Goal: Information Seeking & Learning: Learn about a topic

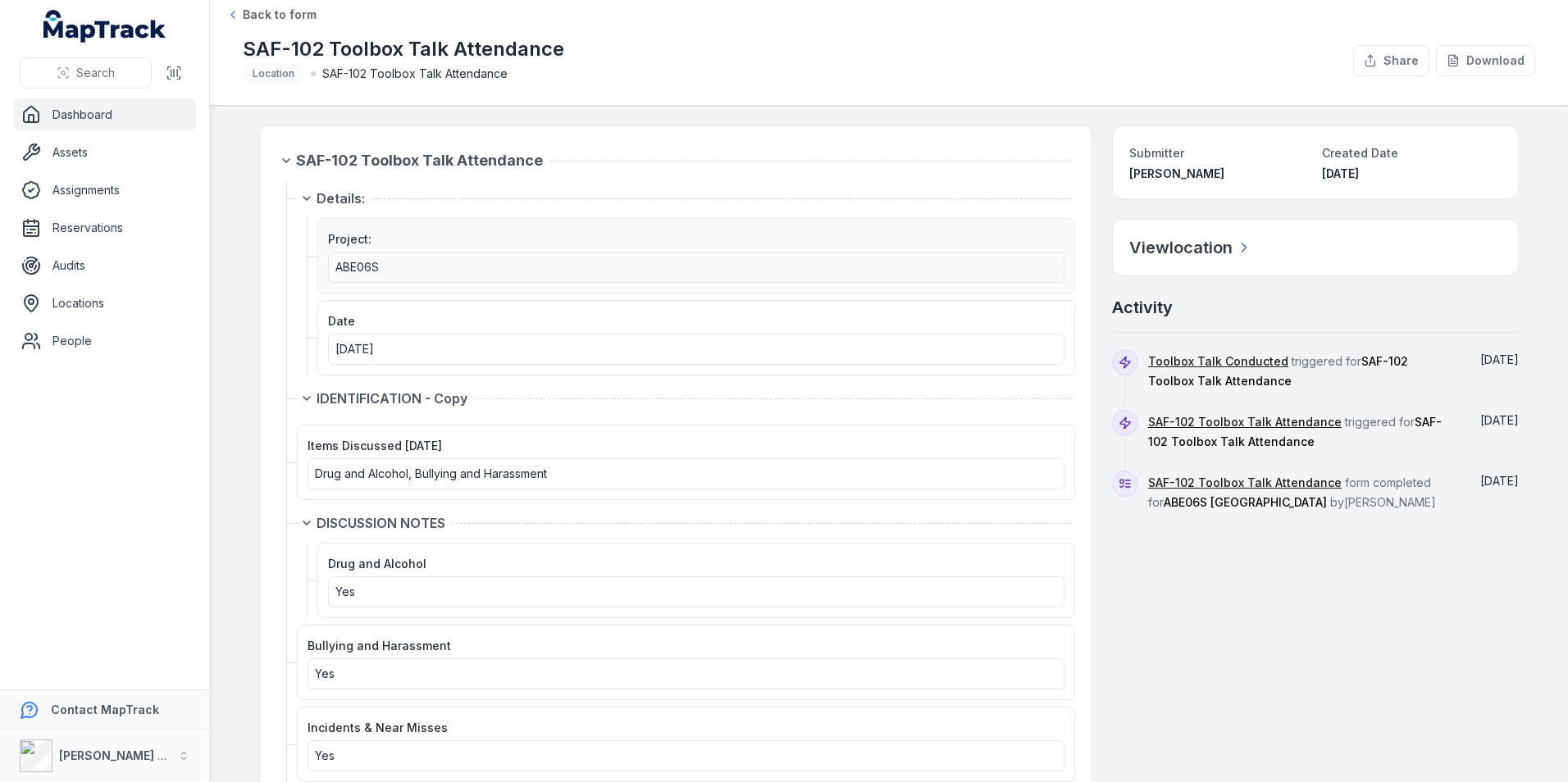
click at [382, 271] on div "ABE06S" at bounding box center [696, 267] width 721 height 16
click at [1175, 250] on h2 "View location" at bounding box center [1180, 247] width 103 height 23
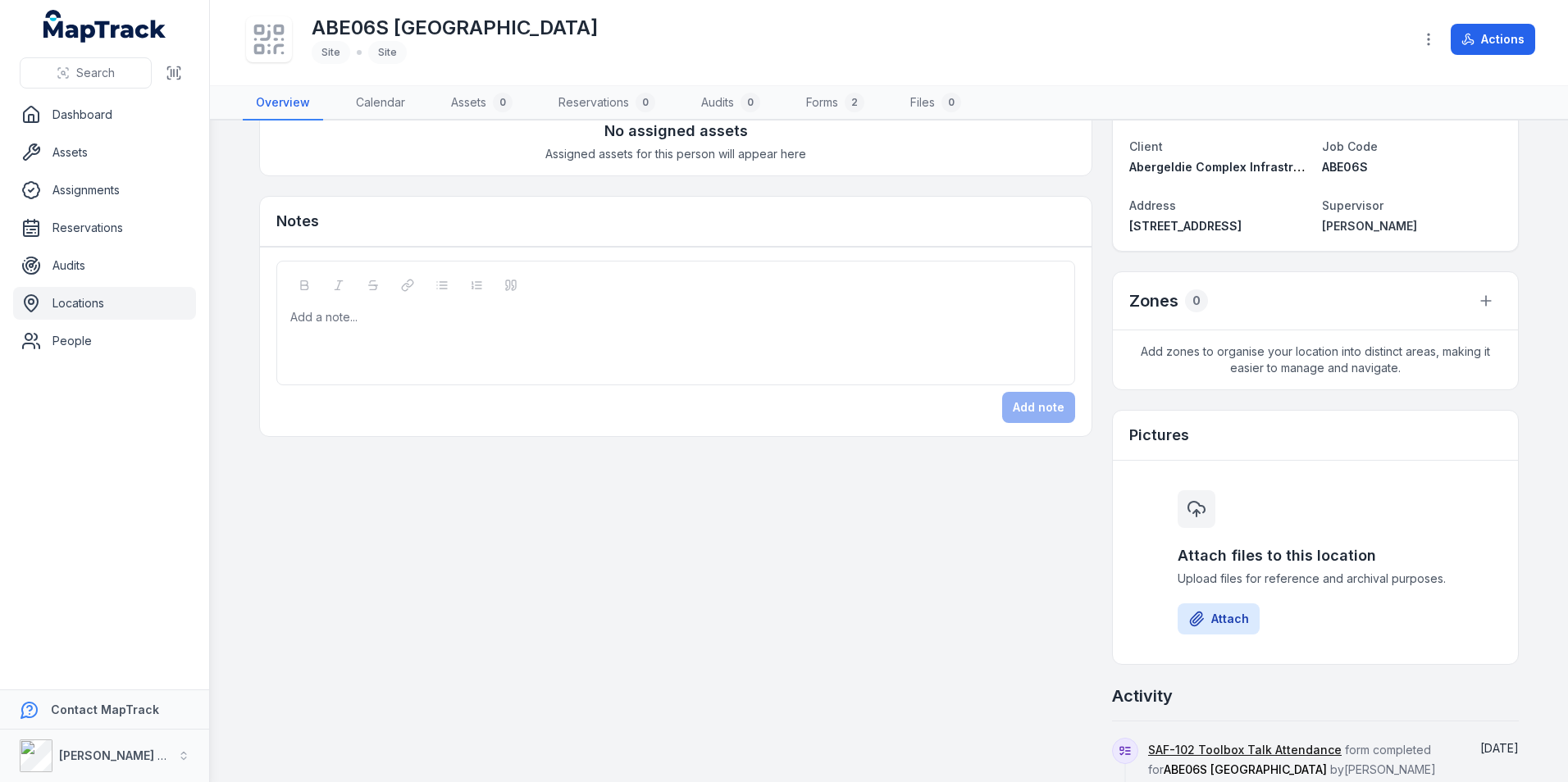
scroll to position [328, 0]
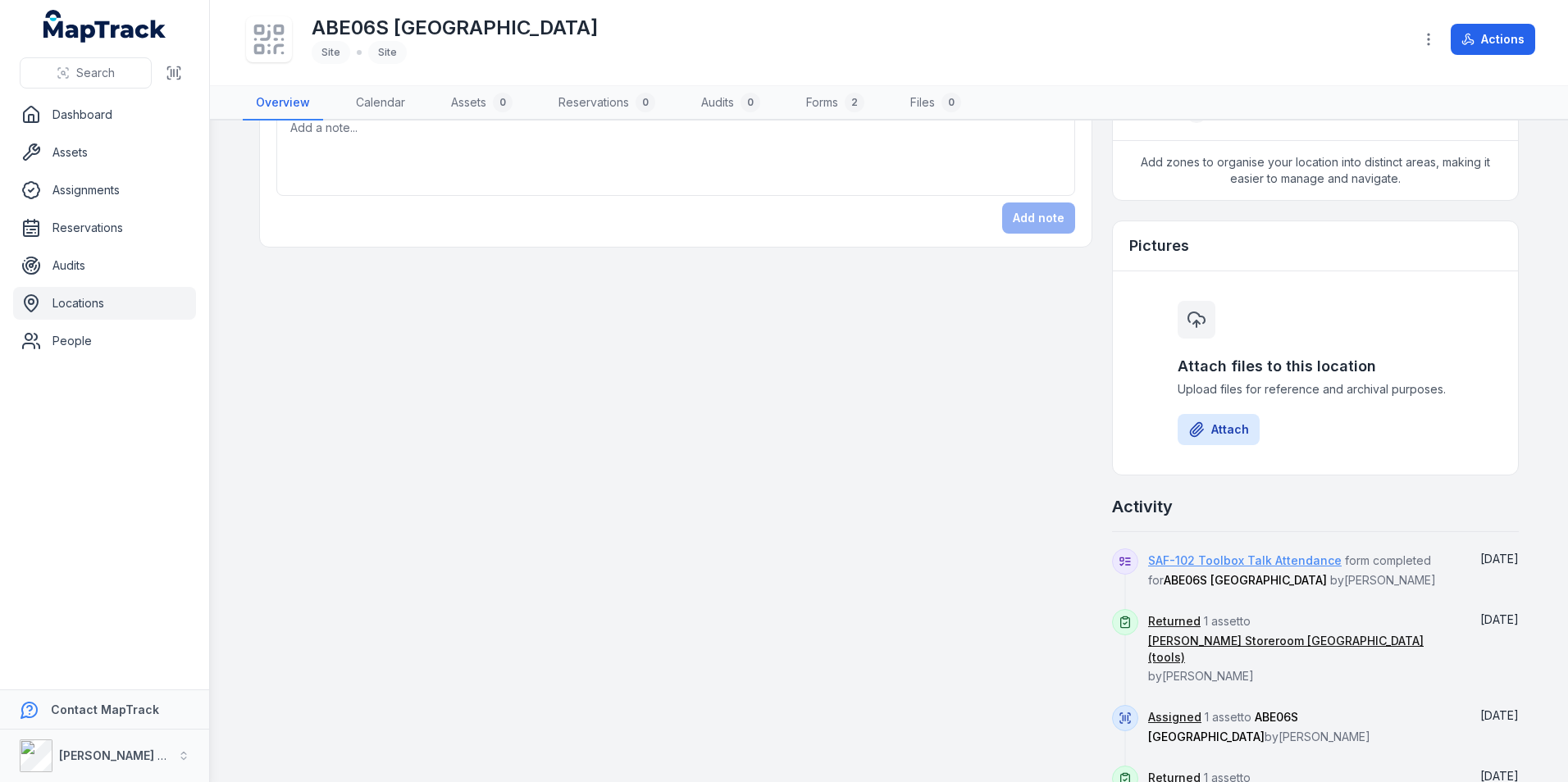
click at [1186, 560] on link "SAF-102 Toolbox Talk Attendance" at bounding box center [1245, 561] width 194 height 16
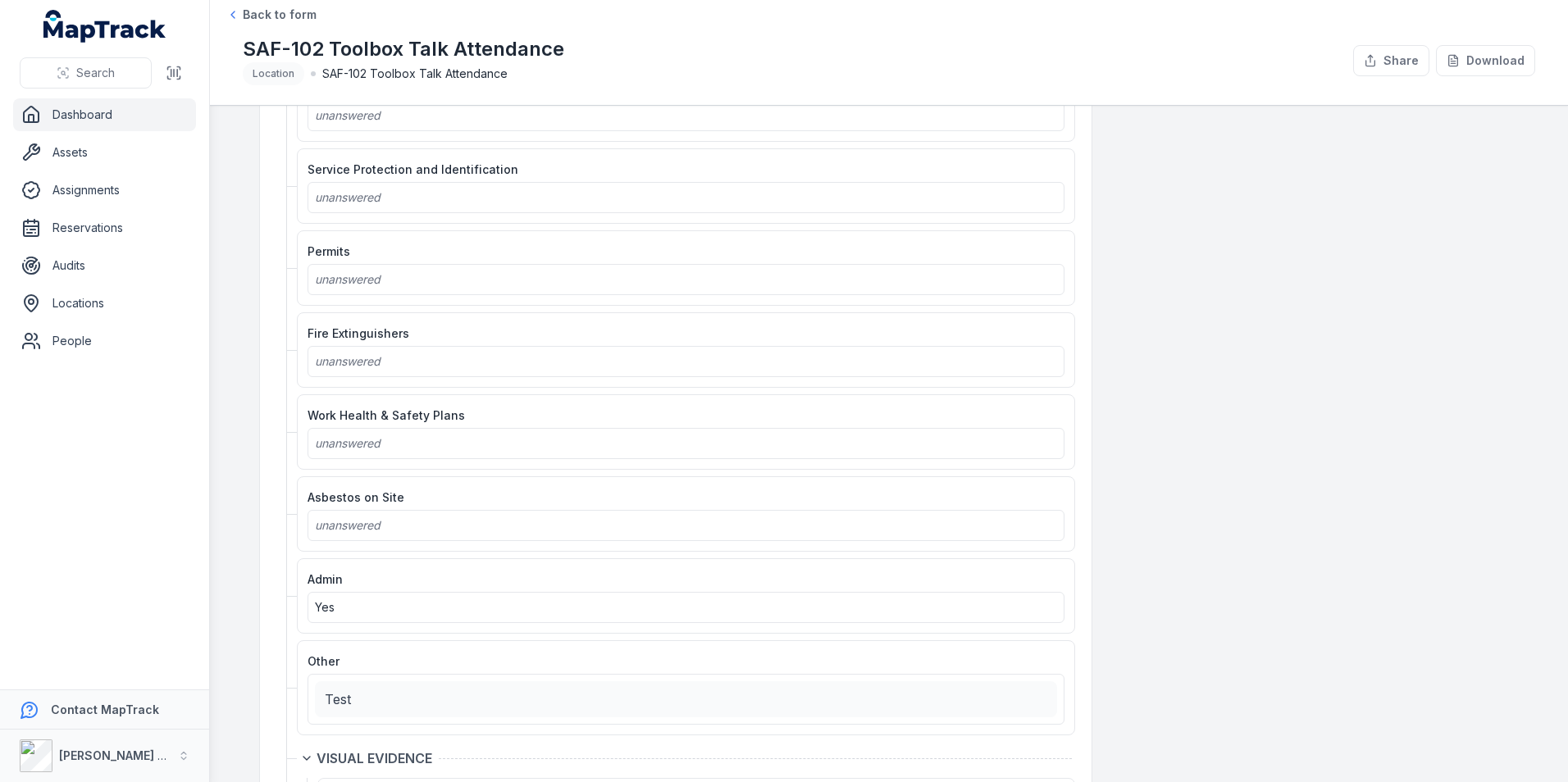
scroll to position [1789, 0]
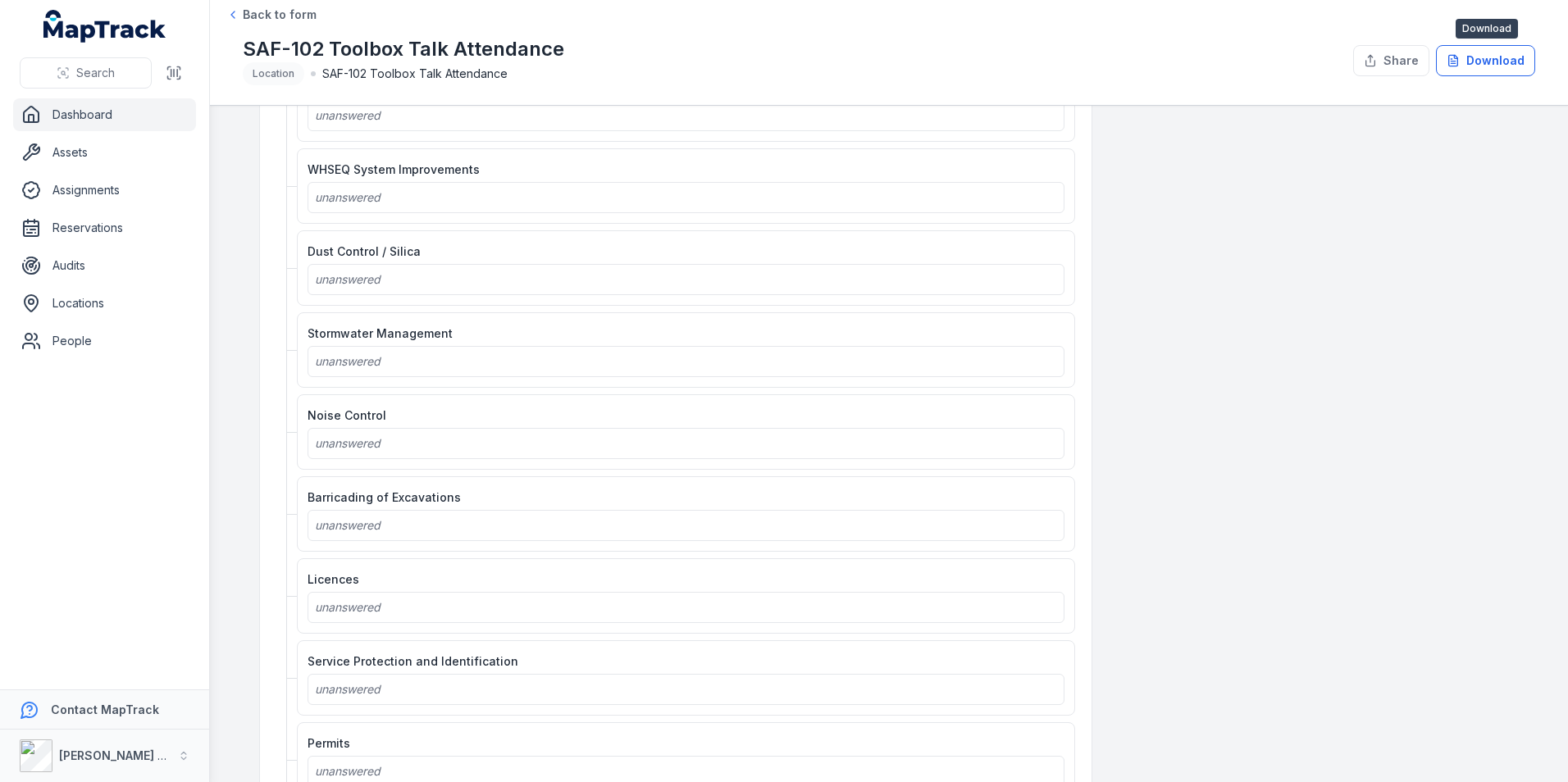
click at [1475, 66] on button "Download" at bounding box center [1485, 61] width 99 height 31
click at [68, 188] on link "Assignments" at bounding box center [104, 190] width 182 height 33
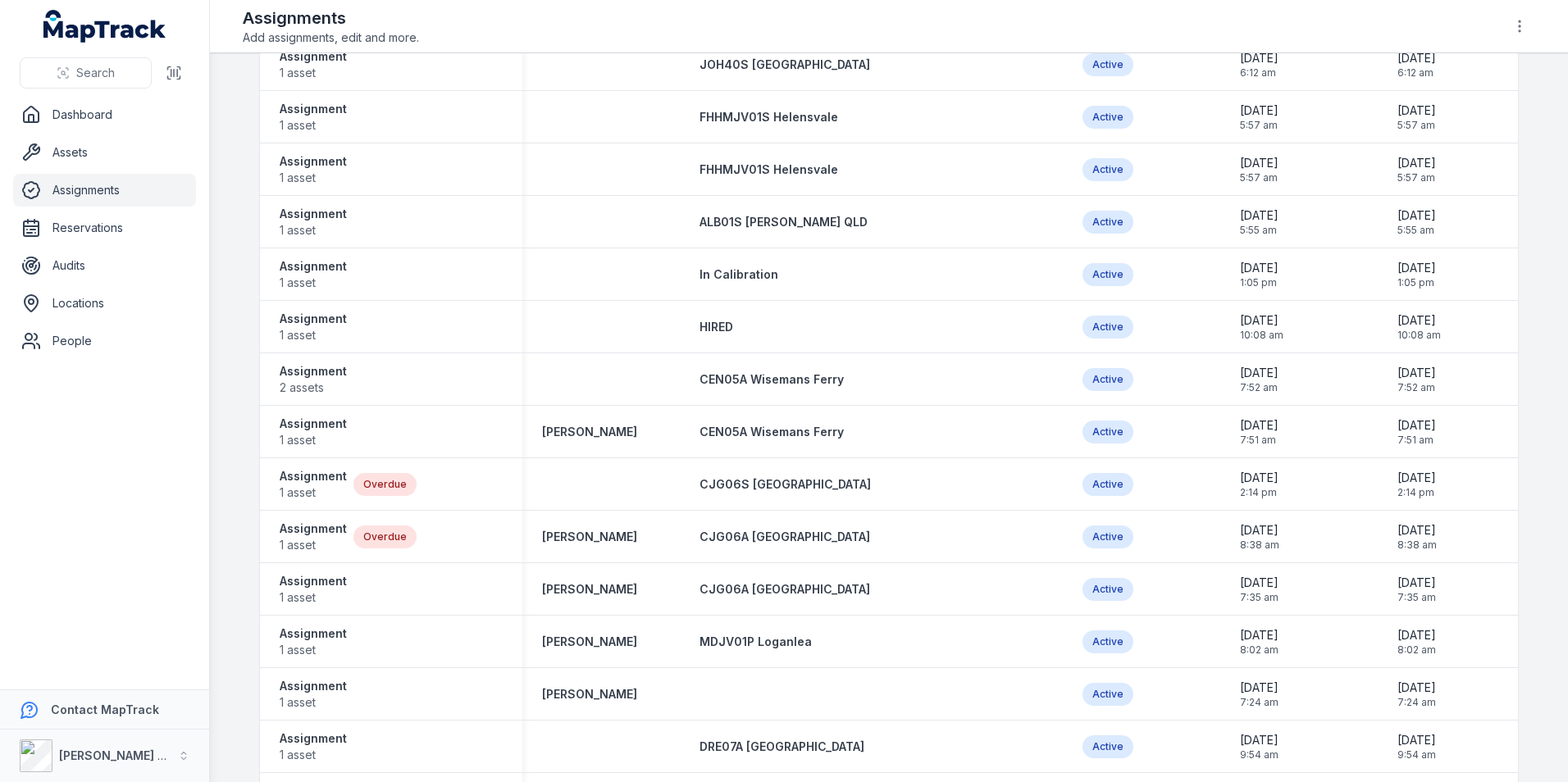
scroll to position [902, 0]
click at [469, 470] on div "Assignment 1 asset Overdue" at bounding box center [391, 483] width 223 height 33
click at [304, 486] on span "1 asset" at bounding box center [313, 490] width 67 height 16
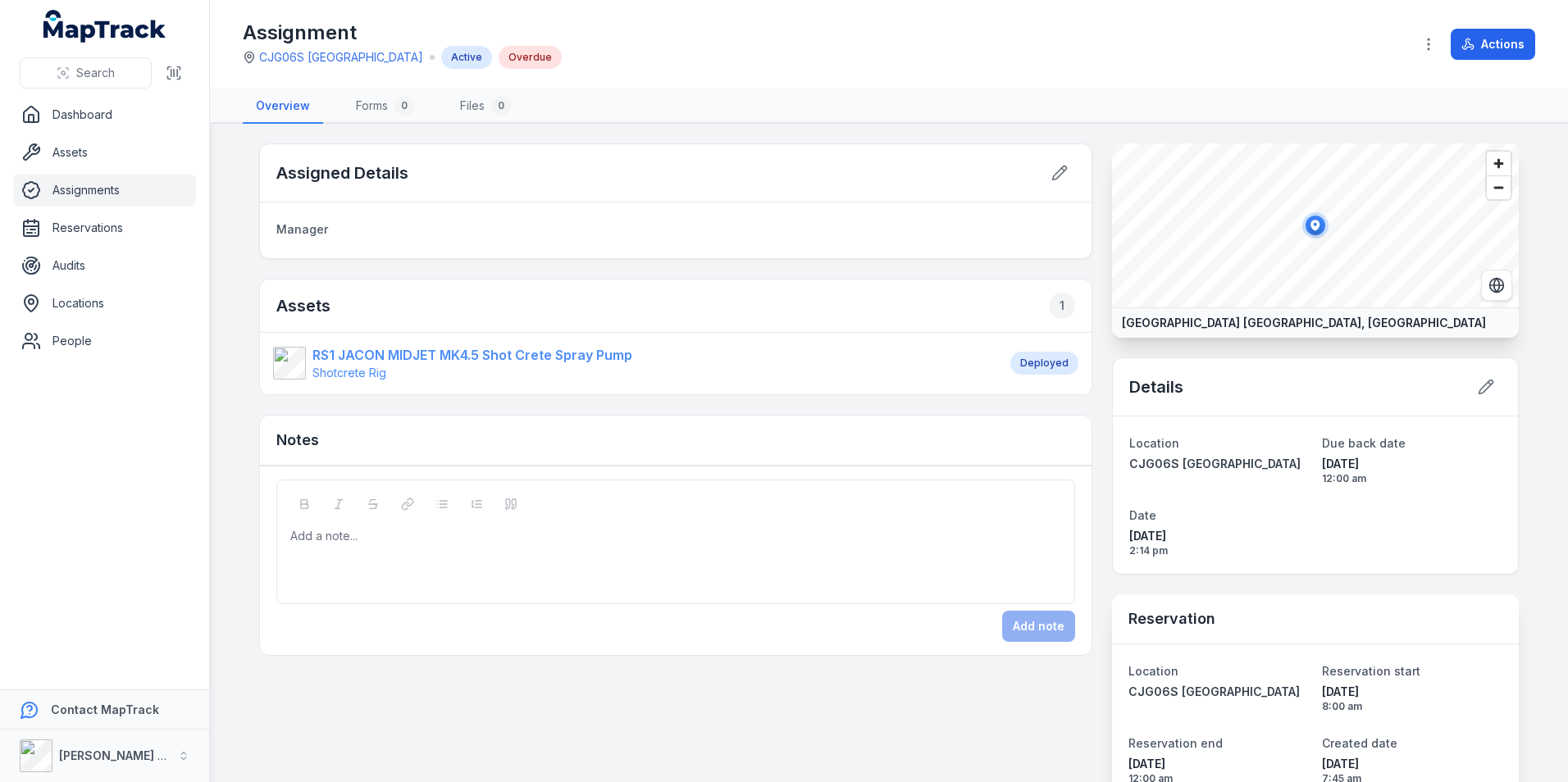
click at [434, 349] on strong "RS1 JACON MIDJET MK4.5 Shot Crete Spray Pump" at bounding box center [472, 355] width 320 height 20
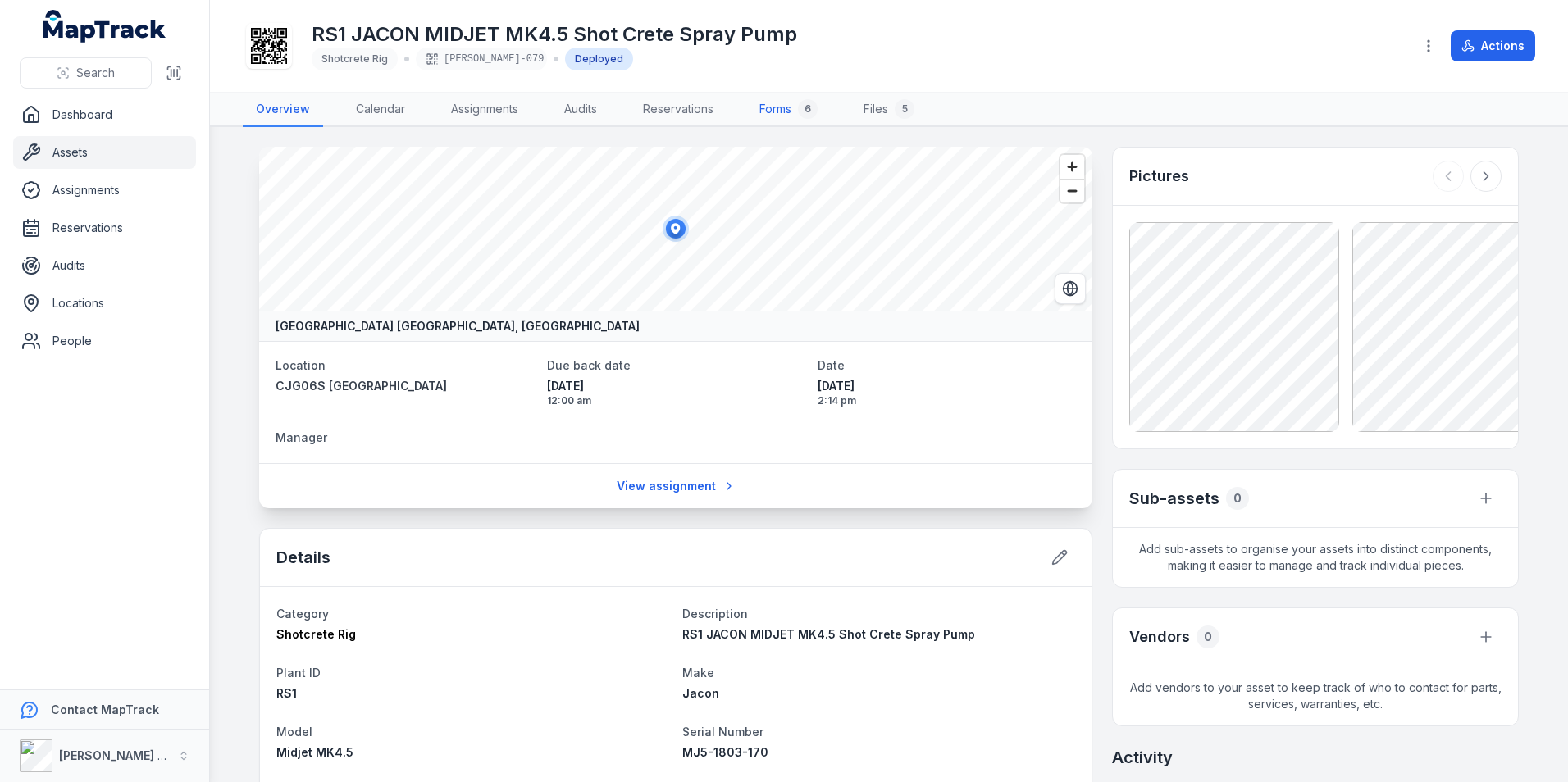
click at [785, 108] on link "Forms 6" at bounding box center [789, 110] width 85 height 35
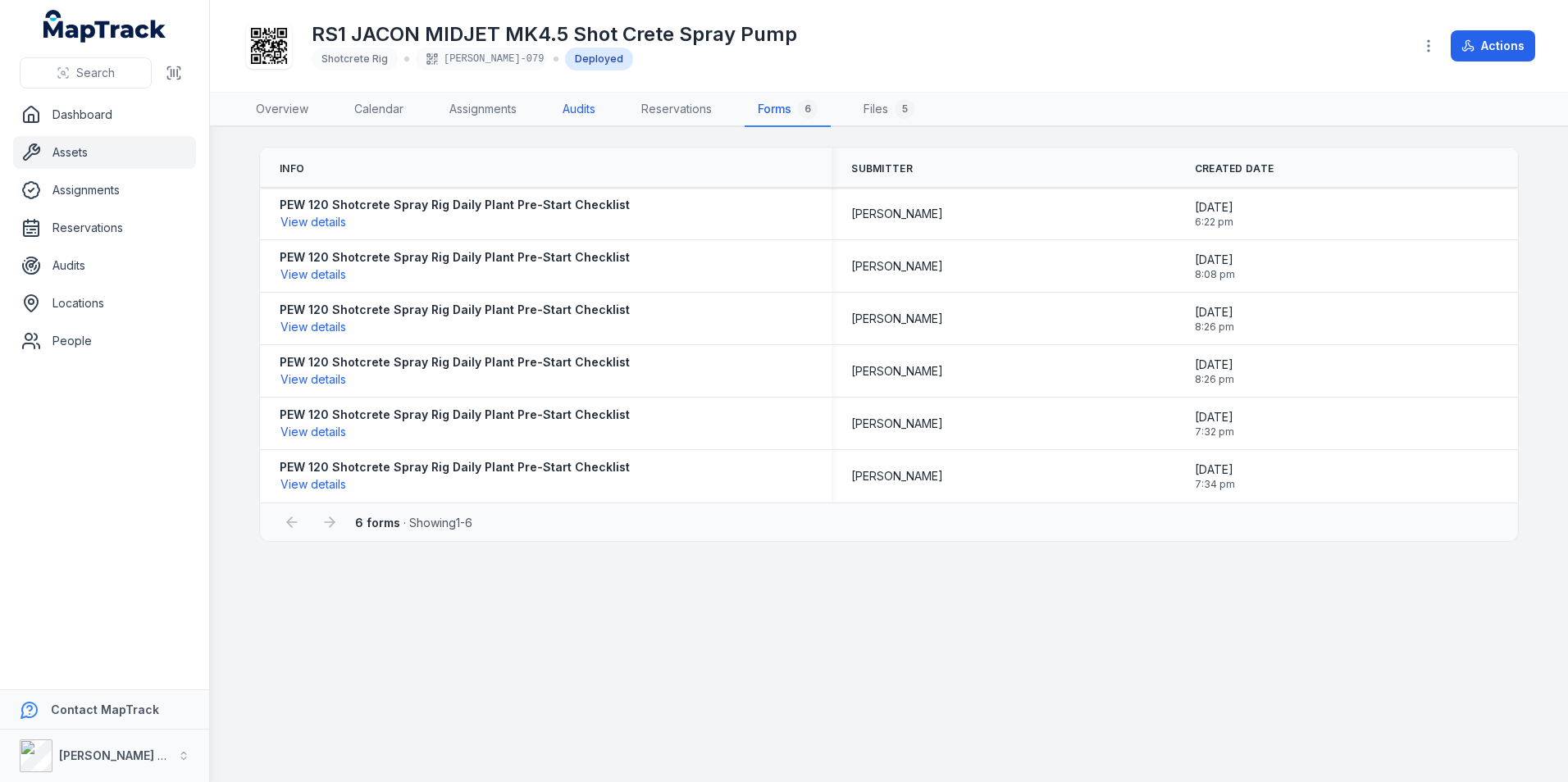
click at [589, 109] on link "Audits" at bounding box center [579, 110] width 59 height 35
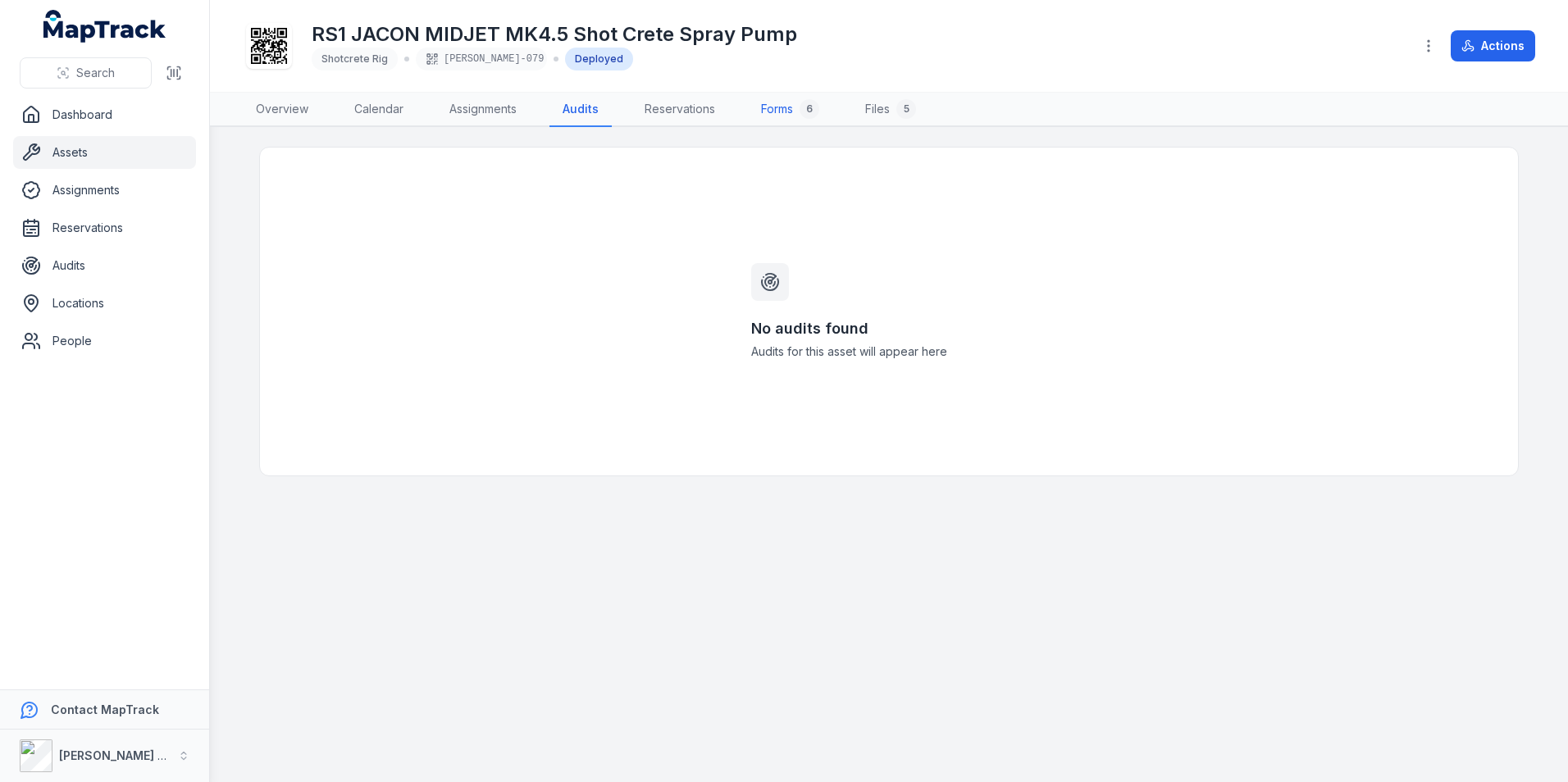
click at [784, 106] on link "Forms 6" at bounding box center [790, 110] width 85 height 35
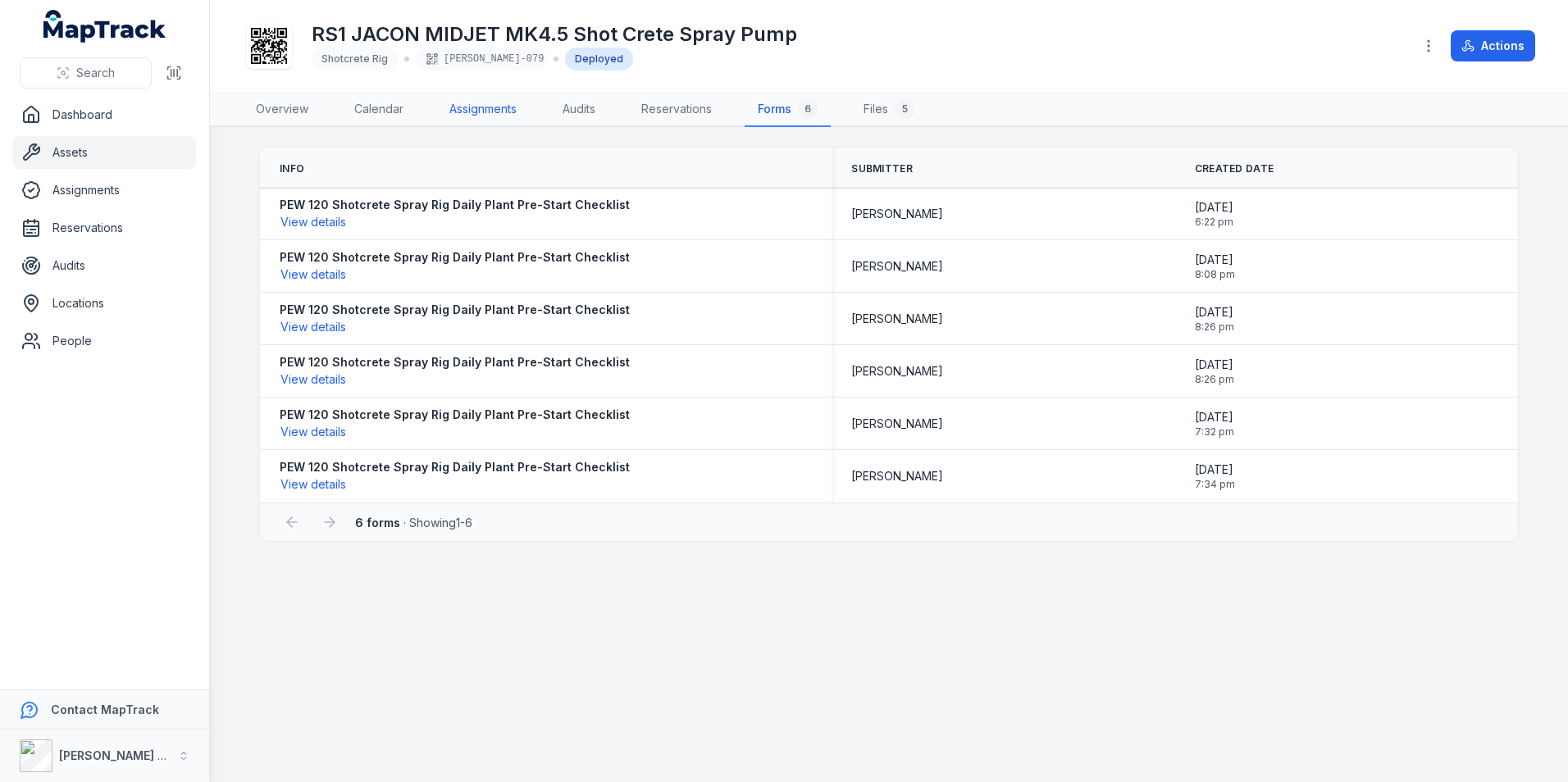
click at [486, 107] on link "Assignments" at bounding box center [483, 110] width 93 height 35
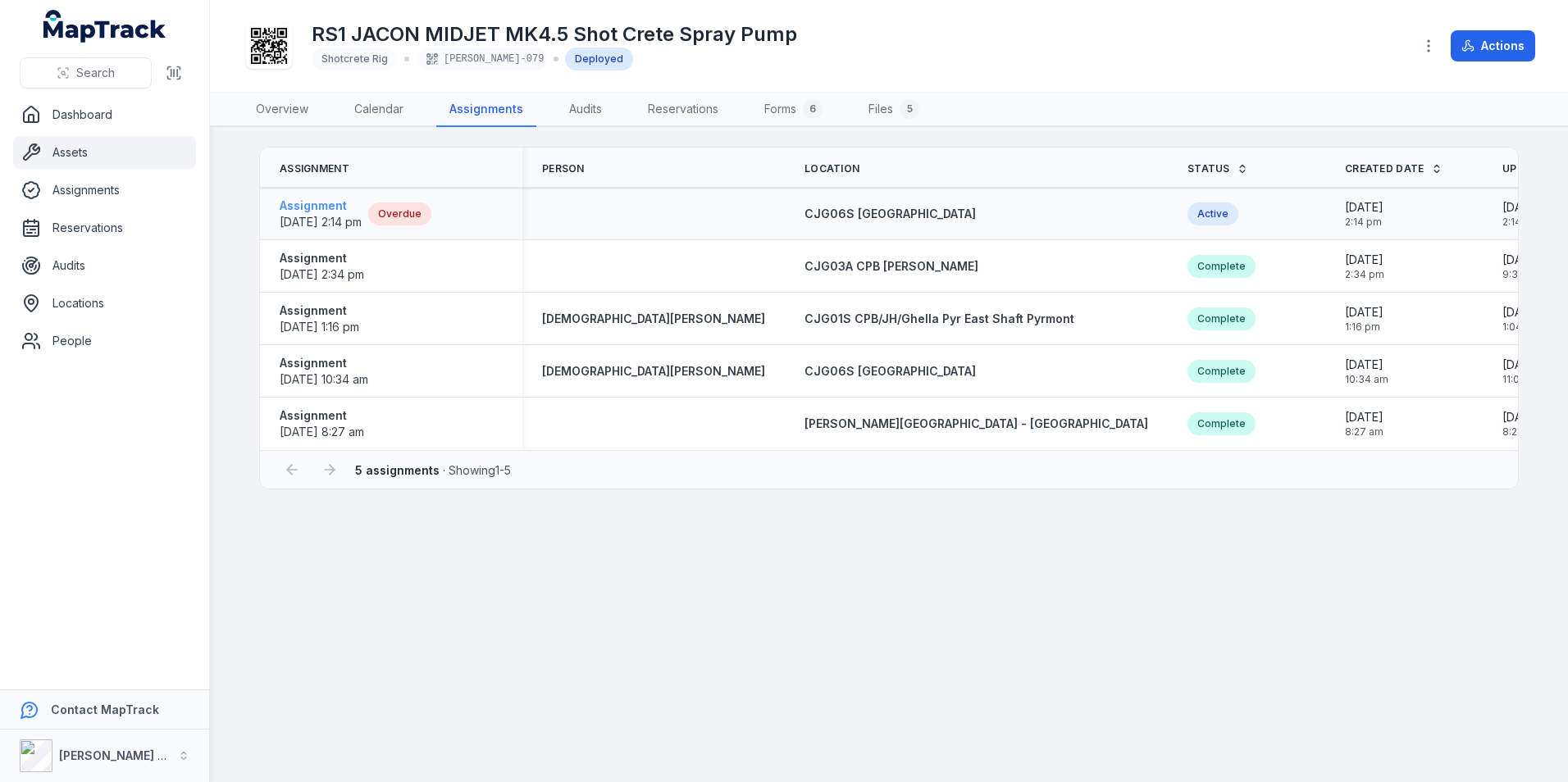
click at [329, 202] on strong "Assignment" at bounding box center [320, 205] width 82 height 16
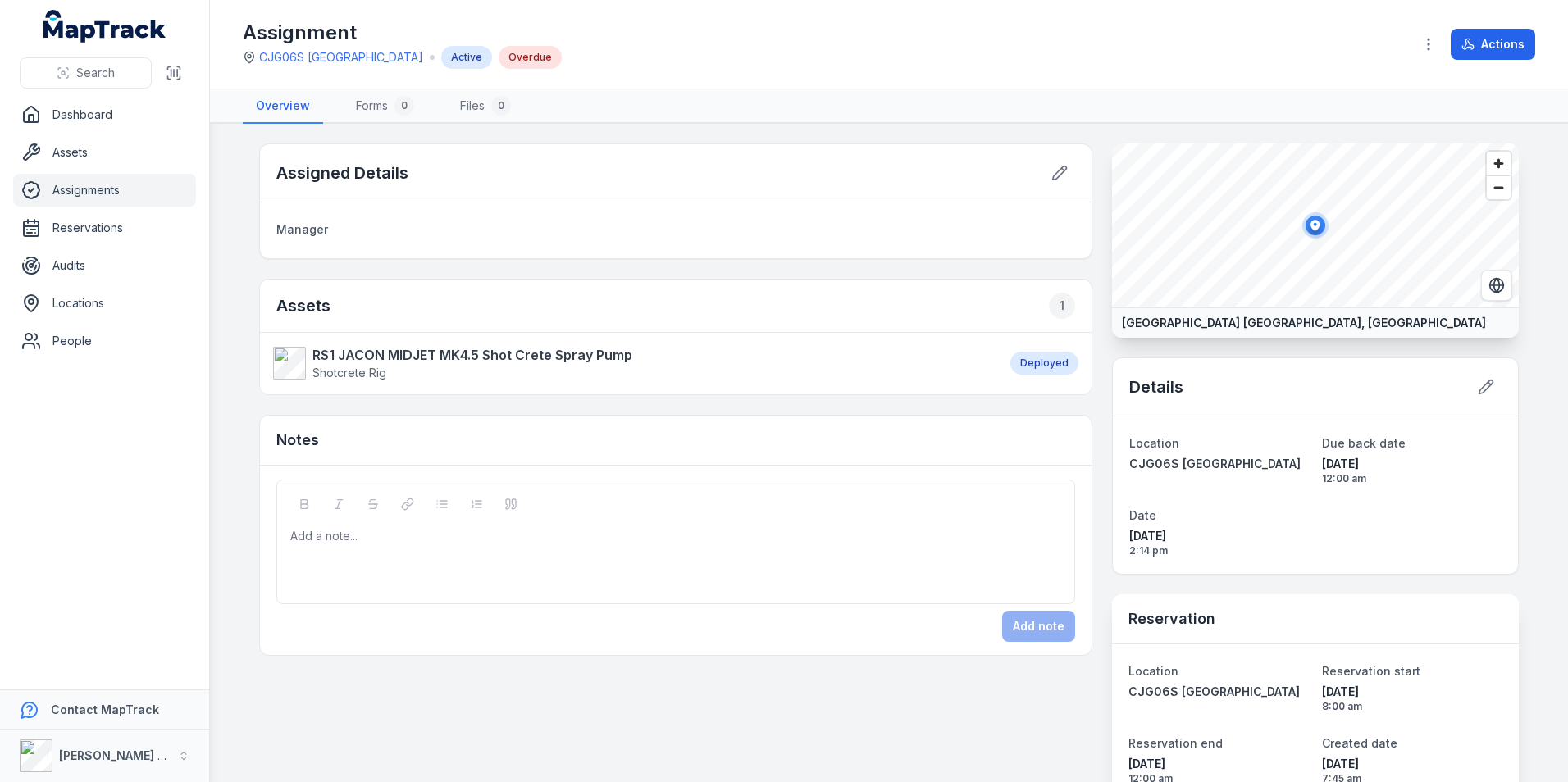
click at [93, 185] on link "Assignments" at bounding box center [104, 190] width 182 height 33
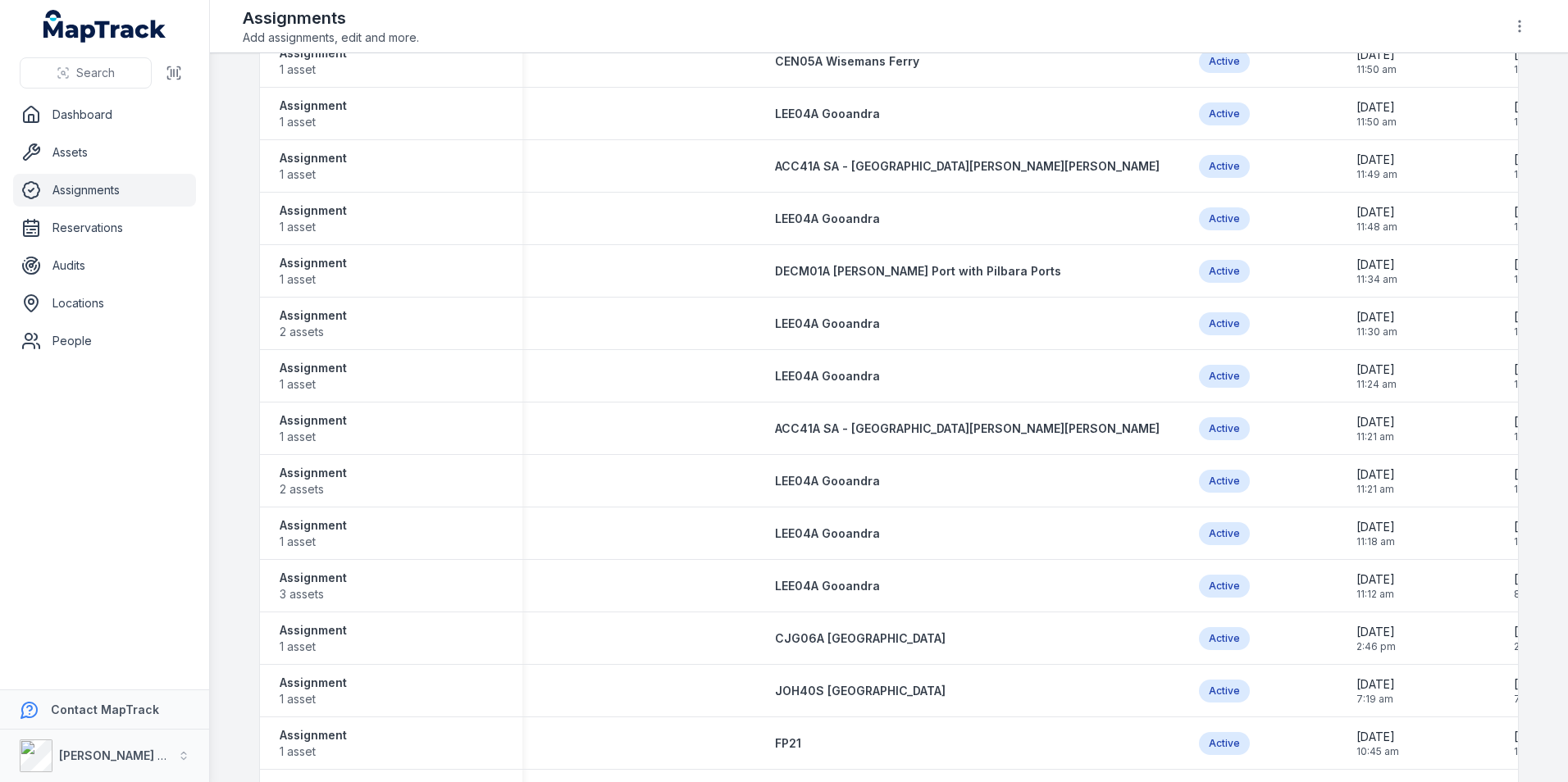
scroll to position [7016, 0]
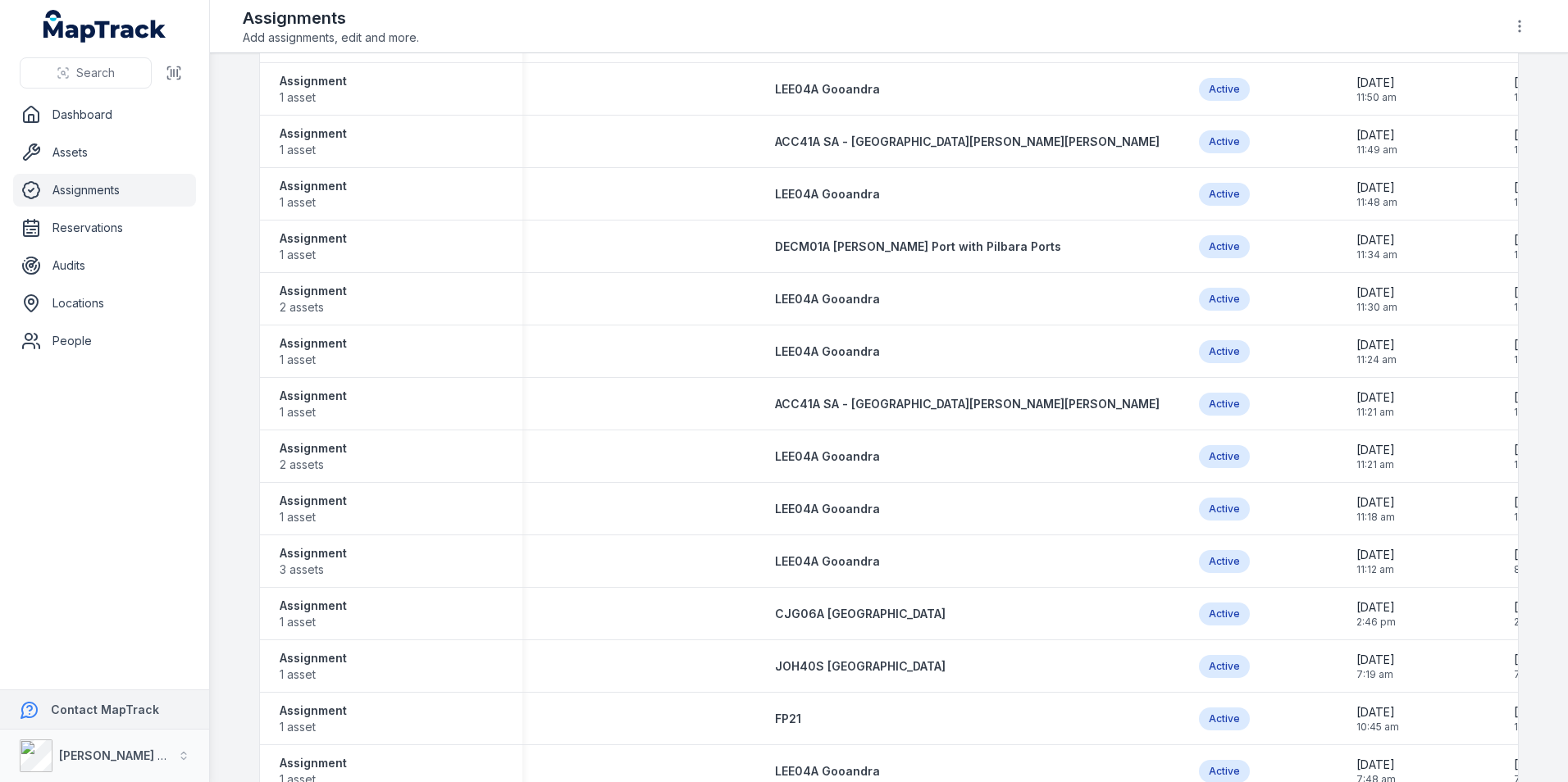
click at [92, 708] on strong "Contact MapTrack" at bounding box center [105, 709] width 108 height 14
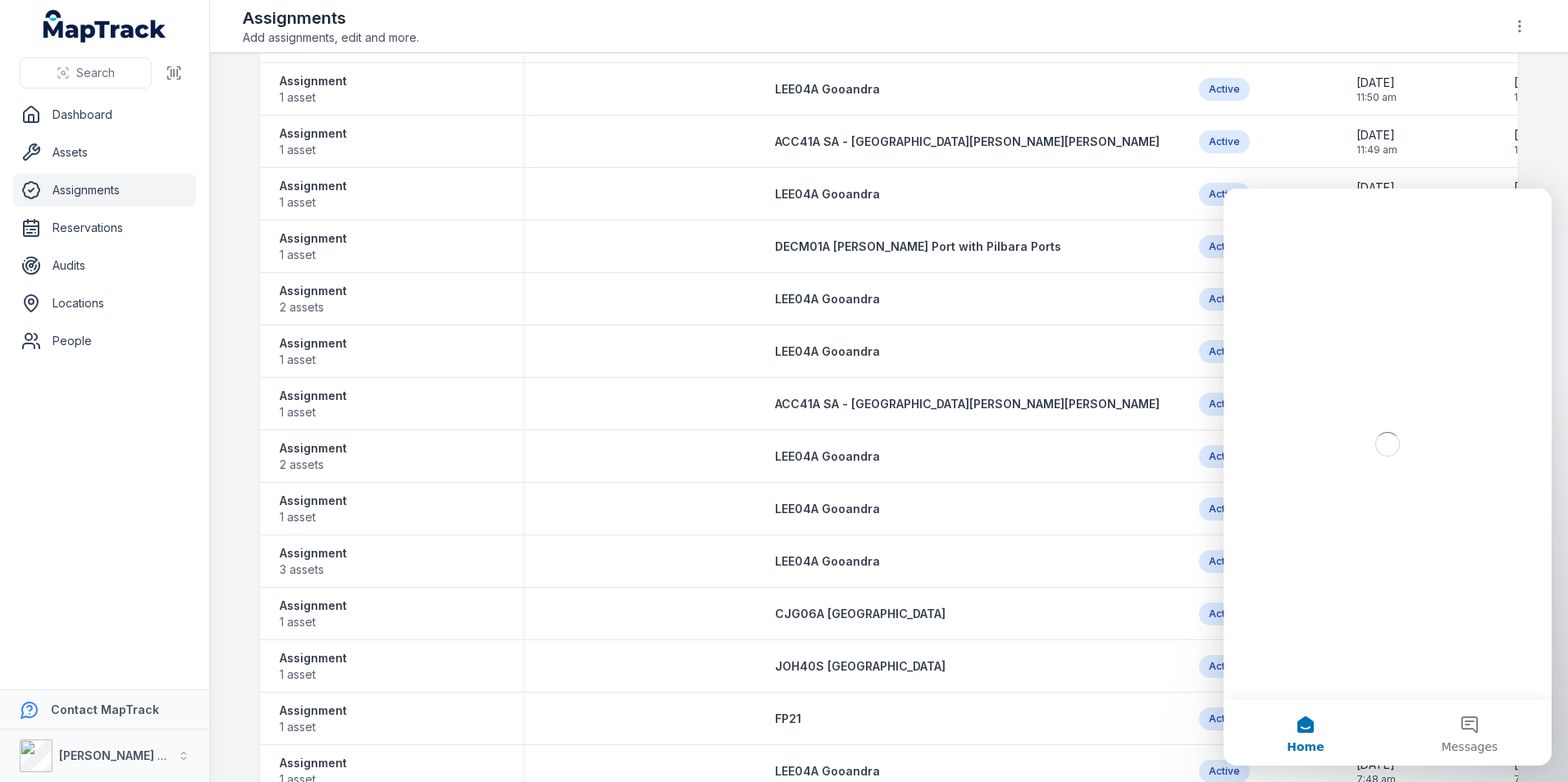
scroll to position [0, 0]
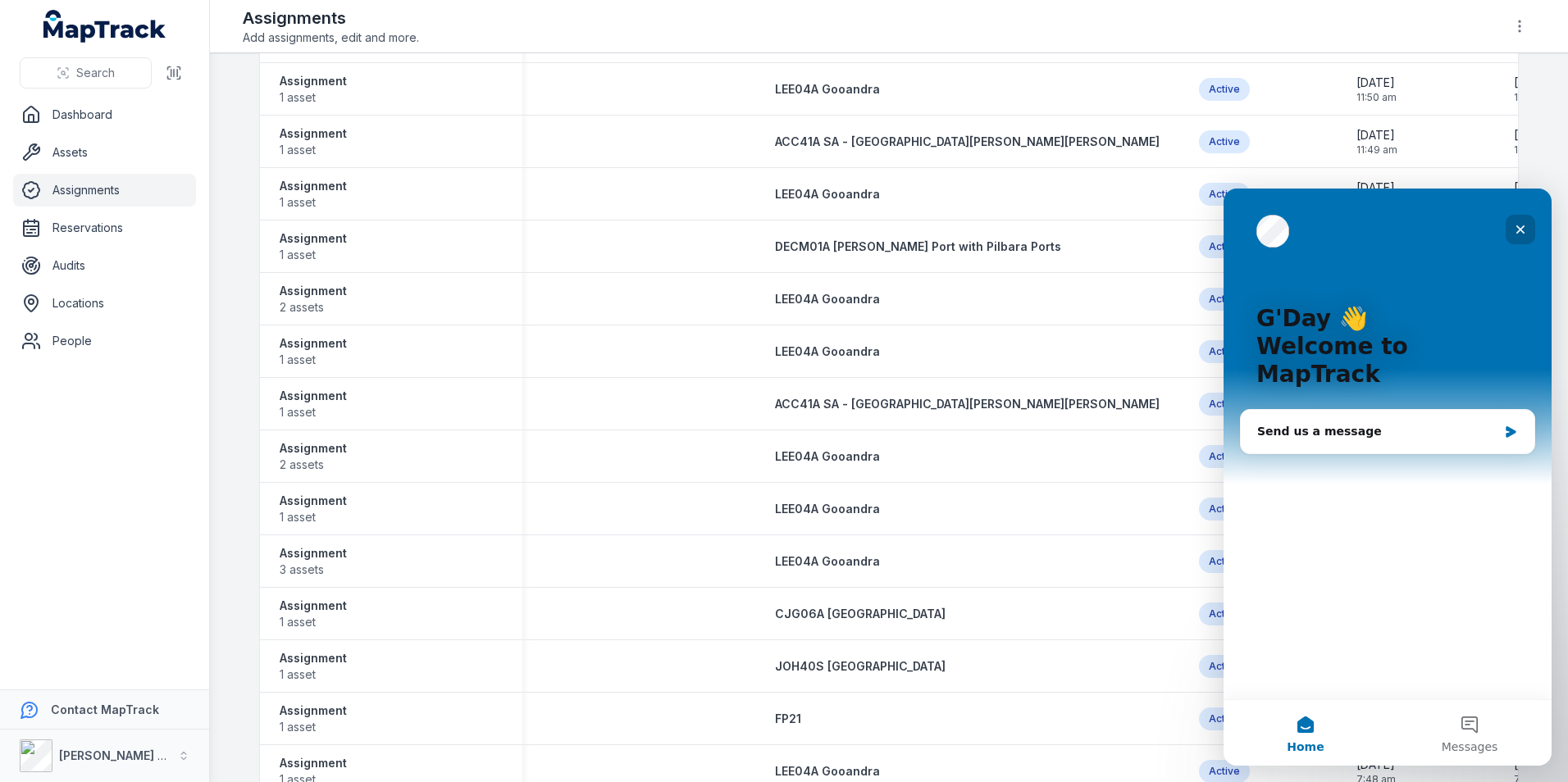
click at [1526, 227] on icon "Close" at bounding box center [1520, 229] width 13 height 13
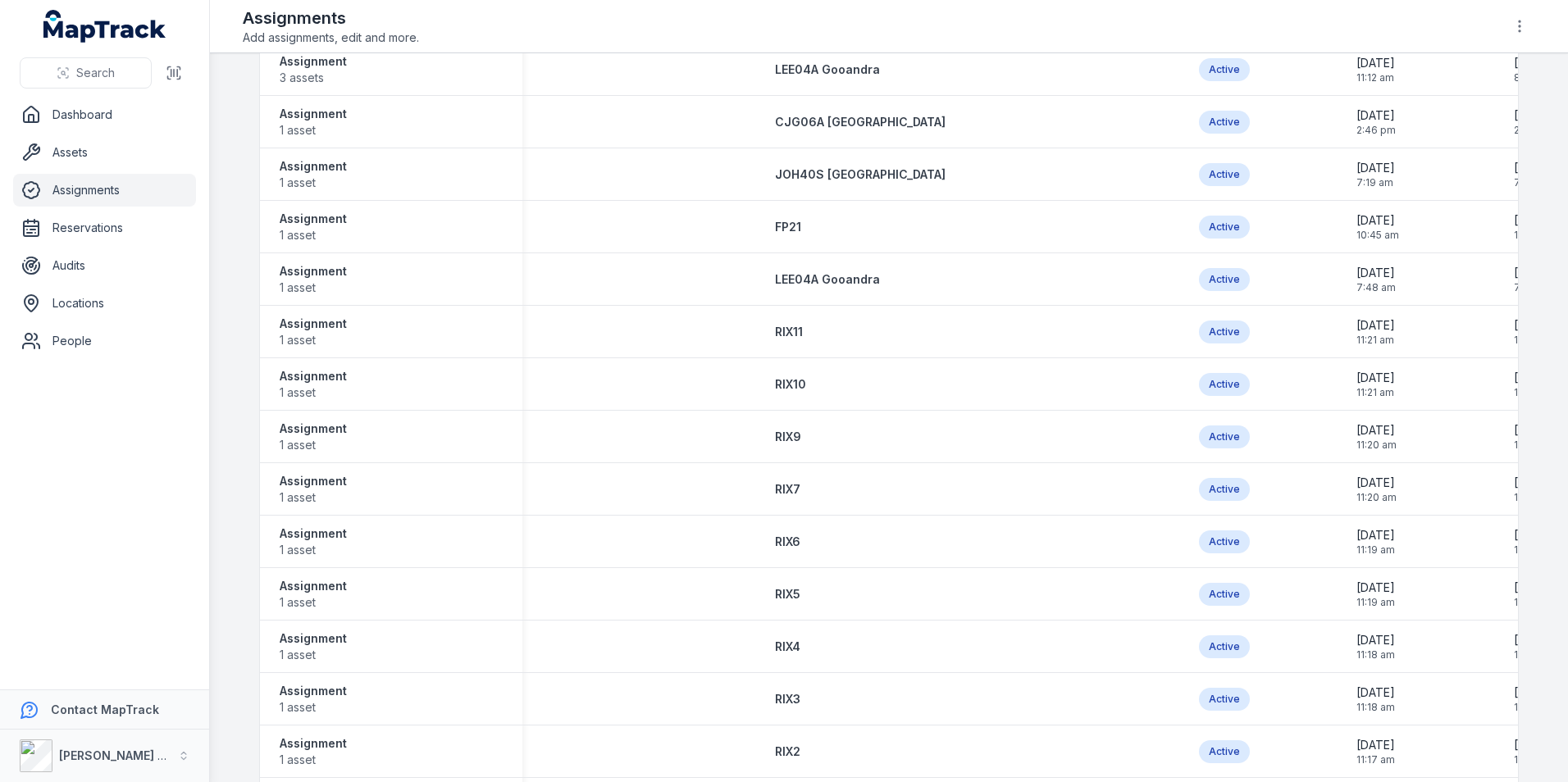
scroll to position [6934, 0]
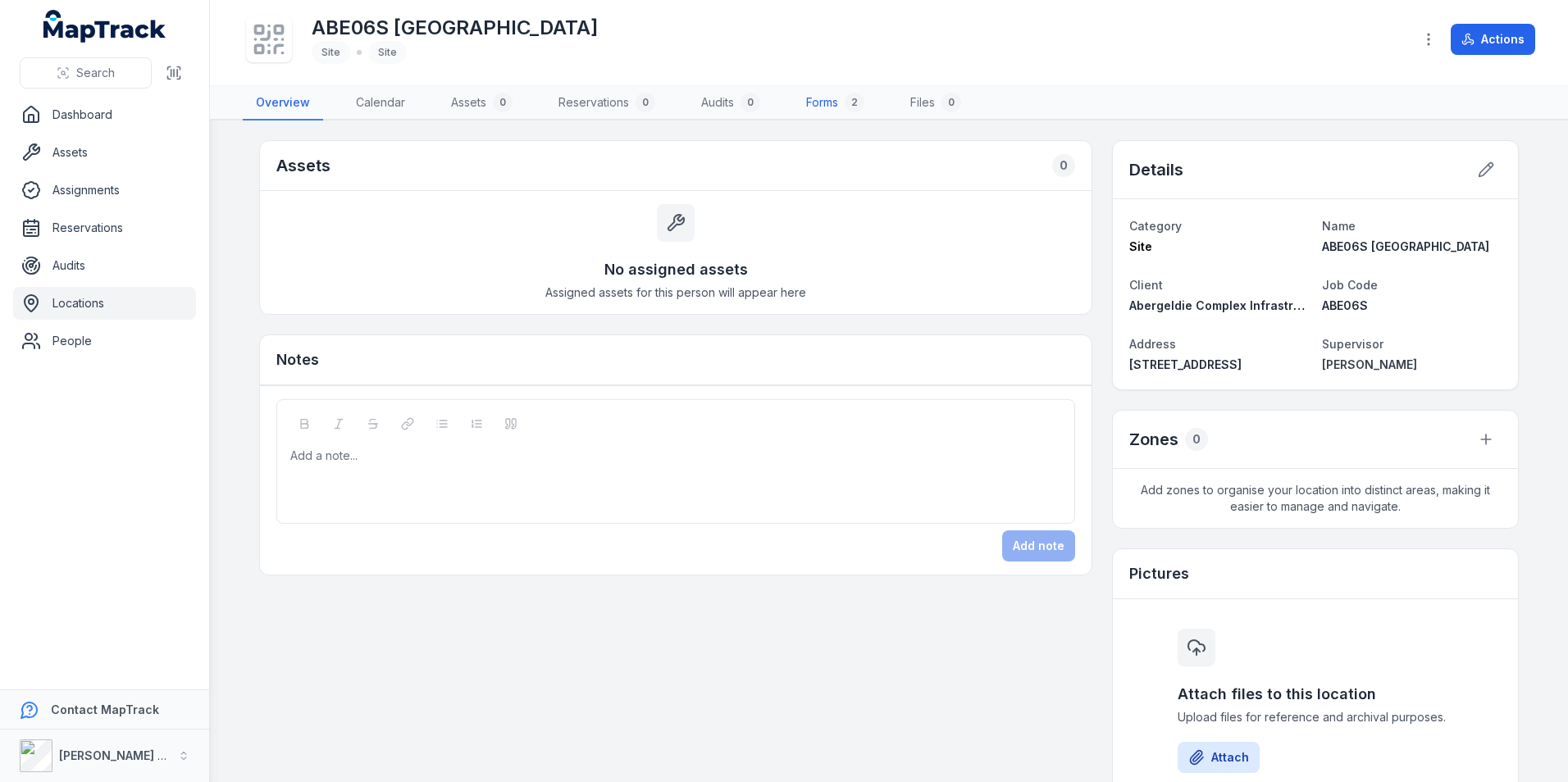
click at [828, 101] on link "Forms 2" at bounding box center [835, 104] width 85 height 35
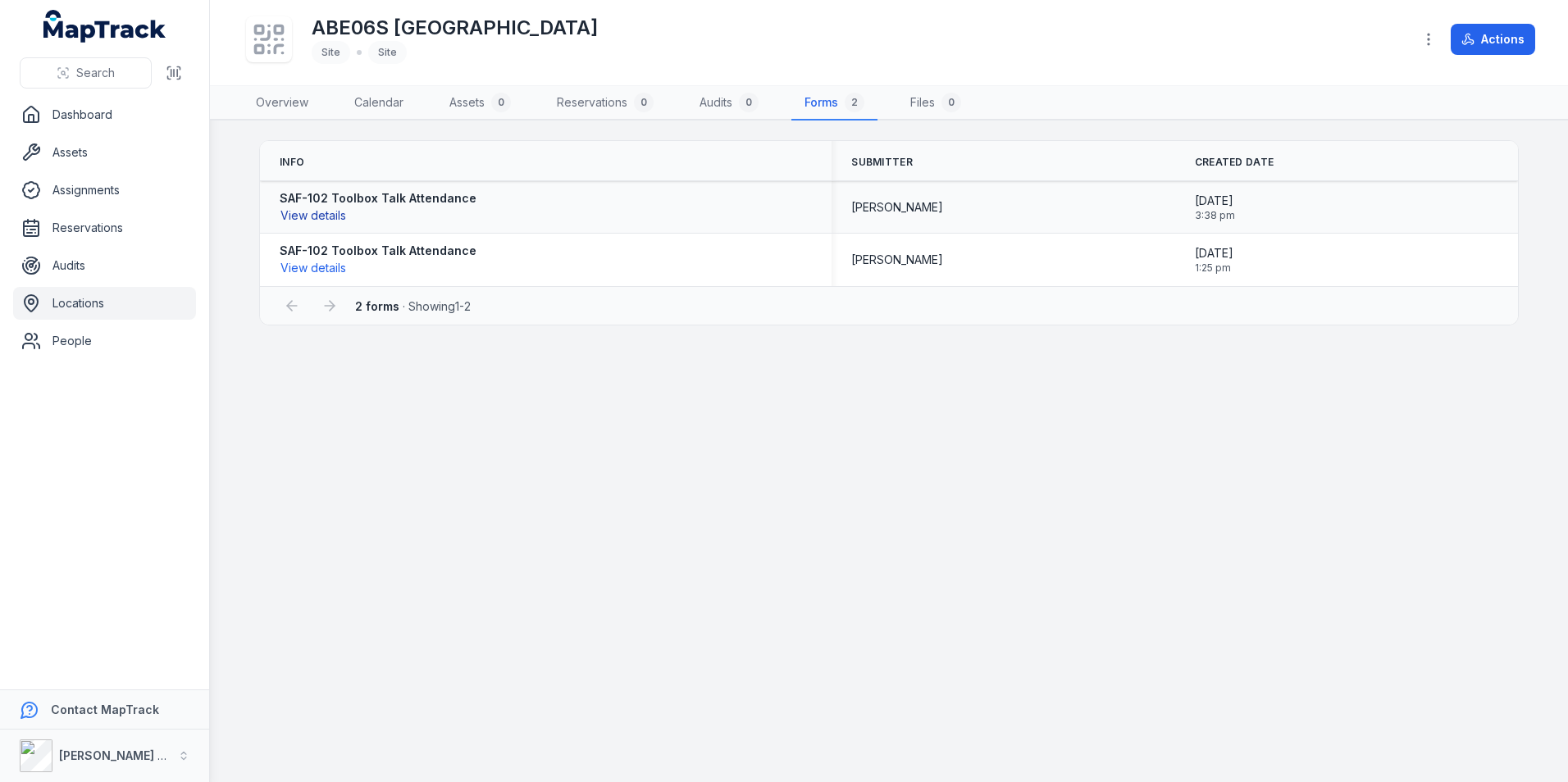
click at [325, 214] on button "View details" at bounding box center [313, 215] width 67 height 18
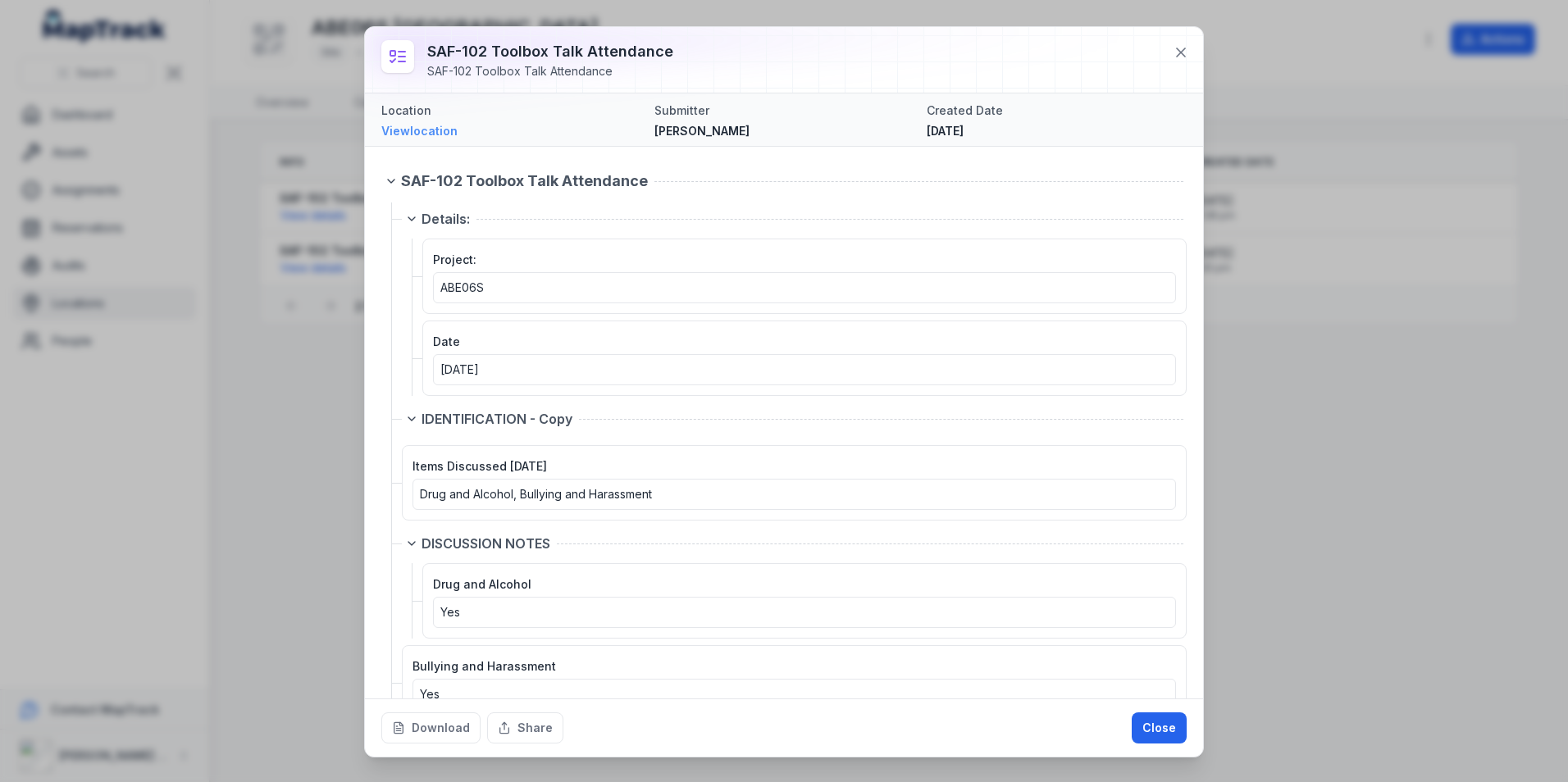
click at [449, 132] on link "View location" at bounding box center [511, 131] width 260 height 16
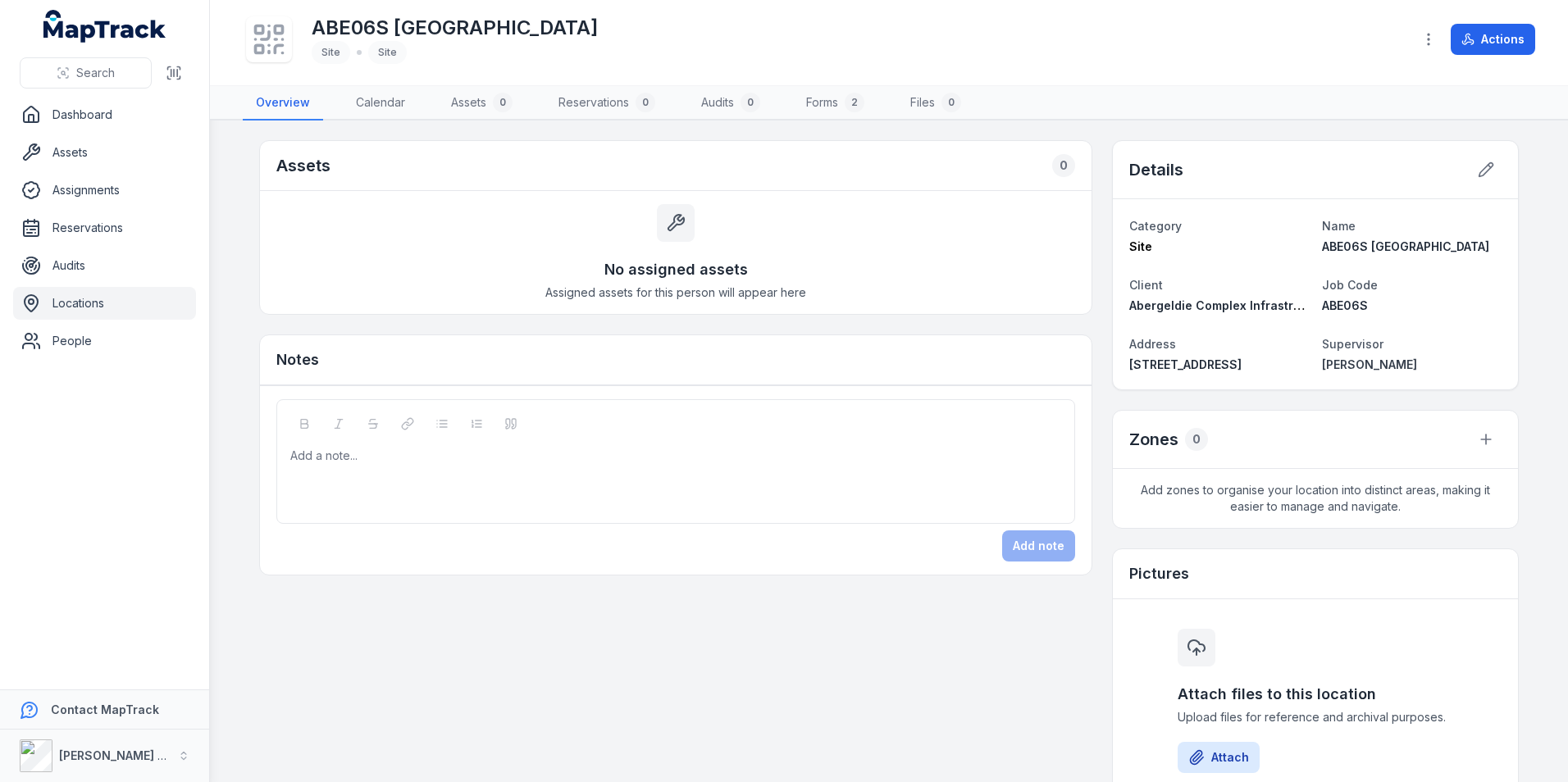
click at [79, 311] on link "Locations" at bounding box center [104, 304] width 182 height 33
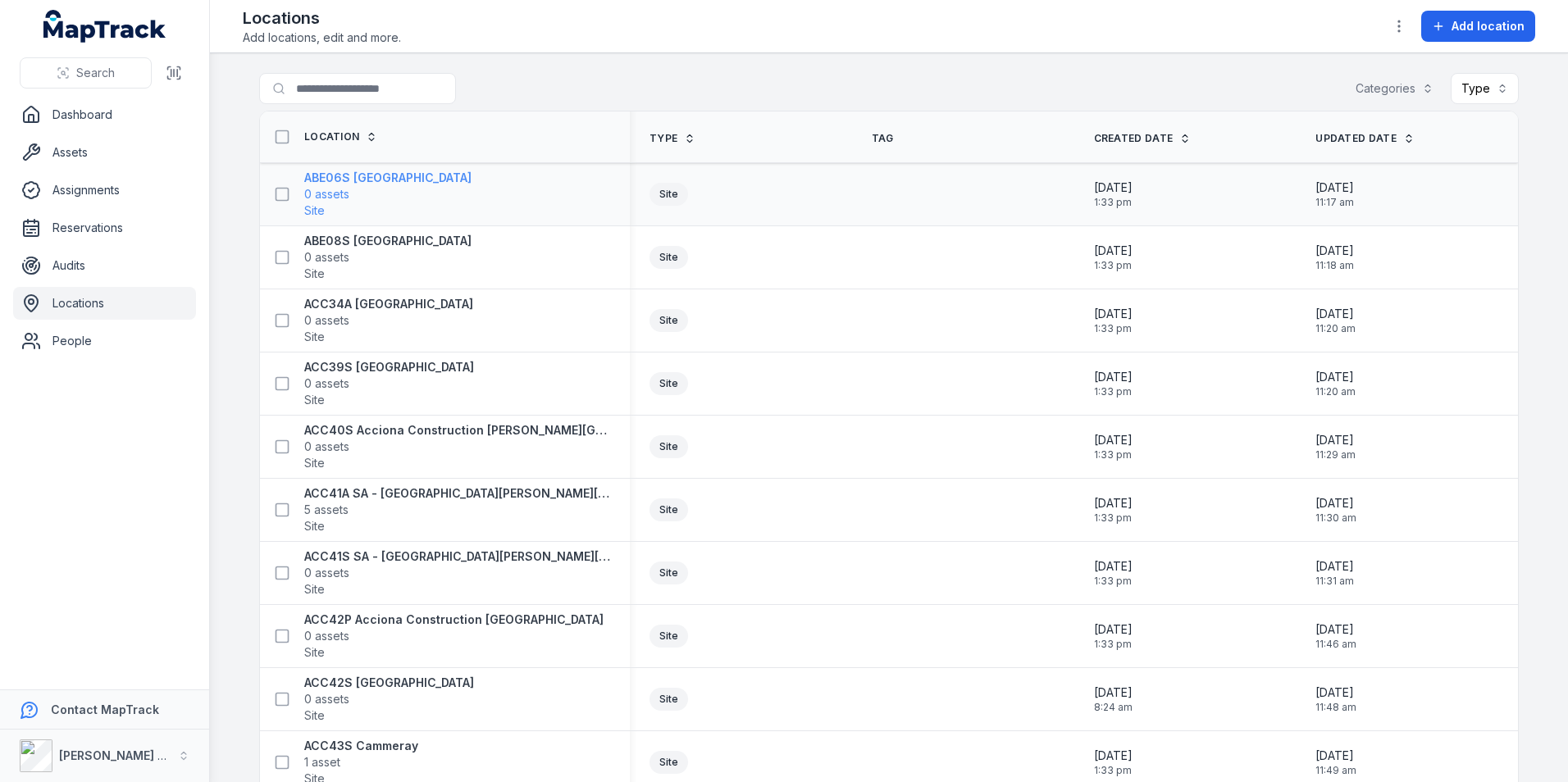
click at [315, 178] on strong "ABE06S [GEOGRAPHIC_DATA]" at bounding box center [387, 177] width 167 height 16
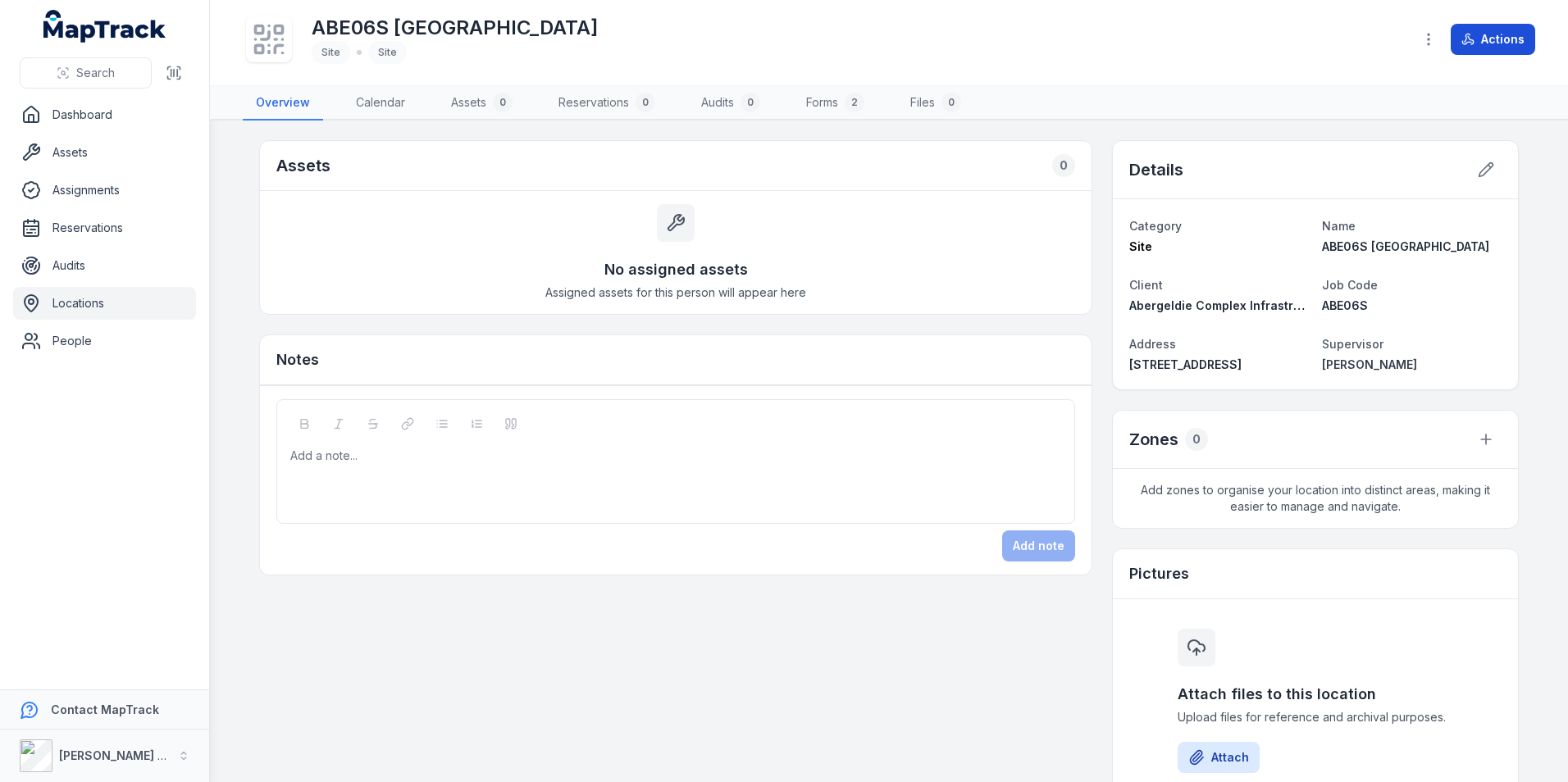
click at [1512, 40] on button "Actions" at bounding box center [1493, 39] width 85 height 31
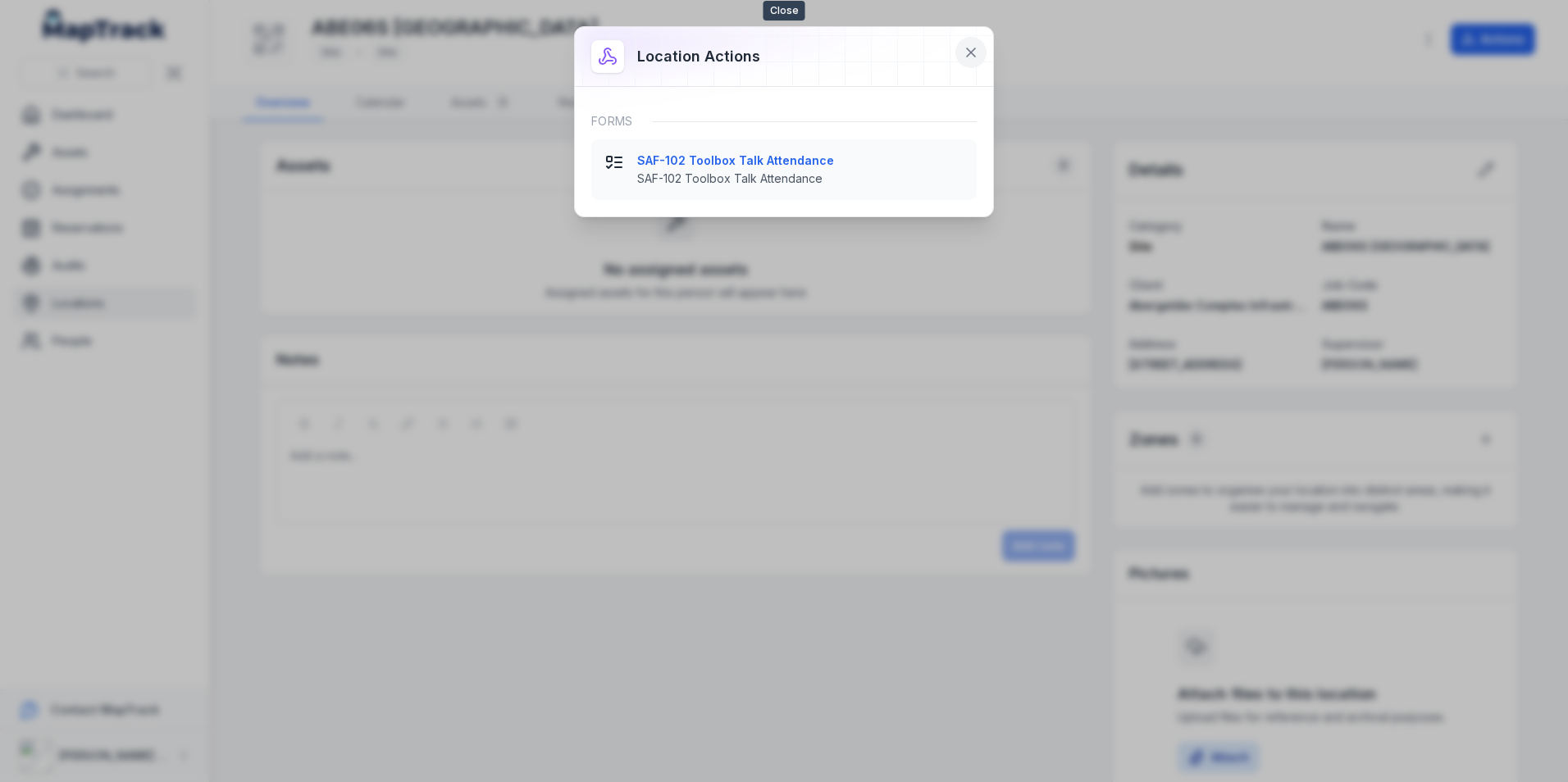
click at [972, 49] on icon at bounding box center [970, 52] width 16 height 16
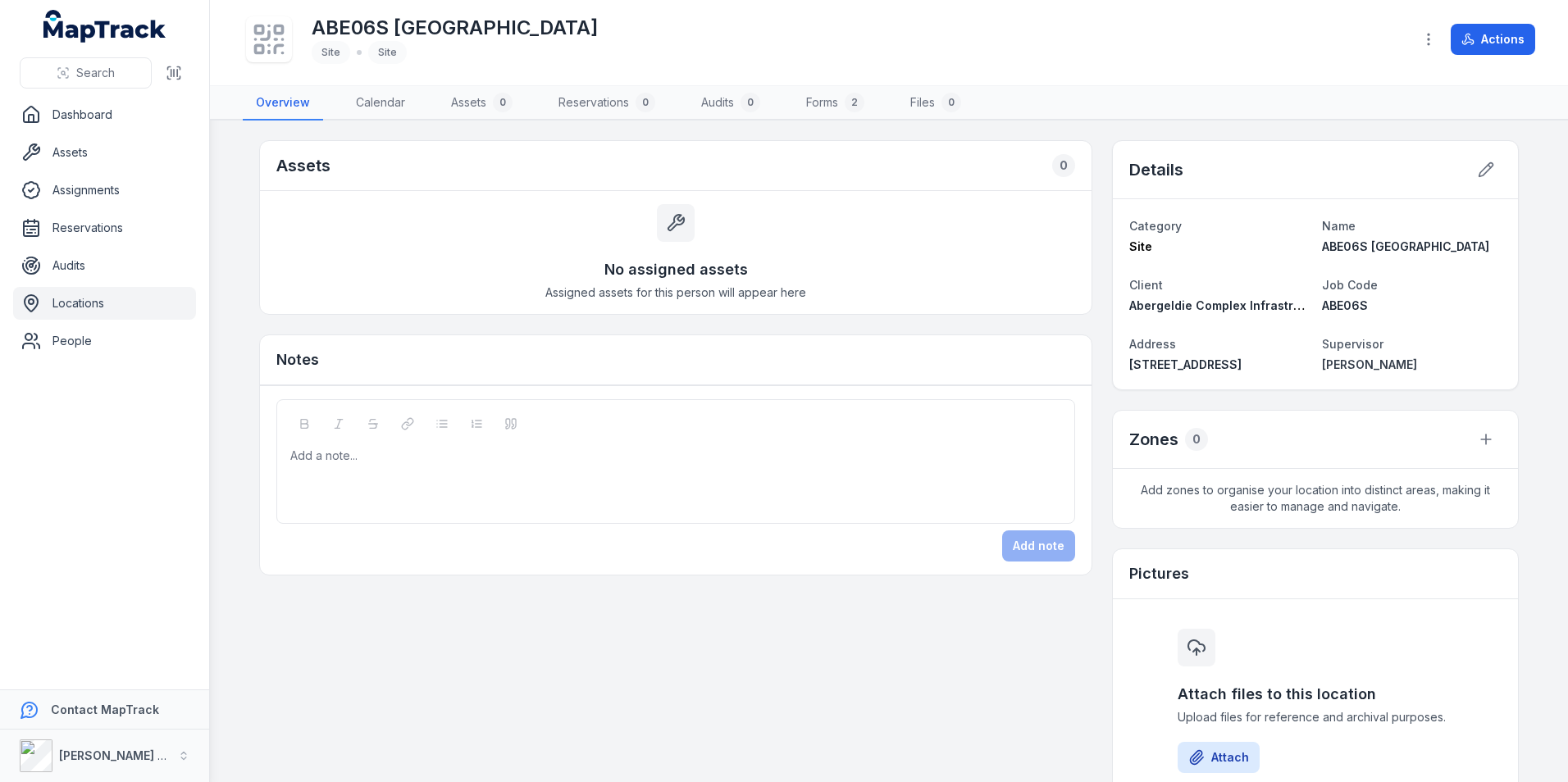
click at [83, 308] on link "Locations" at bounding box center [104, 304] width 182 height 33
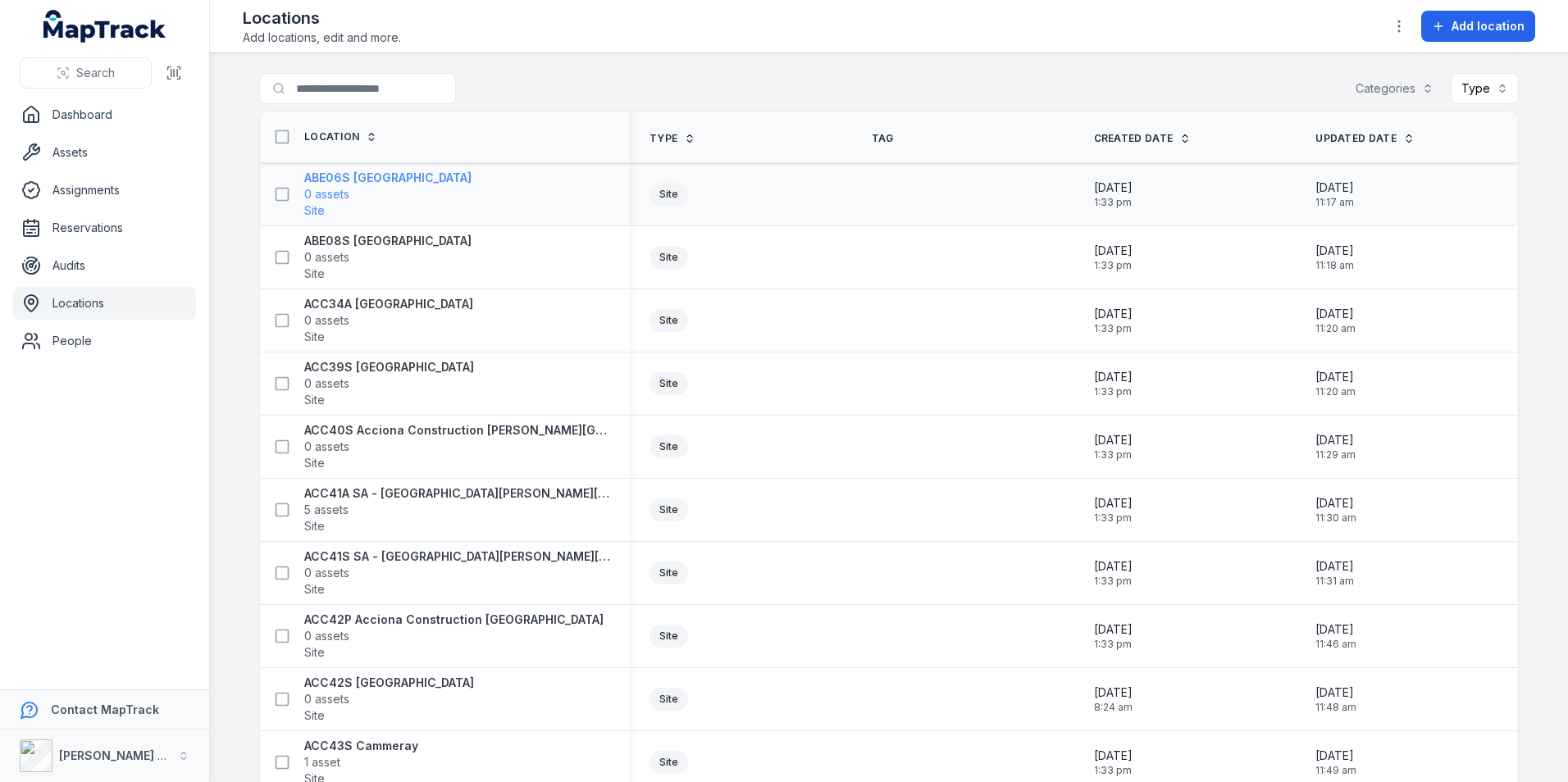
click at [336, 179] on strong "ABE06S [GEOGRAPHIC_DATA]" at bounding box center [387, 177] width 167 height 16
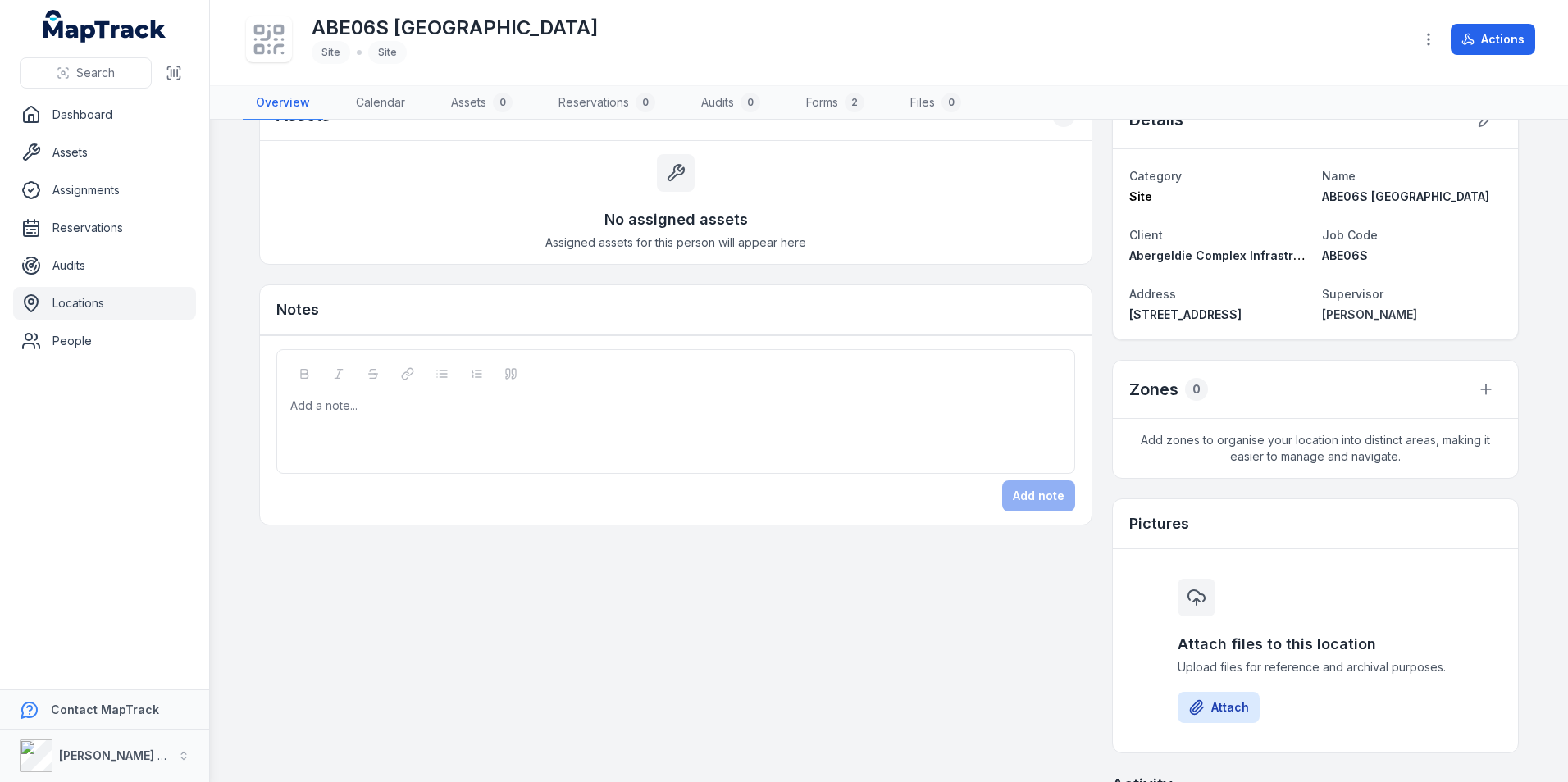
scroll to position [25, 0]
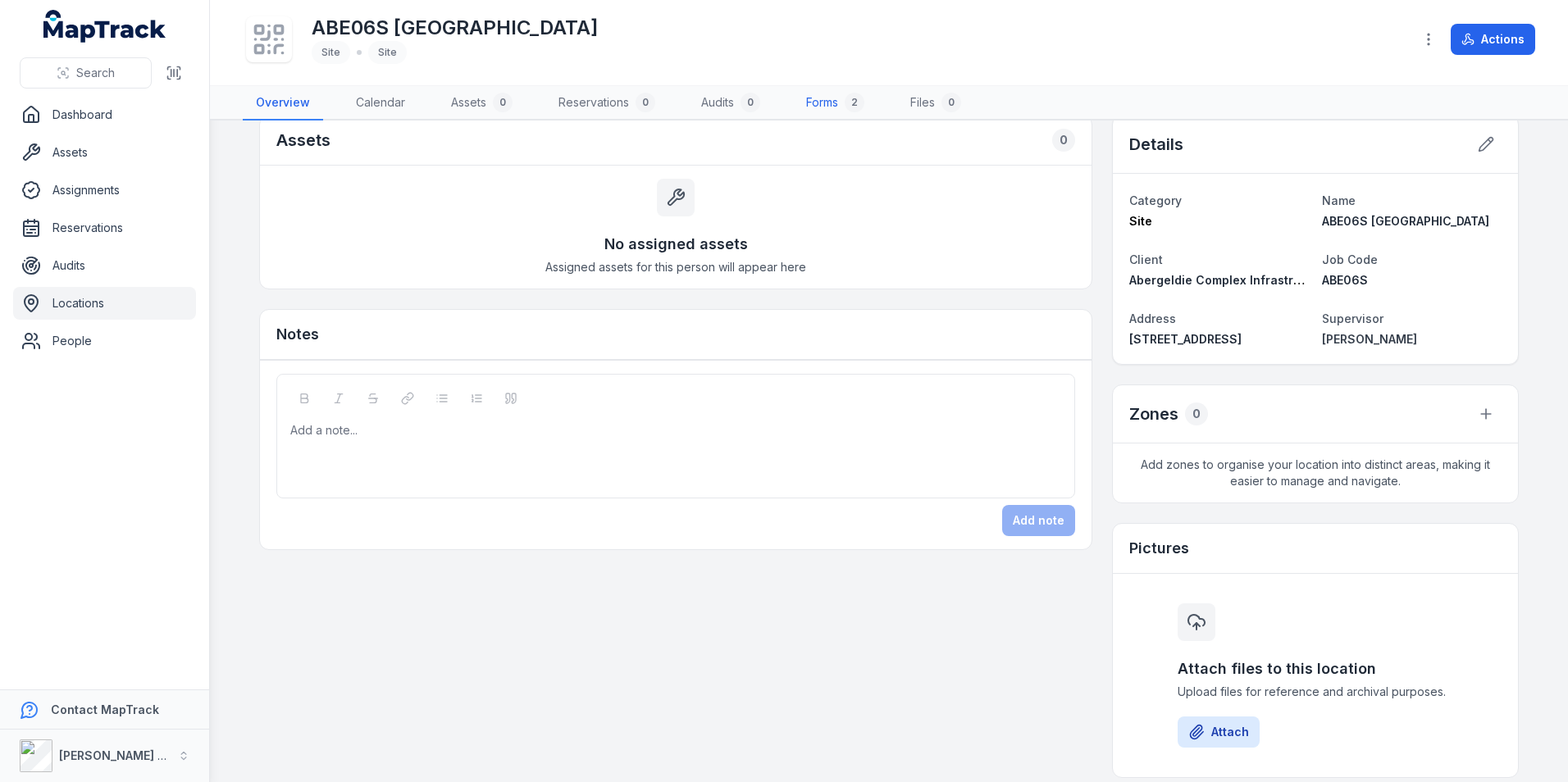
click at [821, 104] on link "Forms 2" at bounding box center [835, 104] width 85 height 35
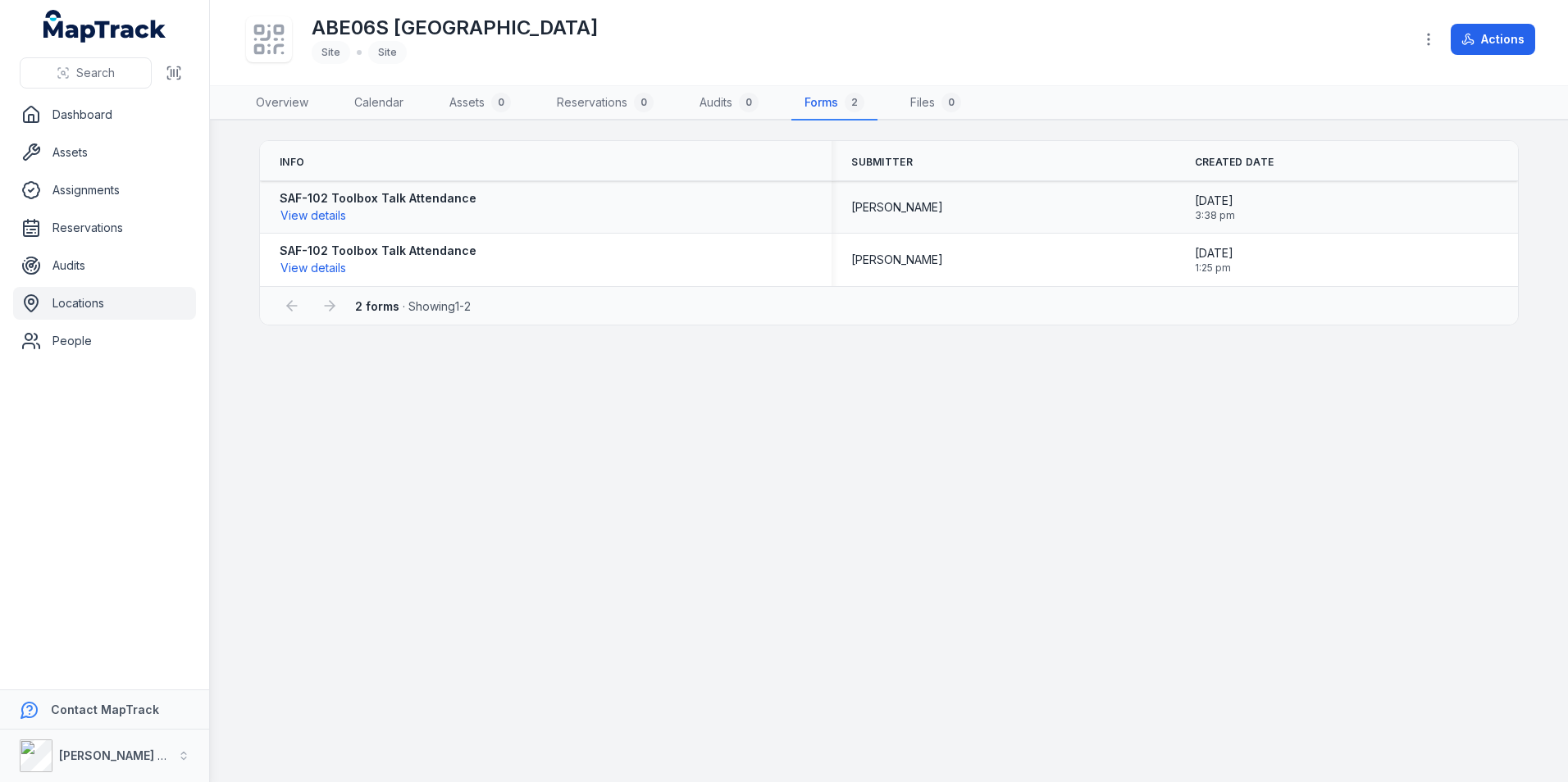
click at [330, 199] on strong "SAF-102 Toolbox Talk Attendance" at bounding box center [378, 198] width 197 height 16
click at [318, 219] on button "View details" at bounding box center [313, 215] width 67 height 18
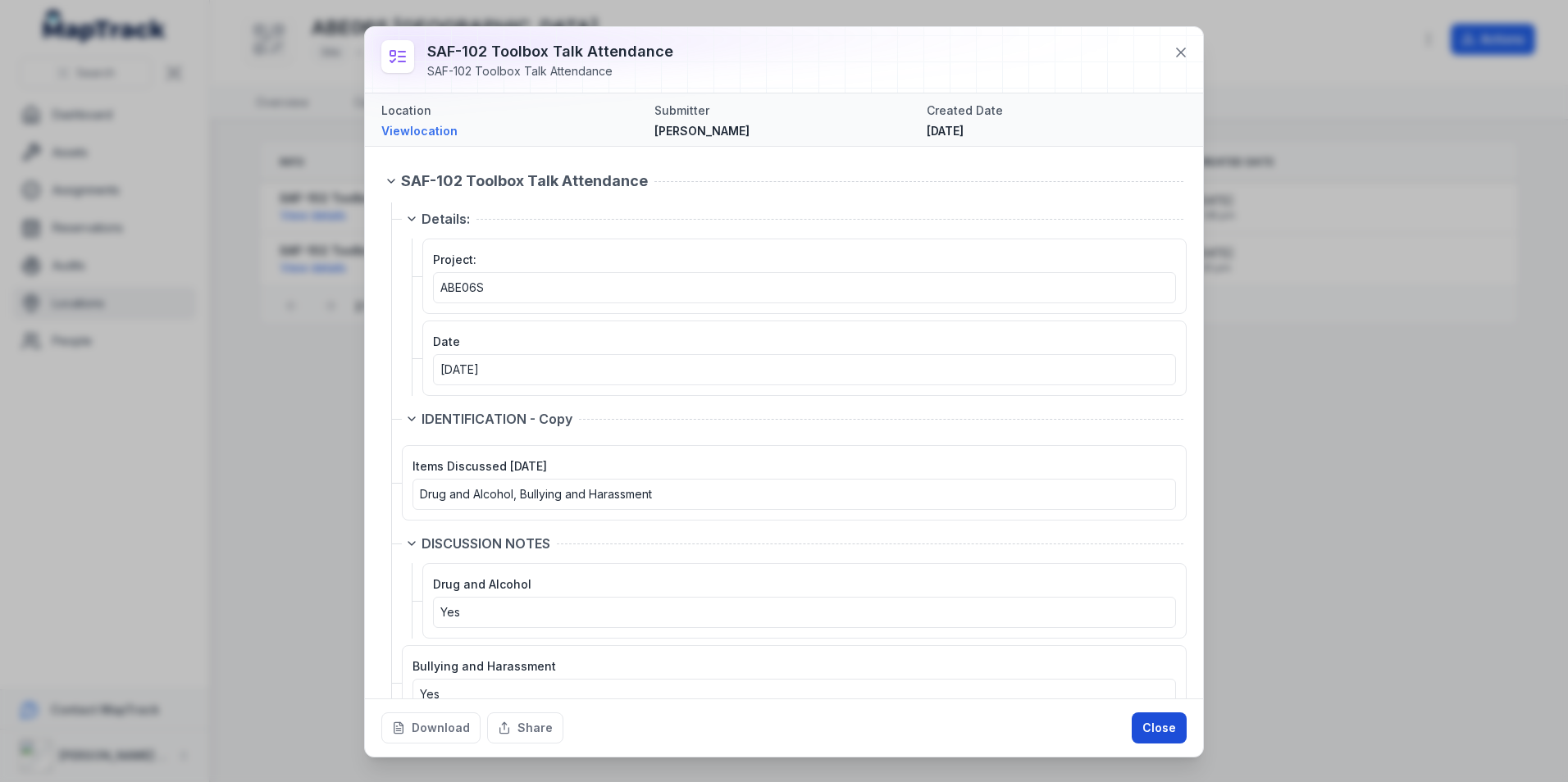
click at [1160, 731] on button "Close" at bounding box center [1159, 728] width 55 height 31
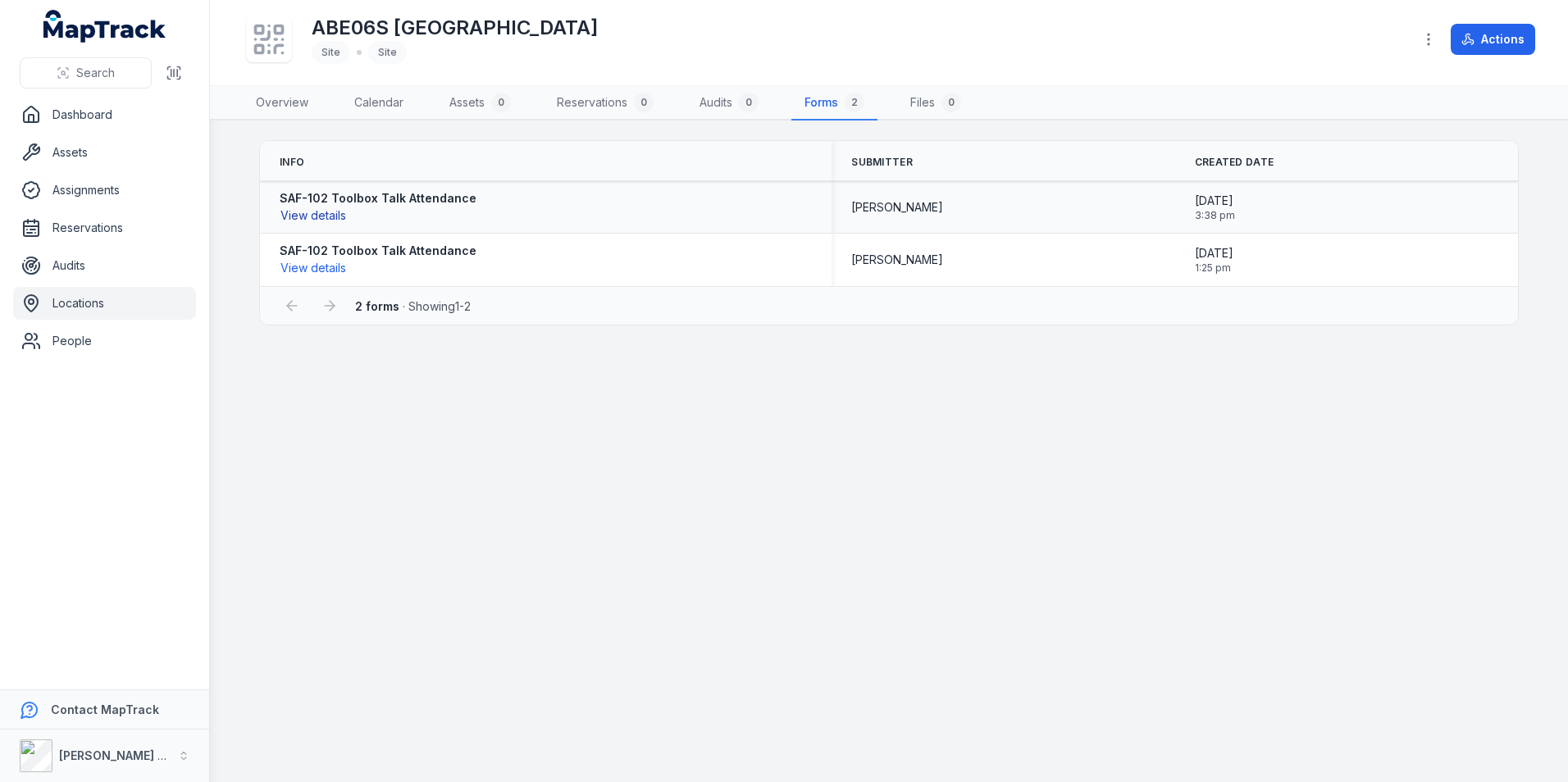
click at [326, 215] on button "View details" at bounding box center [313, 215] width 67 height 18
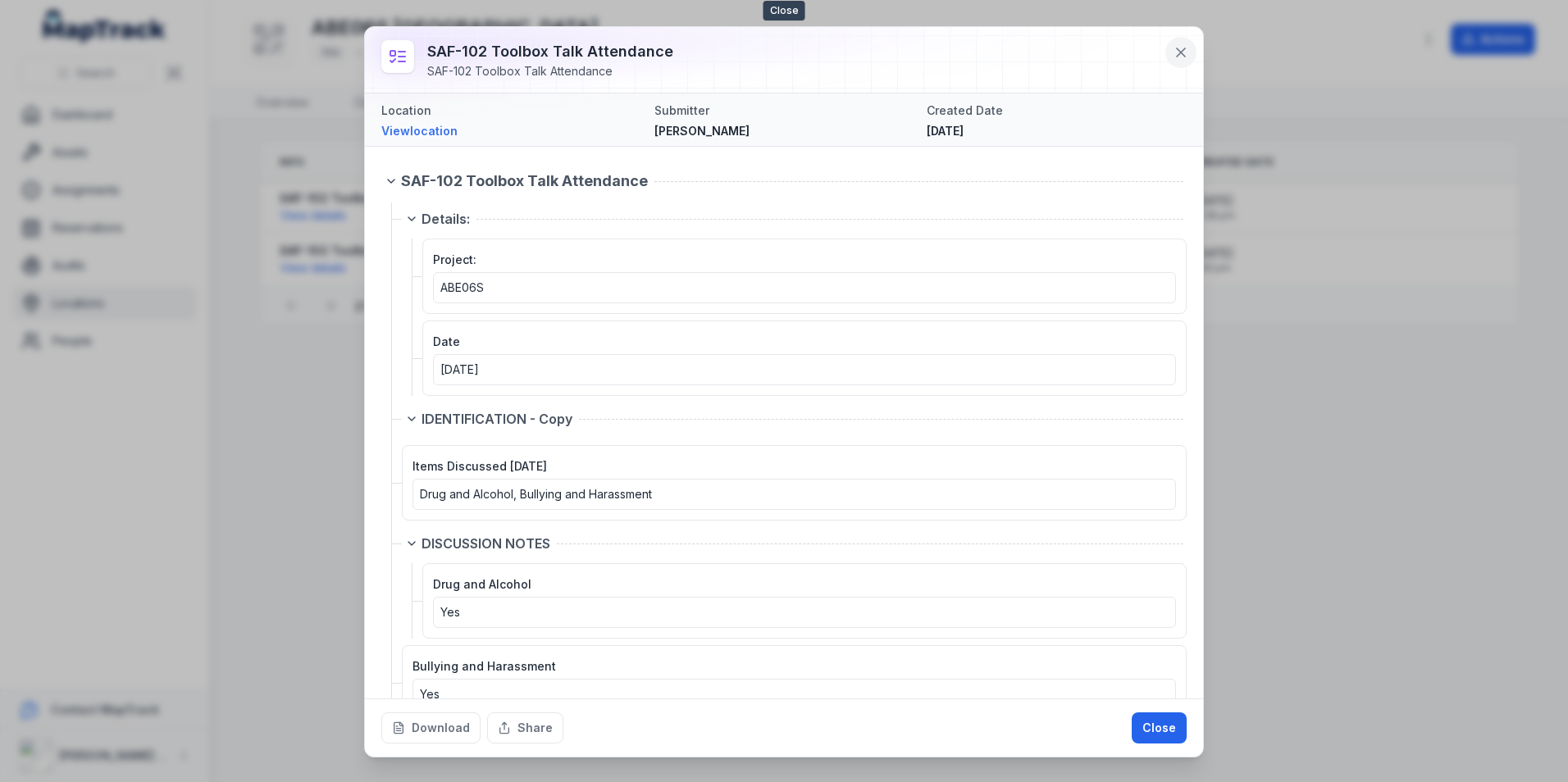
click at [1183, 51] on icon at bounding box center [1180, 52] width 8 height 8
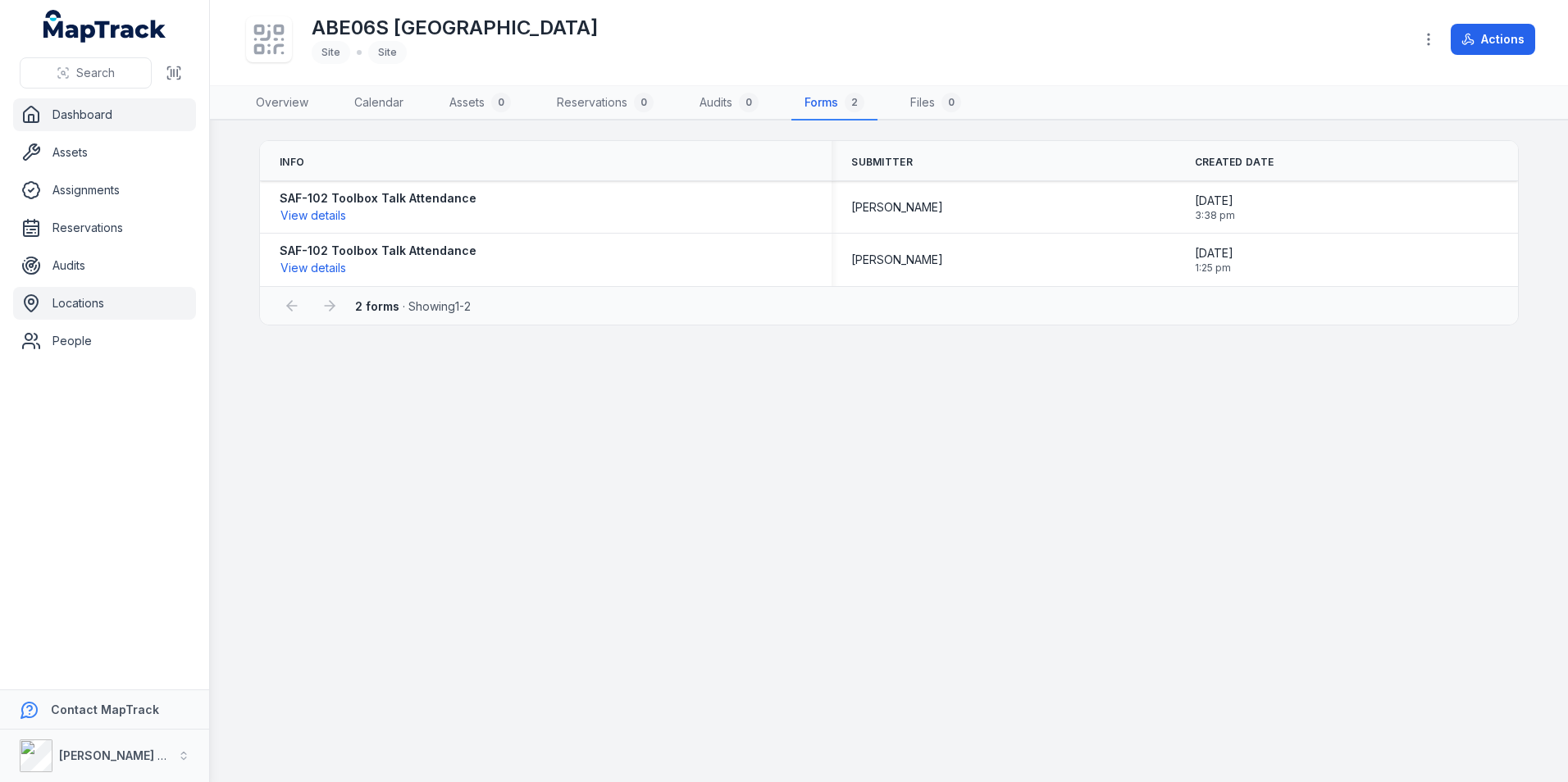
click at [82, 112] on link "Dashboard" at bounding box center [104, 115] width 182 height 33
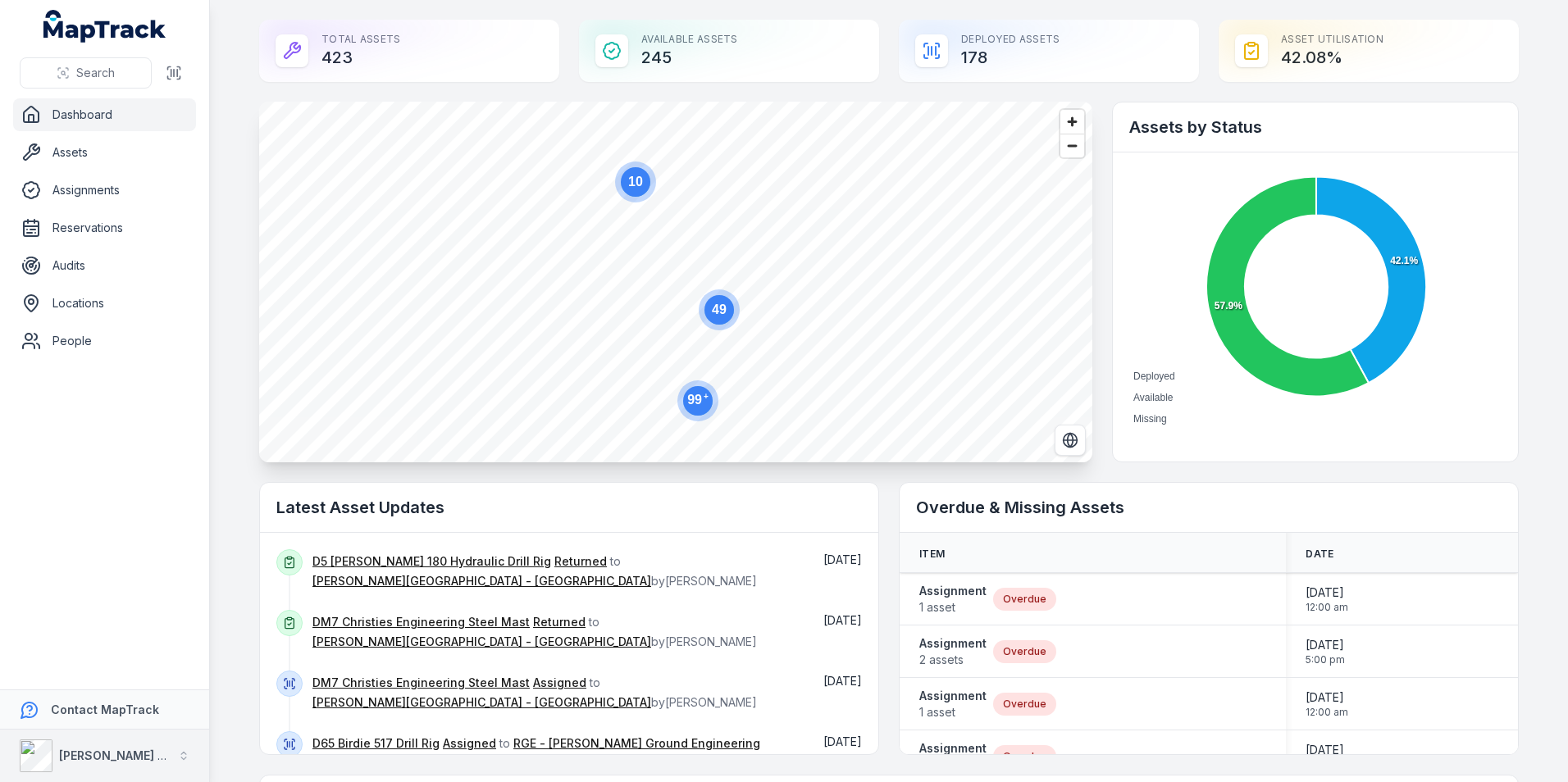
click at [80, 757] on strong "[PERSON_NAME] Group" at bounding box center [125, 756] width 134 height 14
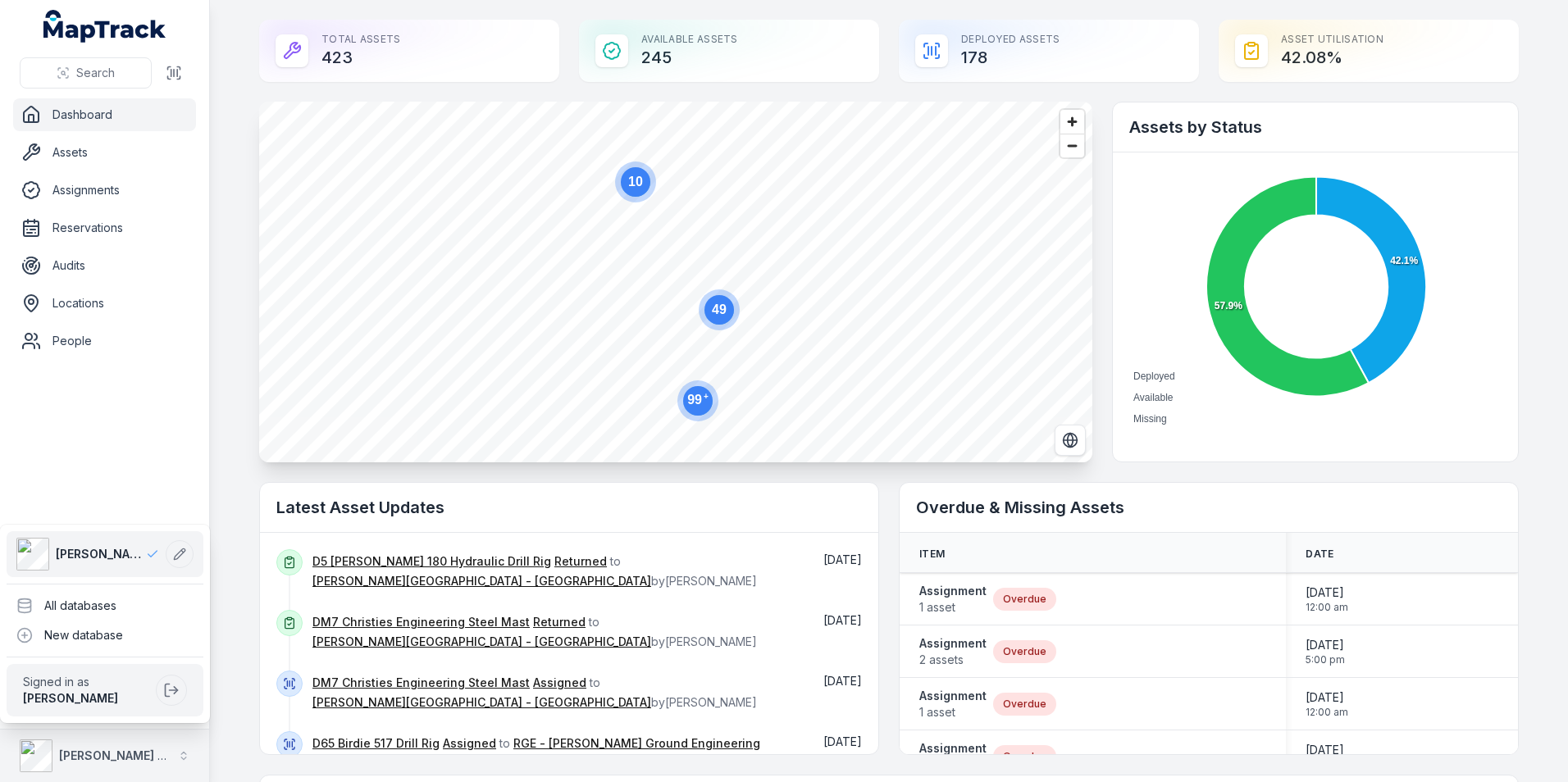
click at [80, 757] on strong "[PERSON_NAME] Group" at bounding box center [125, 756] width 134 height 14
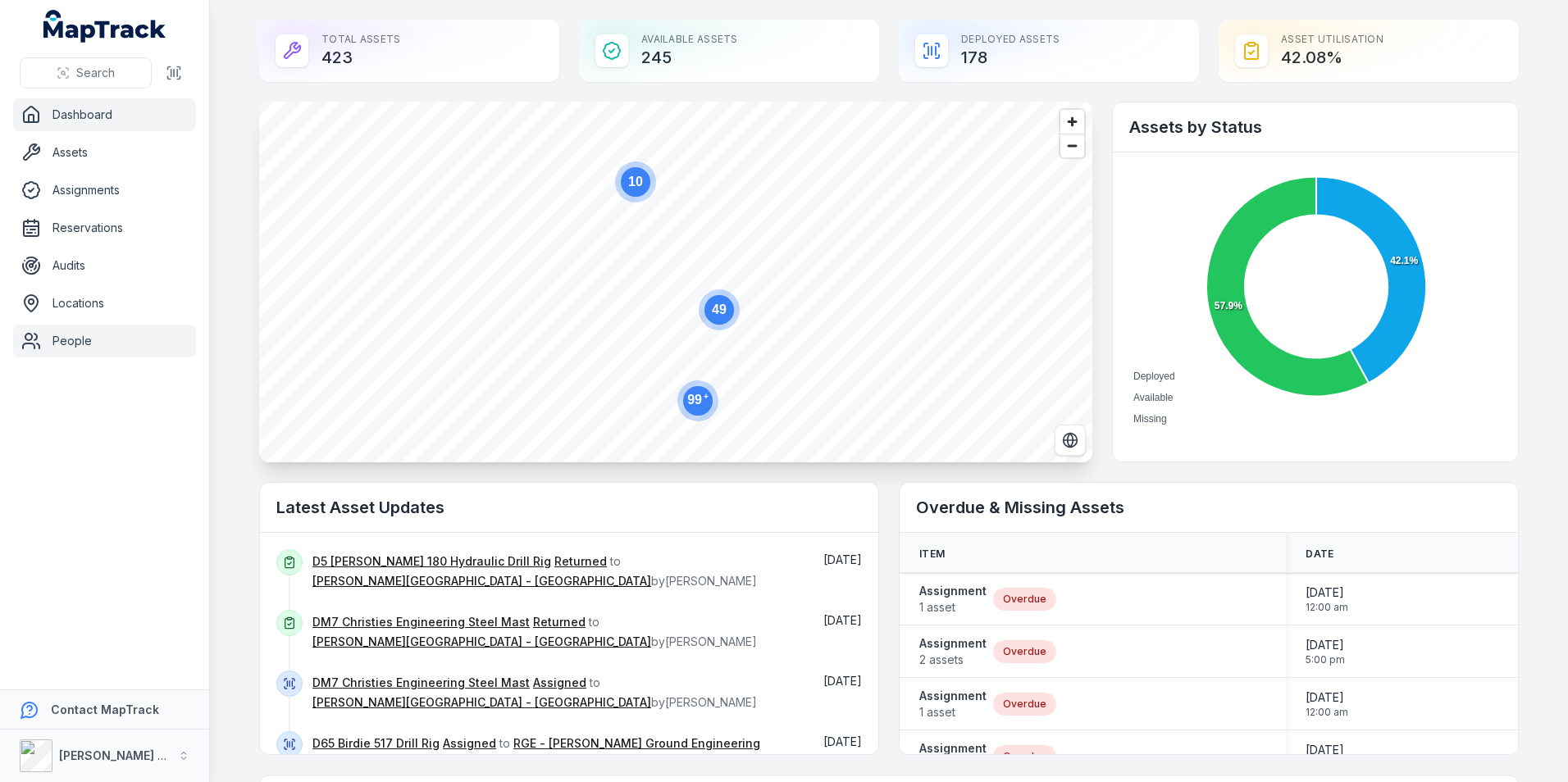
click at [61, 341] on link "People" at bounding box center [104, 341] width 182 height 33
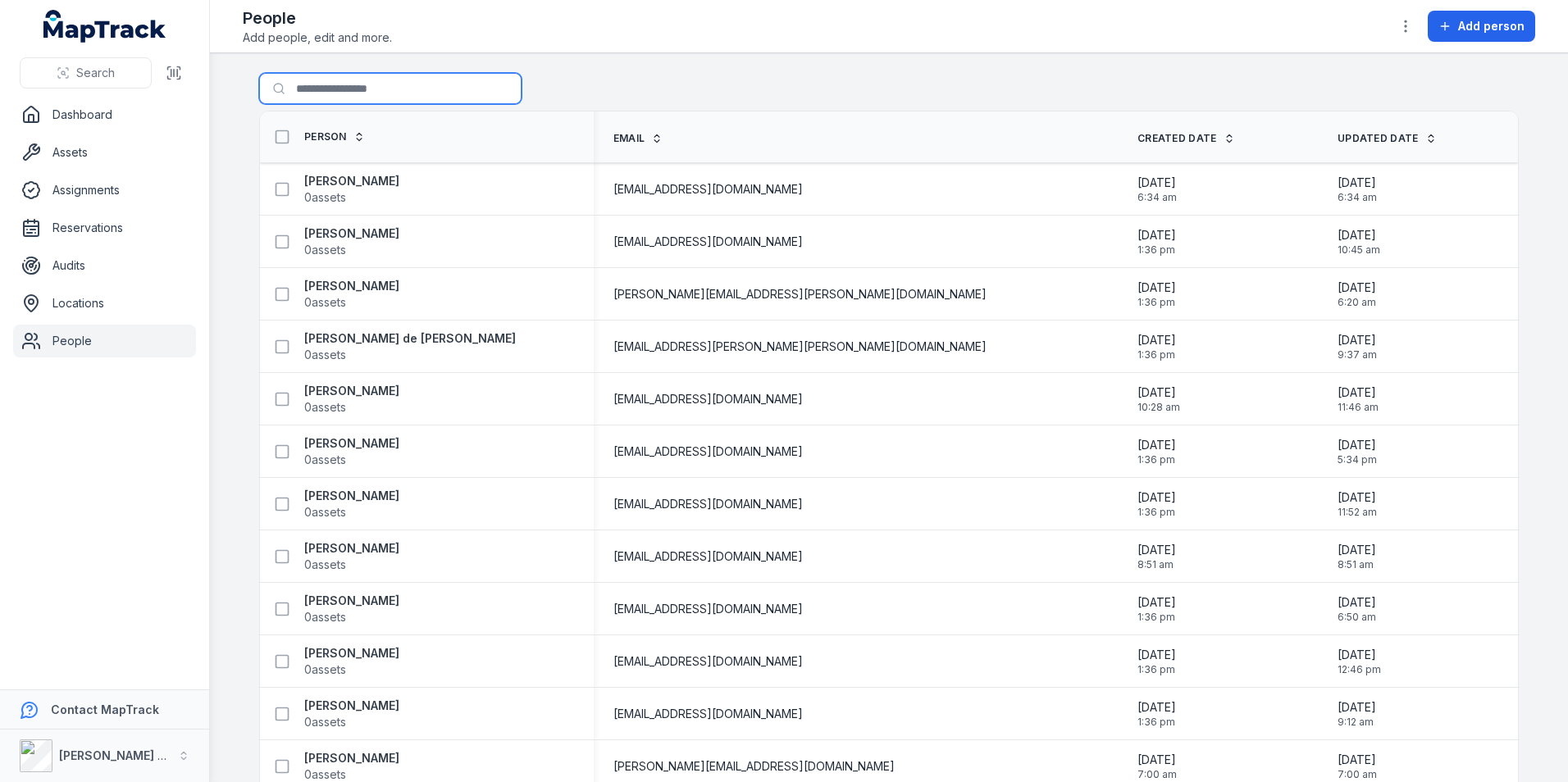
click at [313, 93] on input "Search for people" at bounding box center [390, 88] width 262 height 31
click at [65, 154] on link "Assets" at bounding box center [104, 152] width 182 height 33
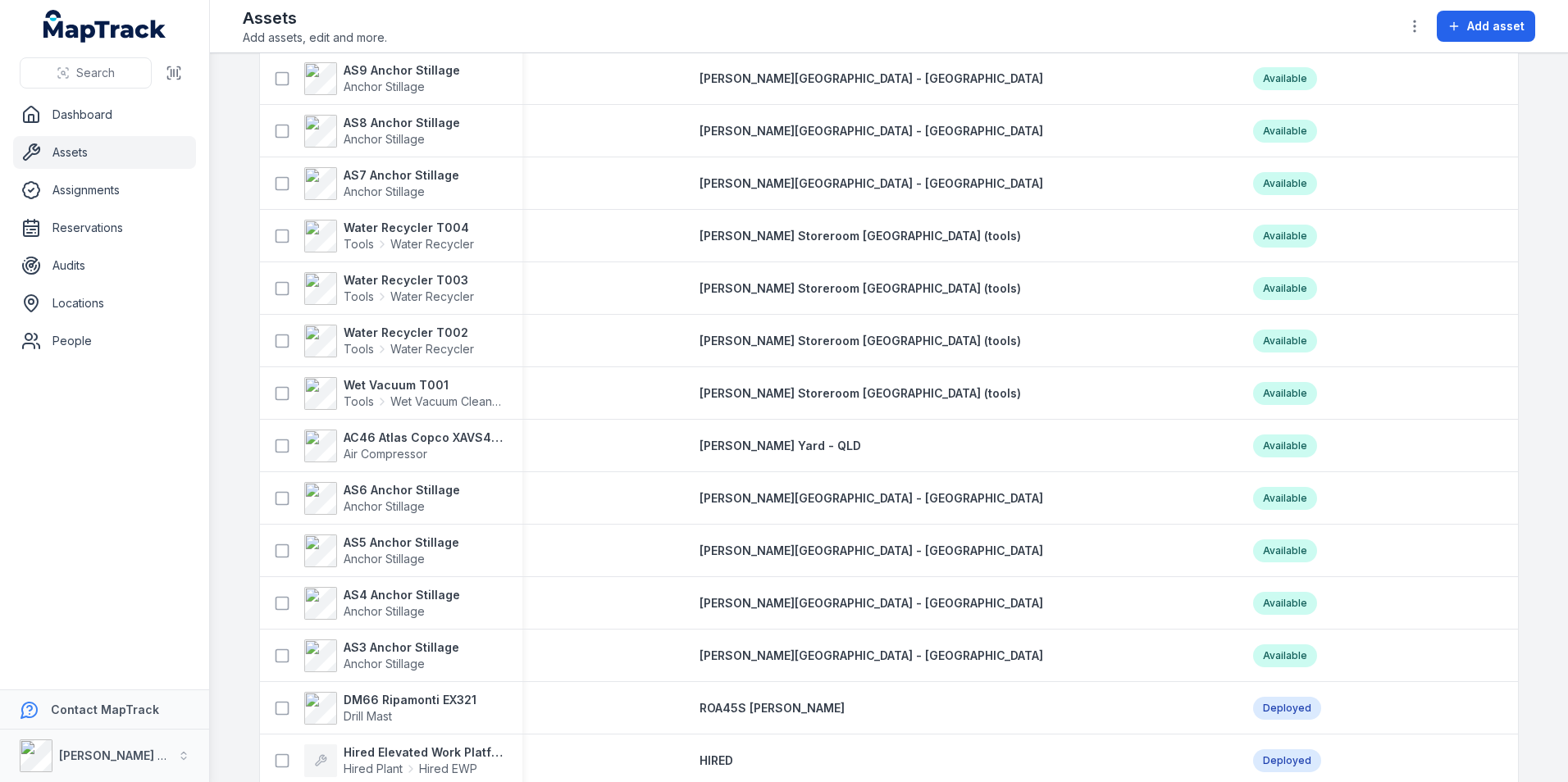
scroll to position [574, 0]
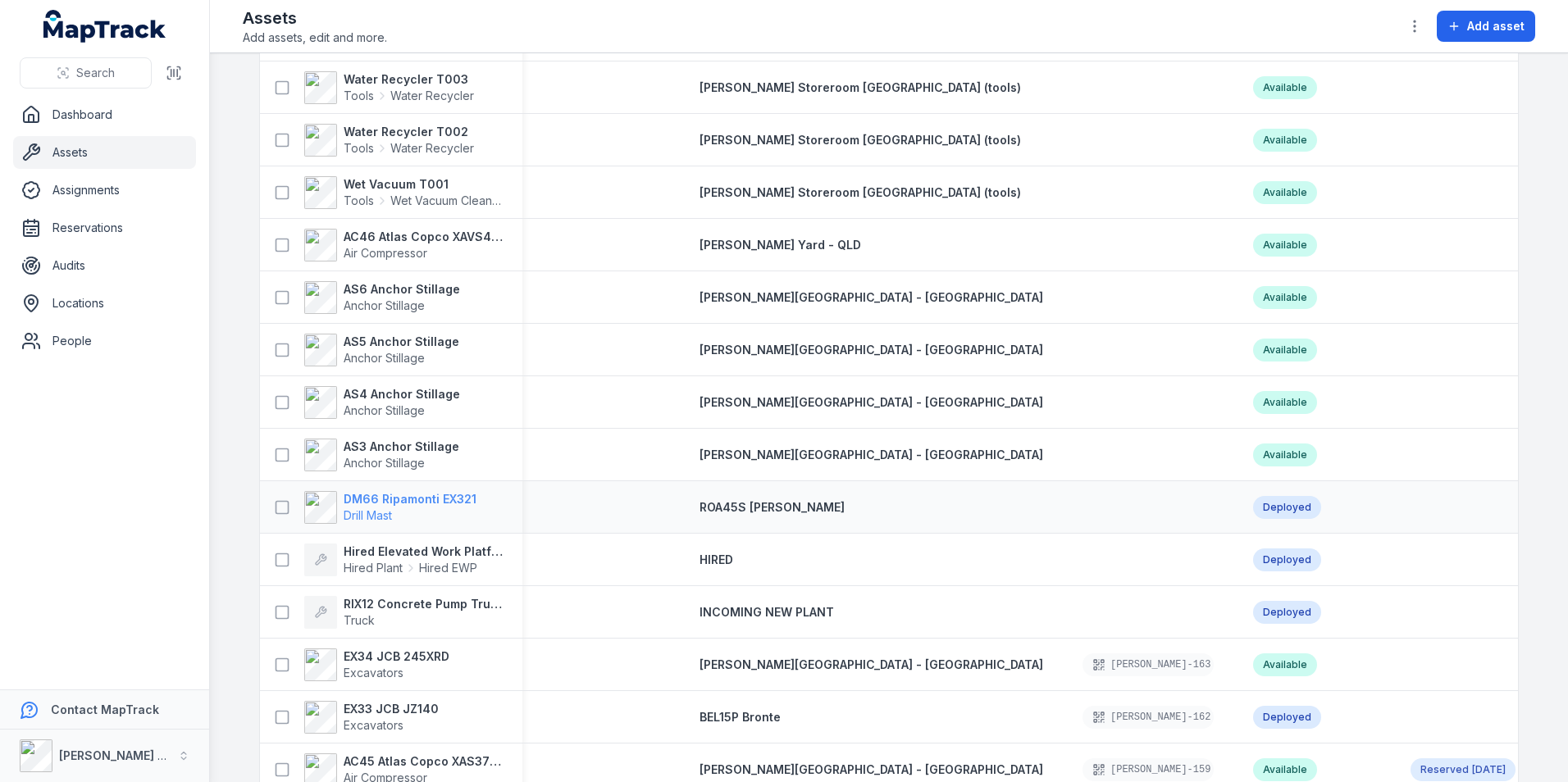
click at [383, 495] on strong "DM66 Ripamonti EX321" at bounding box center [410, 499] width 133 height 16
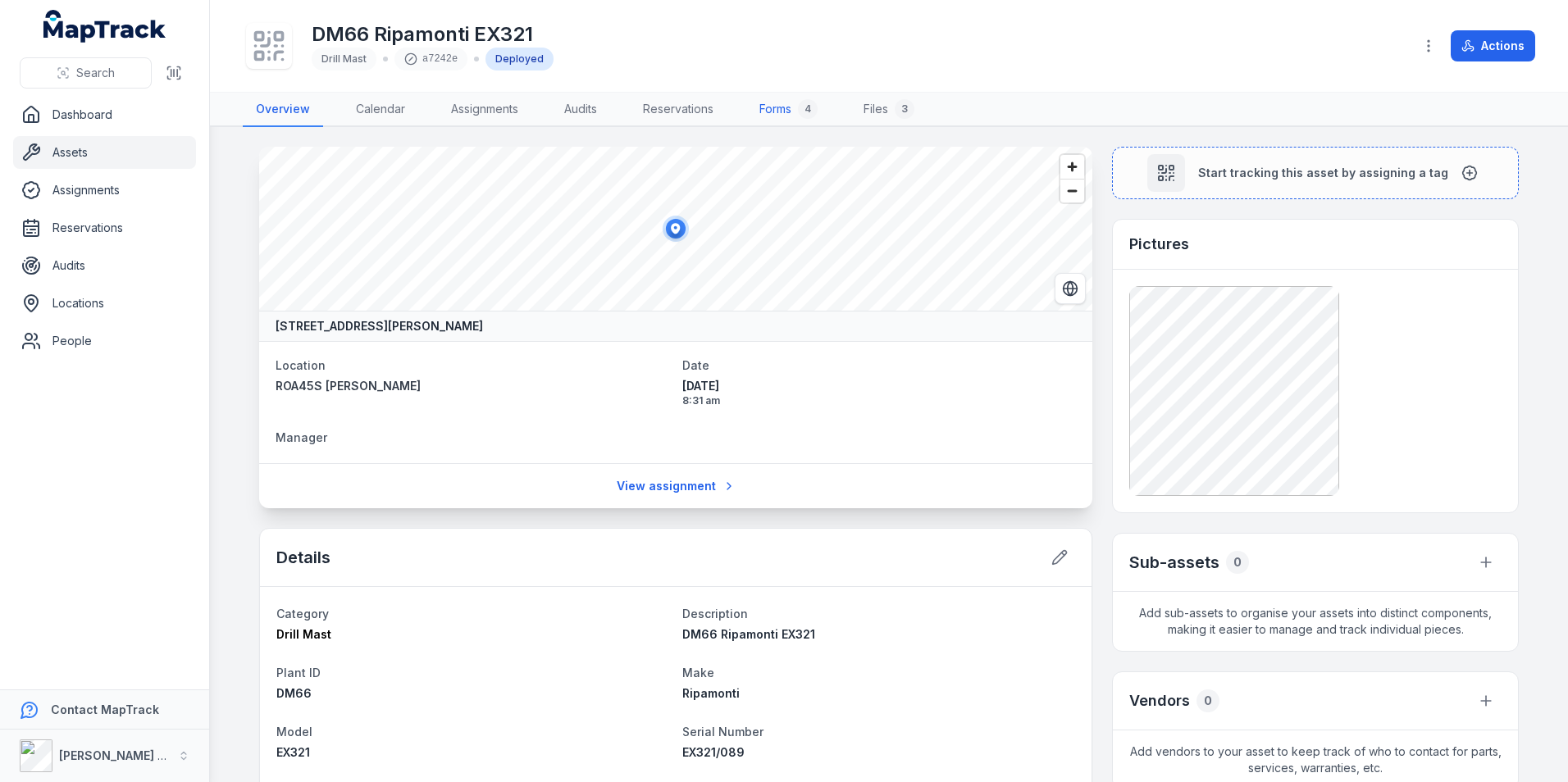
click at [785, 109] on link "Forms 4" at bounding box center [789, 110] width 85 height 35
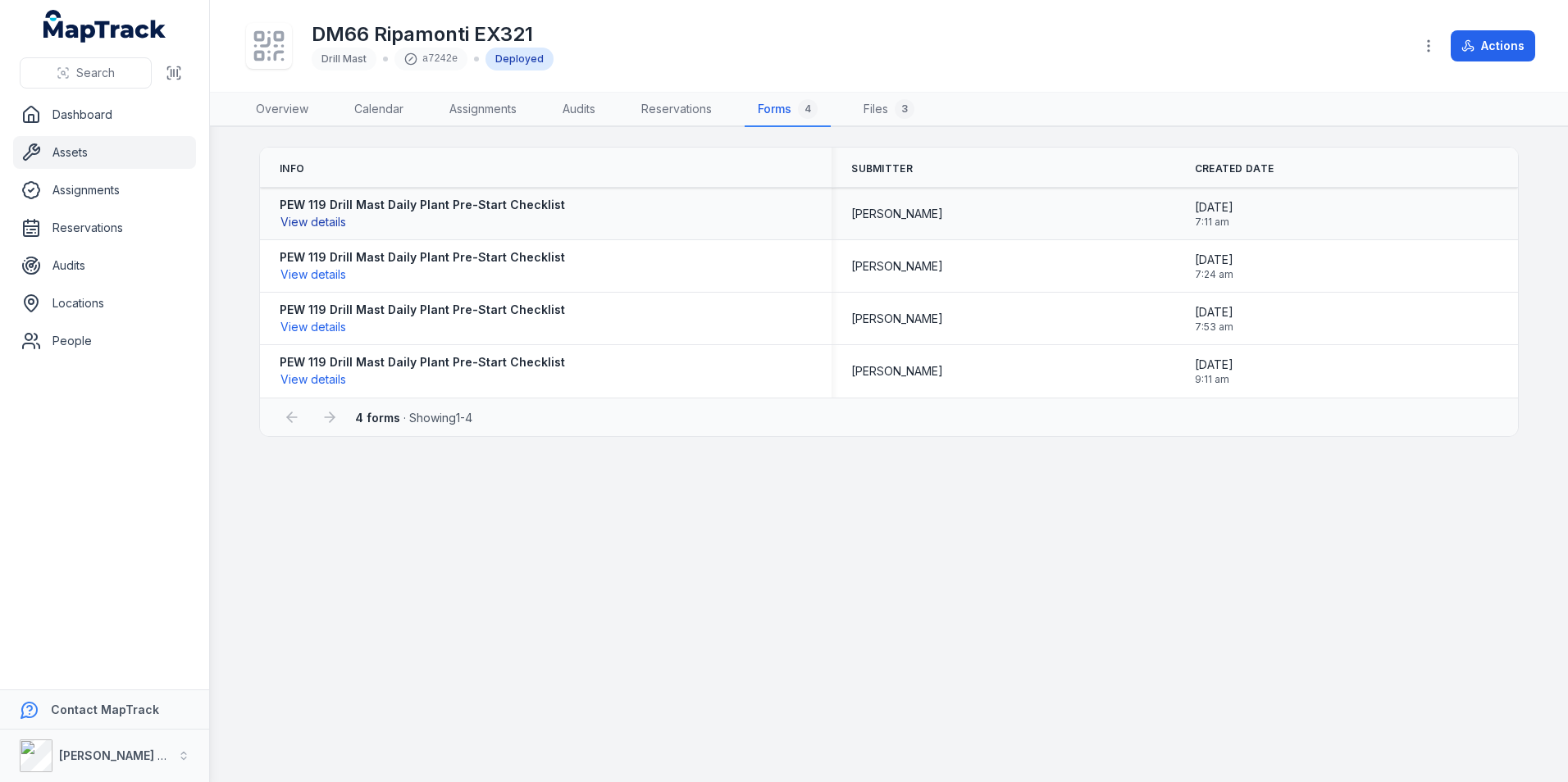
click at [315, 226] on button "View details" at bounding box center [313, 221] width 67 height 18
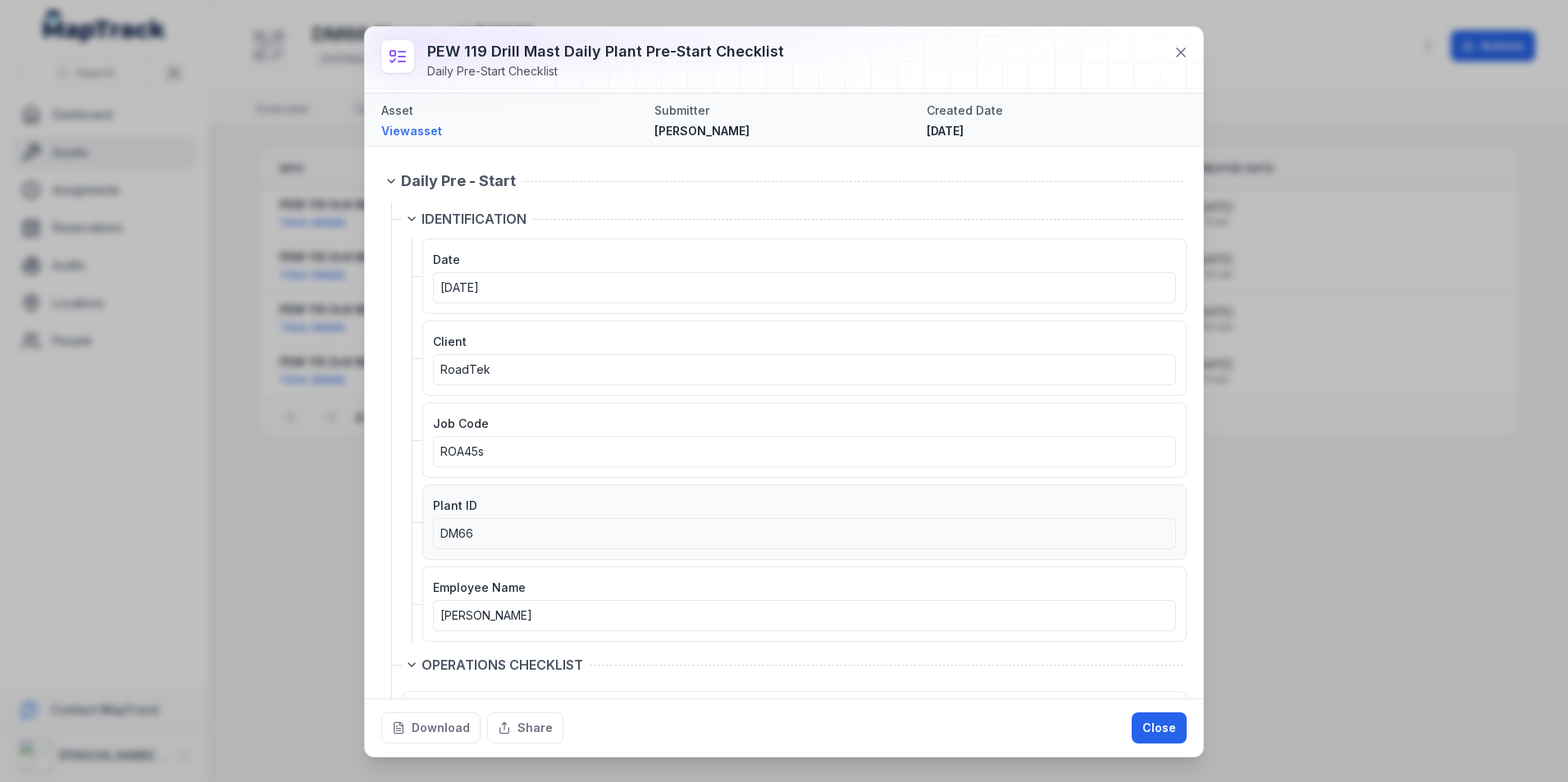
click at [490, 534] on div "DM66" at bounding box center [804, 534] width 728 height 16
click at [1139, 725] on button "Close" at bounding box center [1159, 728] width 55 height 31
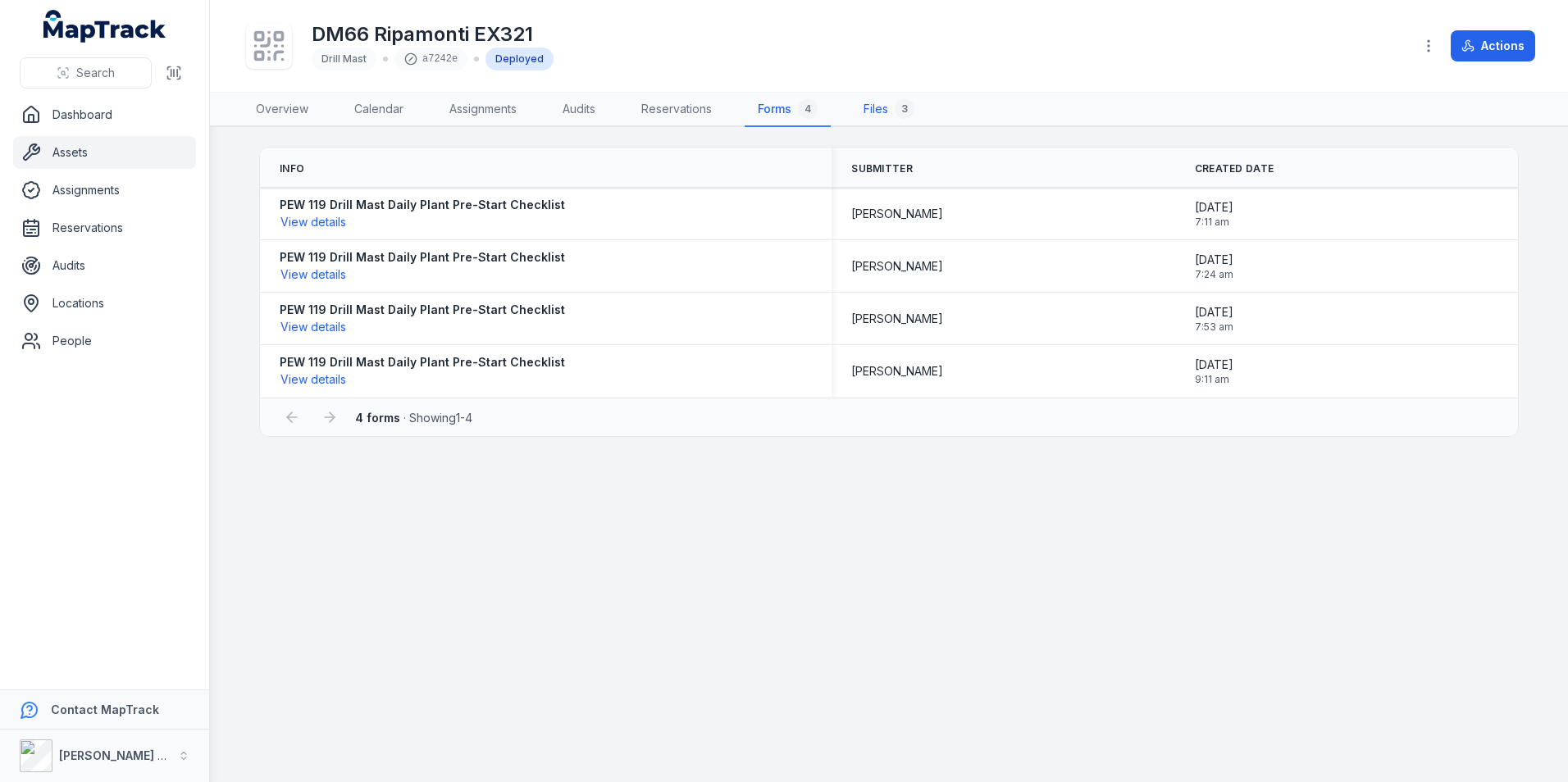
click at [877, 111] on link "Files 3" at bounding box center [888, 110] width 77 height 35
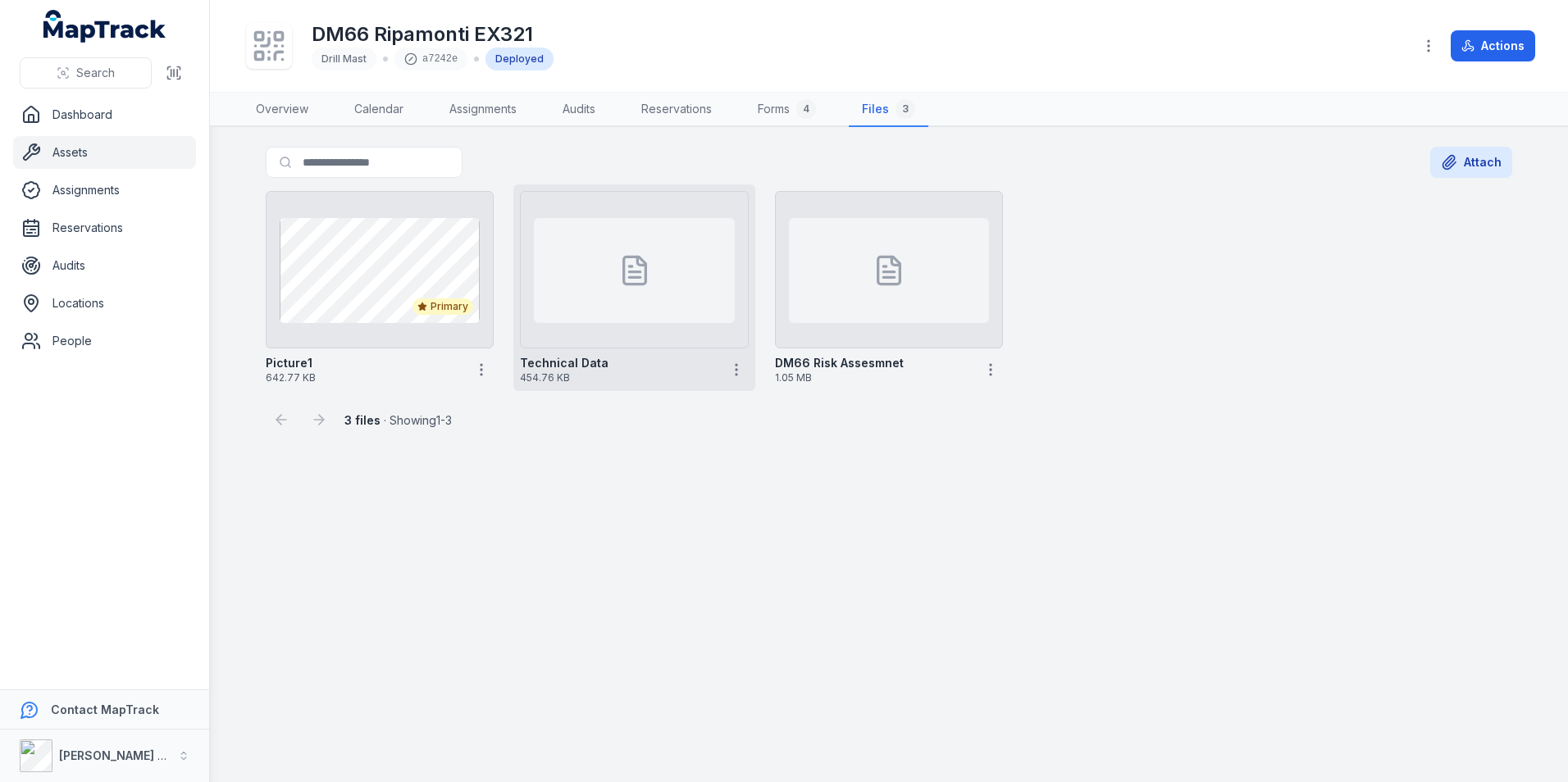
click at [664, 266] on div at bounding box center [633, 270] width 200 height 105
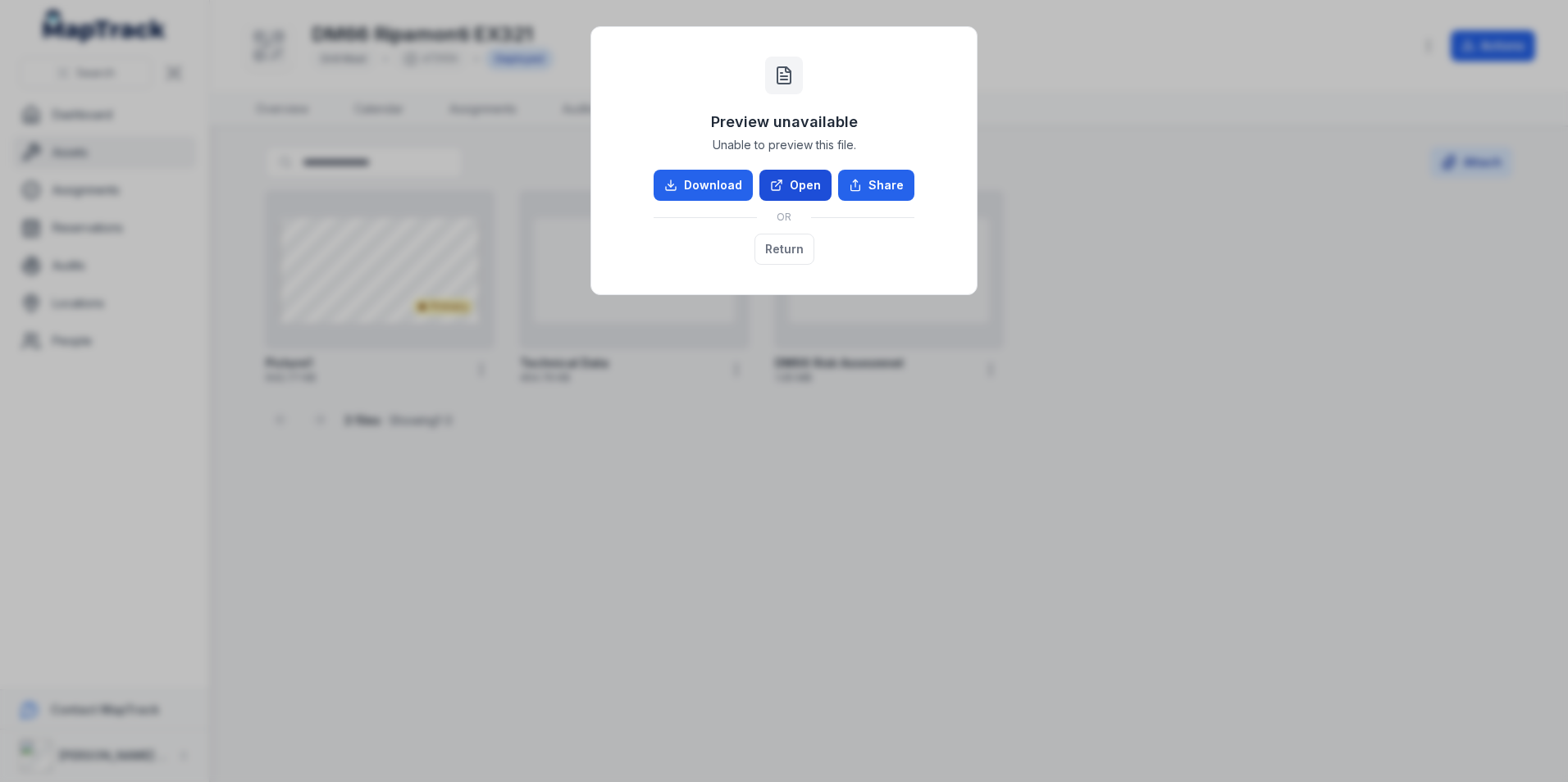
click at [778, 182] on icon at bounding box center [776, 185] width 13 height 13
click at [795, 253] on button "Return" at bounding box center [784, 249] width 60 height 31
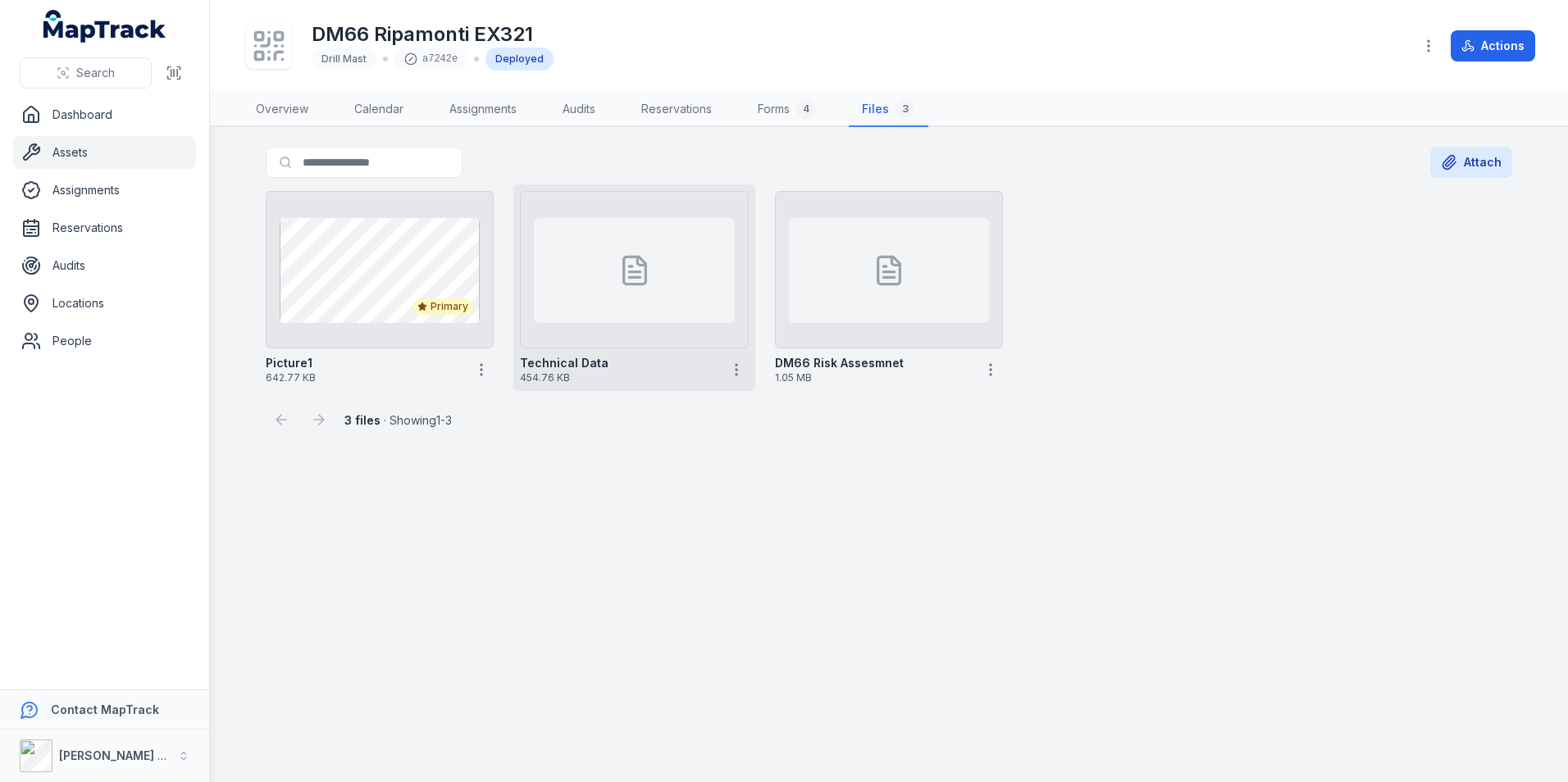
click at [652, 286] on div at bounding box center [633, 270] width 200 height 105
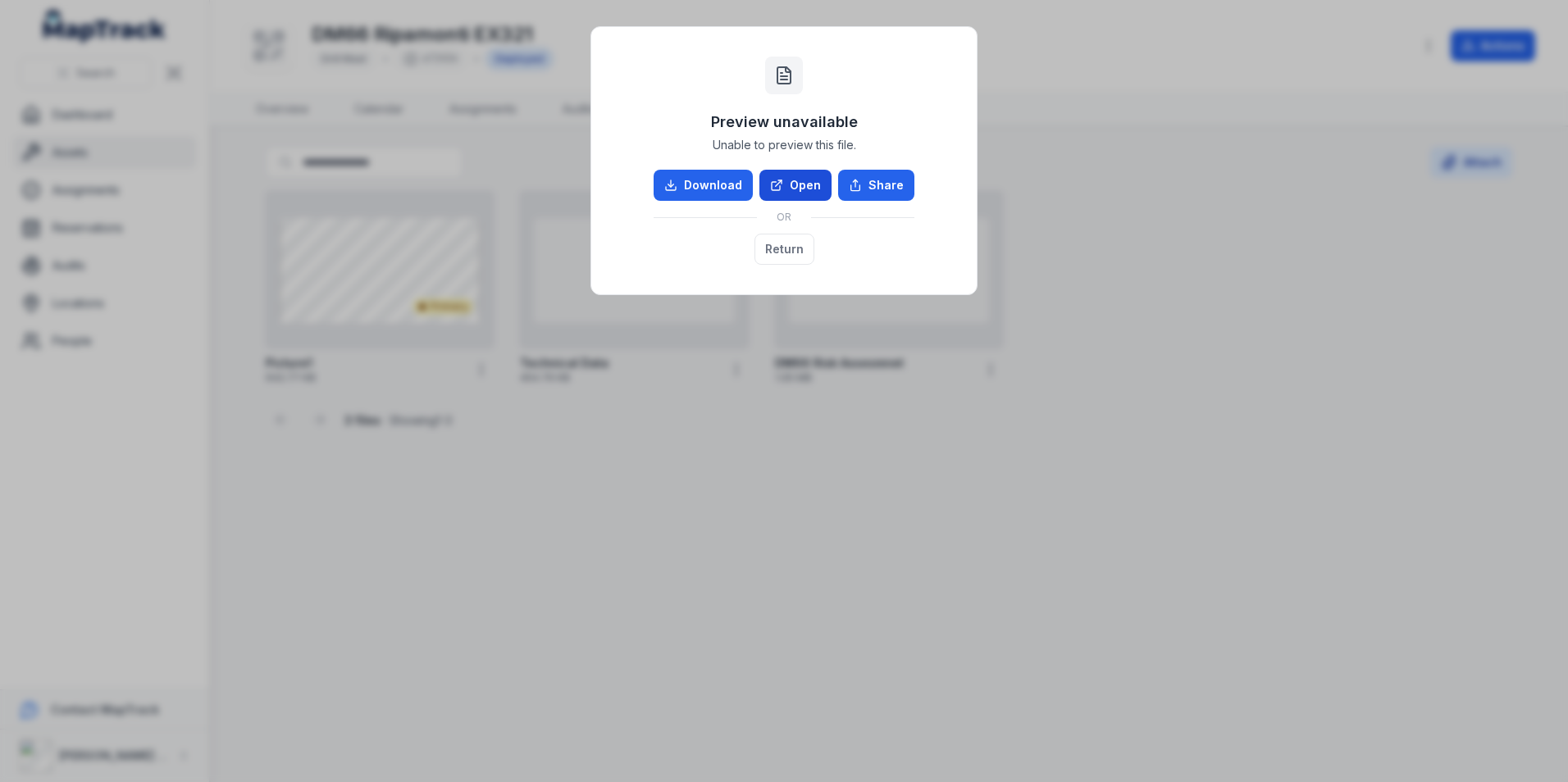
click at [781, 183] on icon at bounding box center [776, 185] width 13 height 13
click at [809, 248] on button "Return" at bounding box center [784, 249] width 60 height 31
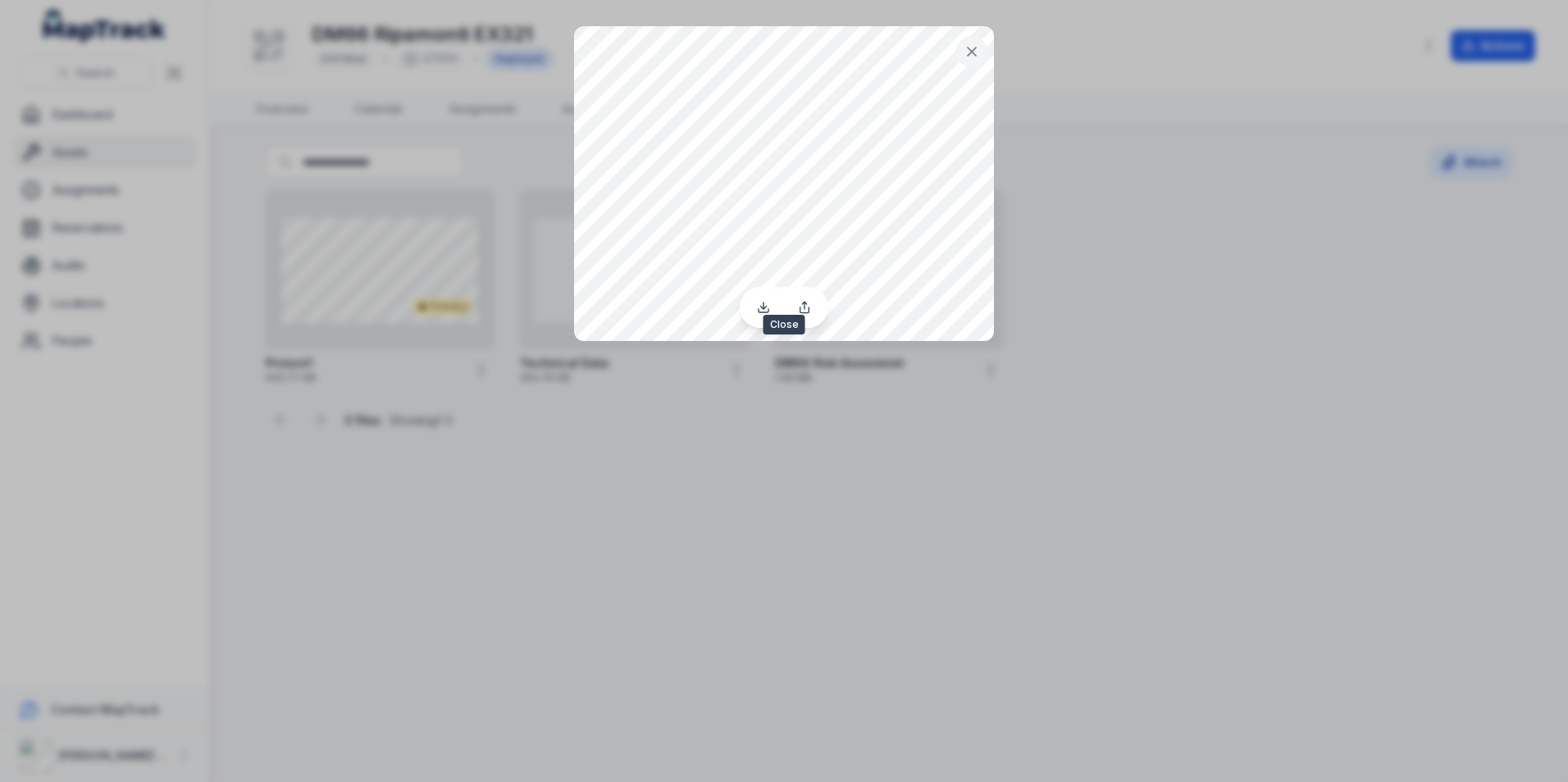
click at [976, 49] on icon at bounding box center [971, 51] width 16 height 16
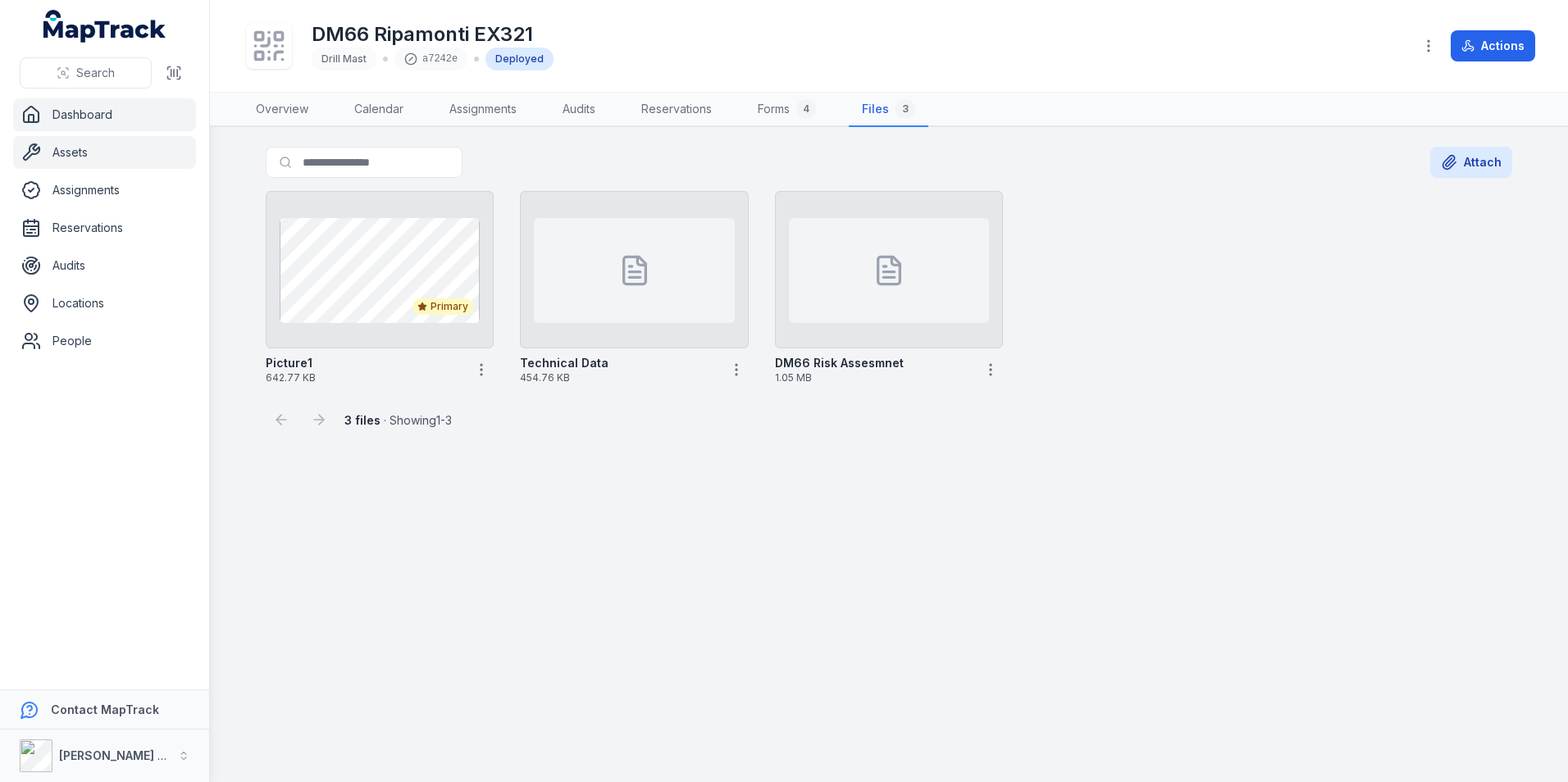
click at [99, 106] on link "Dashboard" at bounding box center [104, 115] width 182 height 33
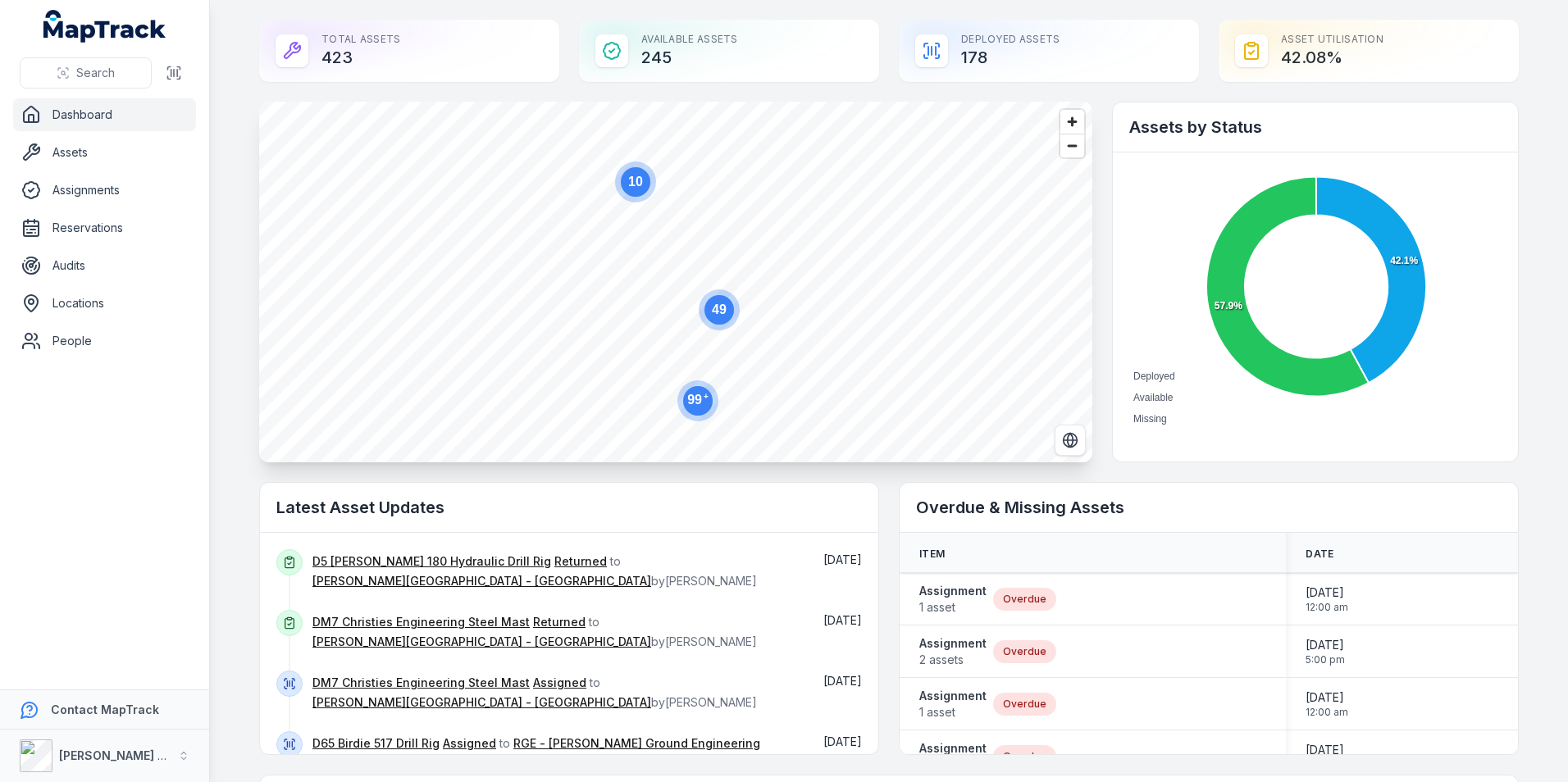
click at [719, 316] on text "49" at bounding box center [719, 310] width 15 height 14
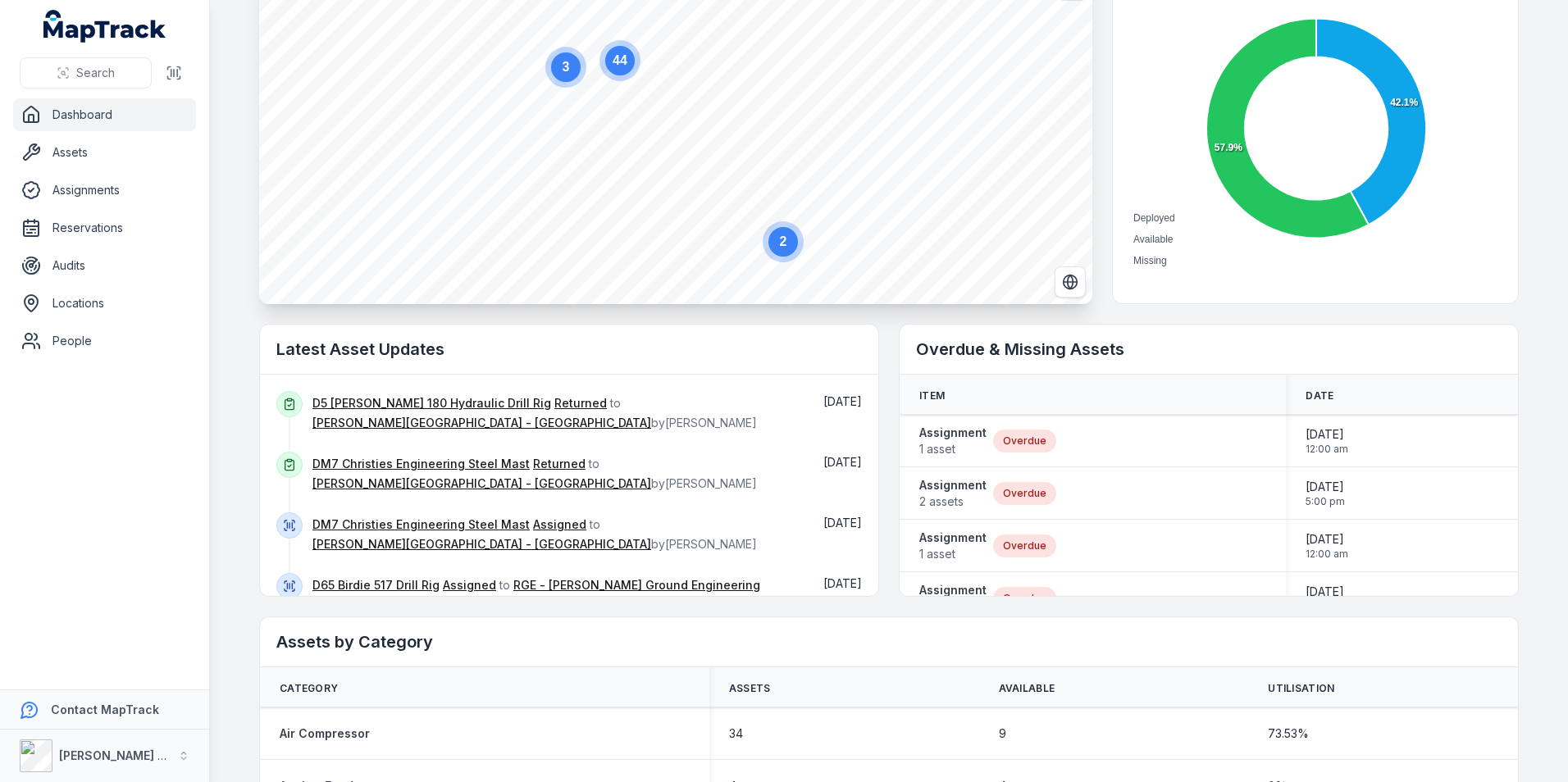
scroll to position [164, 0]
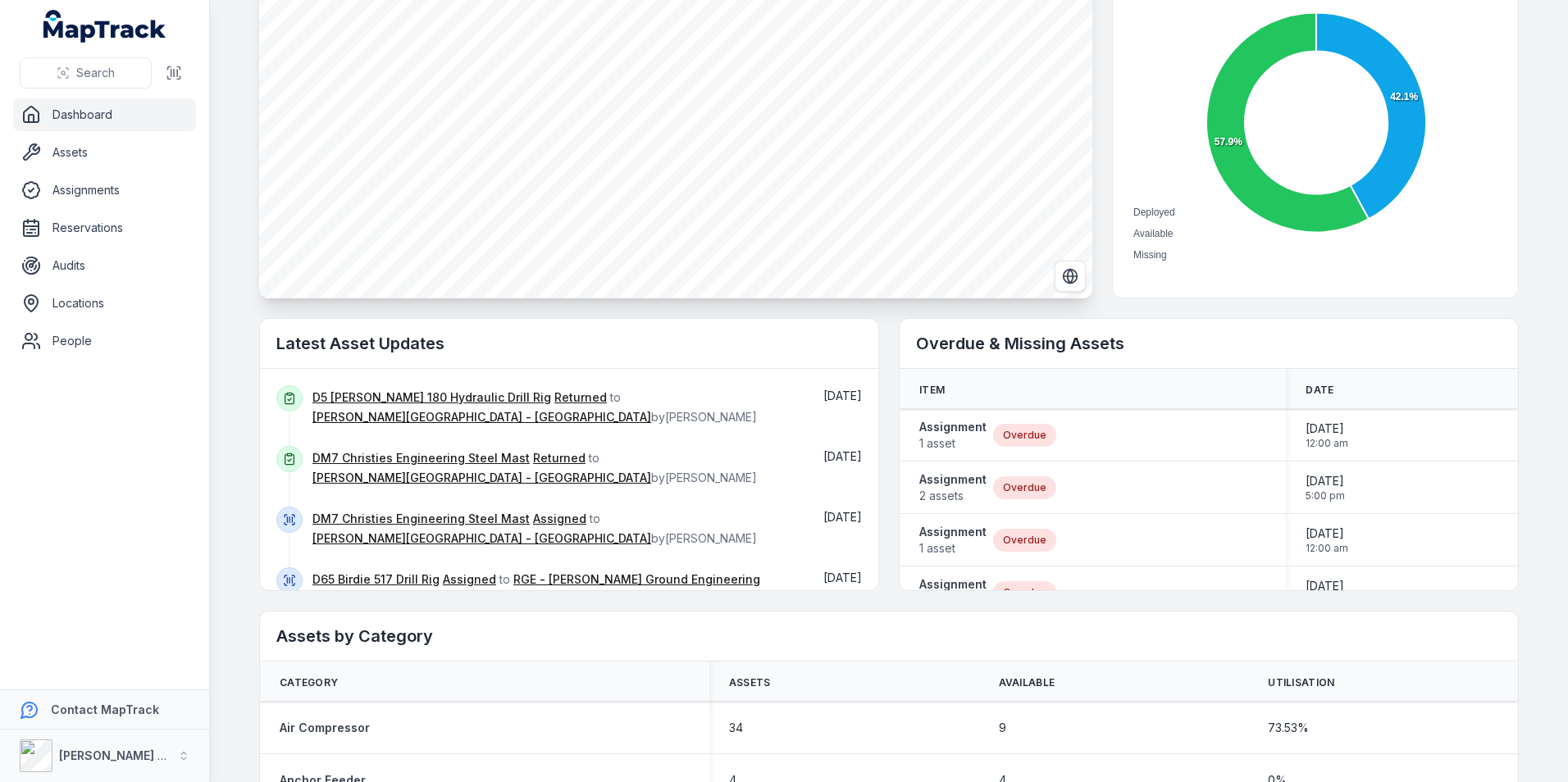
click at [81, 115] on link "Dashboard" at bounding box center [104, 115] width 182 height 33
click at [41, 110] on link "Dashboard" at bounding box center [104, 115] width 182 height 33
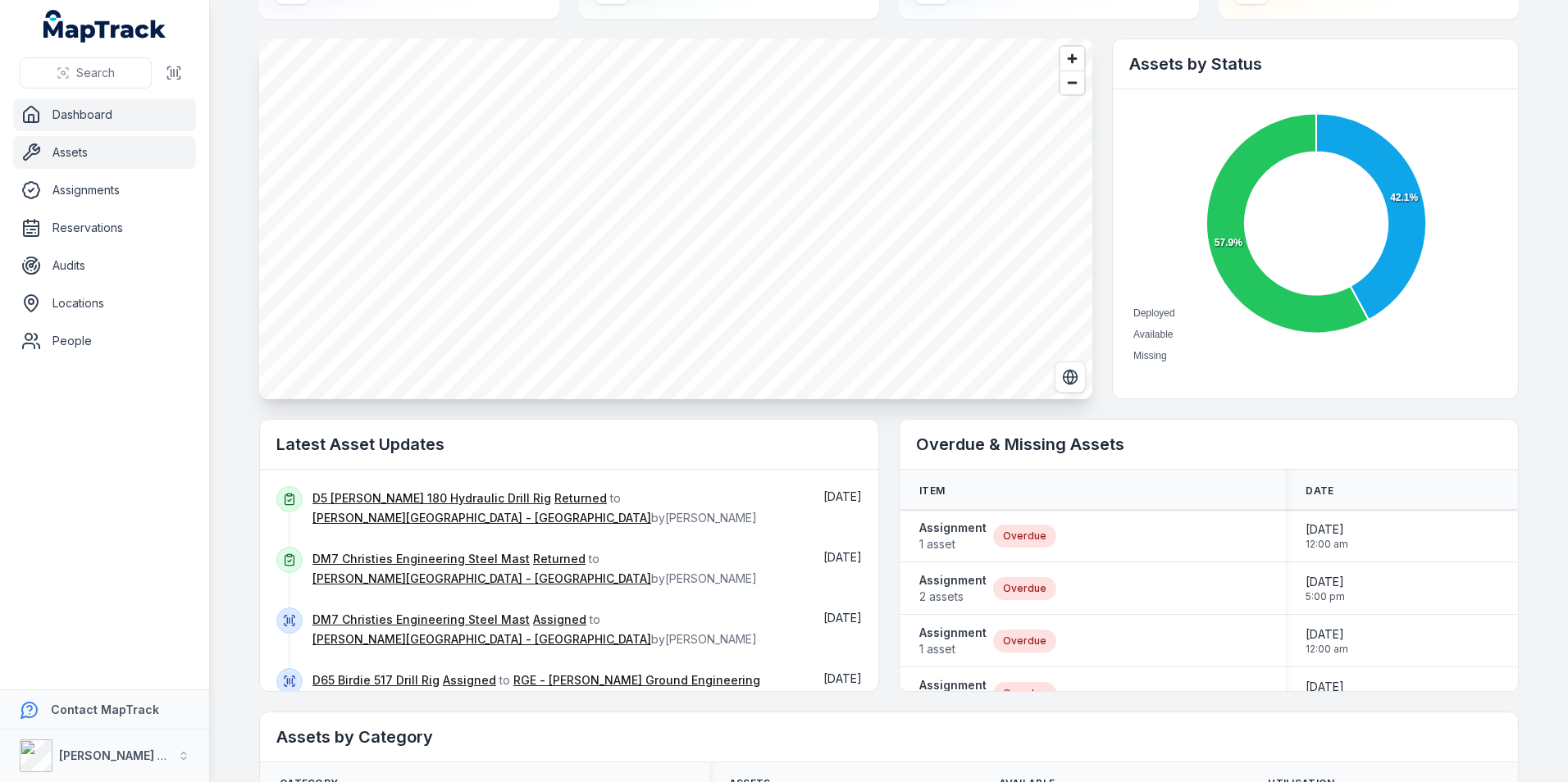
scroll to position [0, 0]
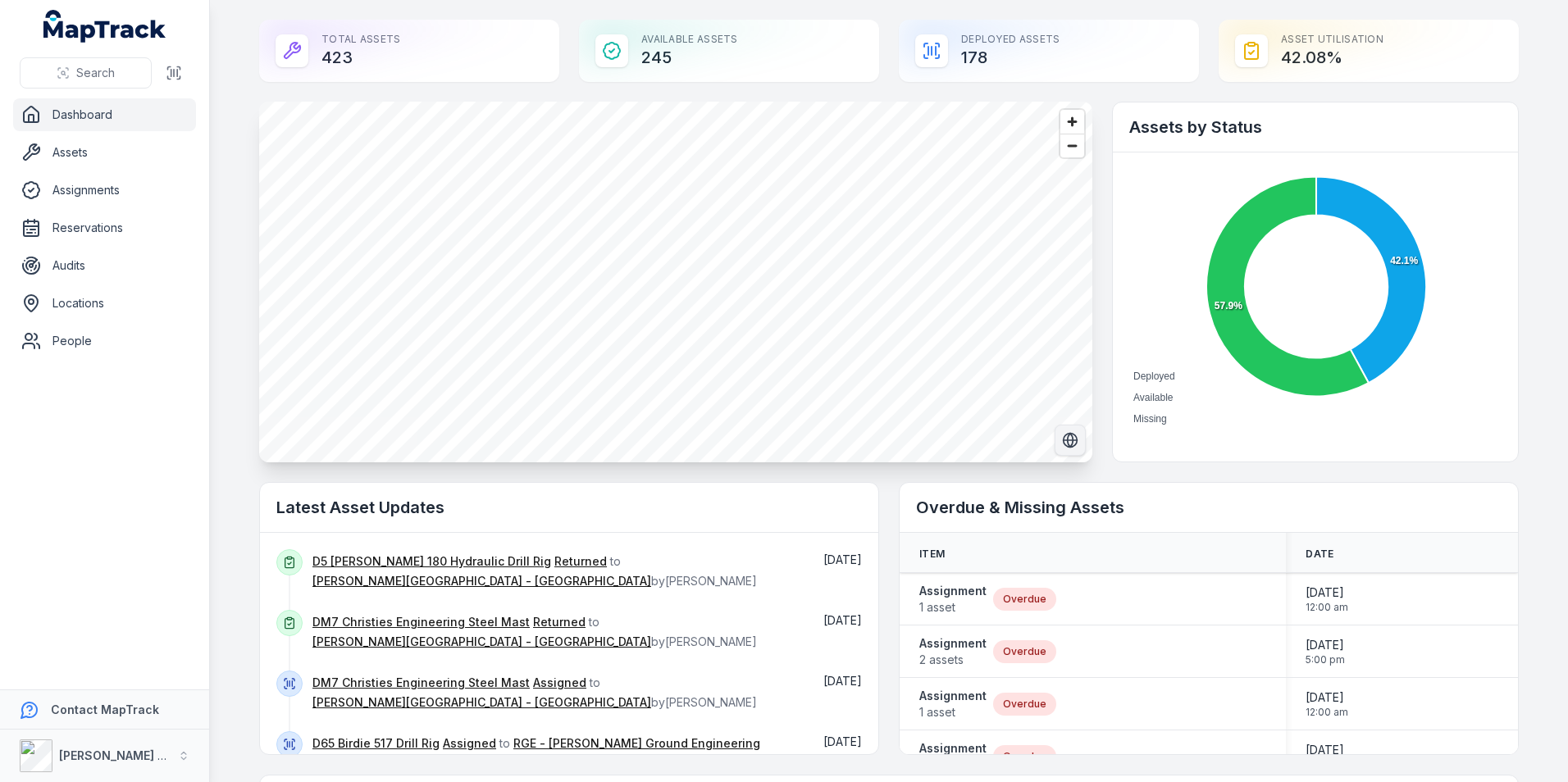
click at [1063, 438] on icon "Switch to Satellite View" at bounding box center [1070, 440] width 16 height 16
click at [1068, 437] on icon "Switch to Map View" at bounding box center [1068, 439] width 0 height 10
click at [340, 54] on div "Total Assets 423" at bounding box center [409, 51] width 300 height 62
click at [677, 58] on div "Available Assets 245" at bounding box center [728, 51] width 300 height 62
click at [996, 62] on div "Deployed Assets 178" at bounding box center [1048, 51] width 300 height 62
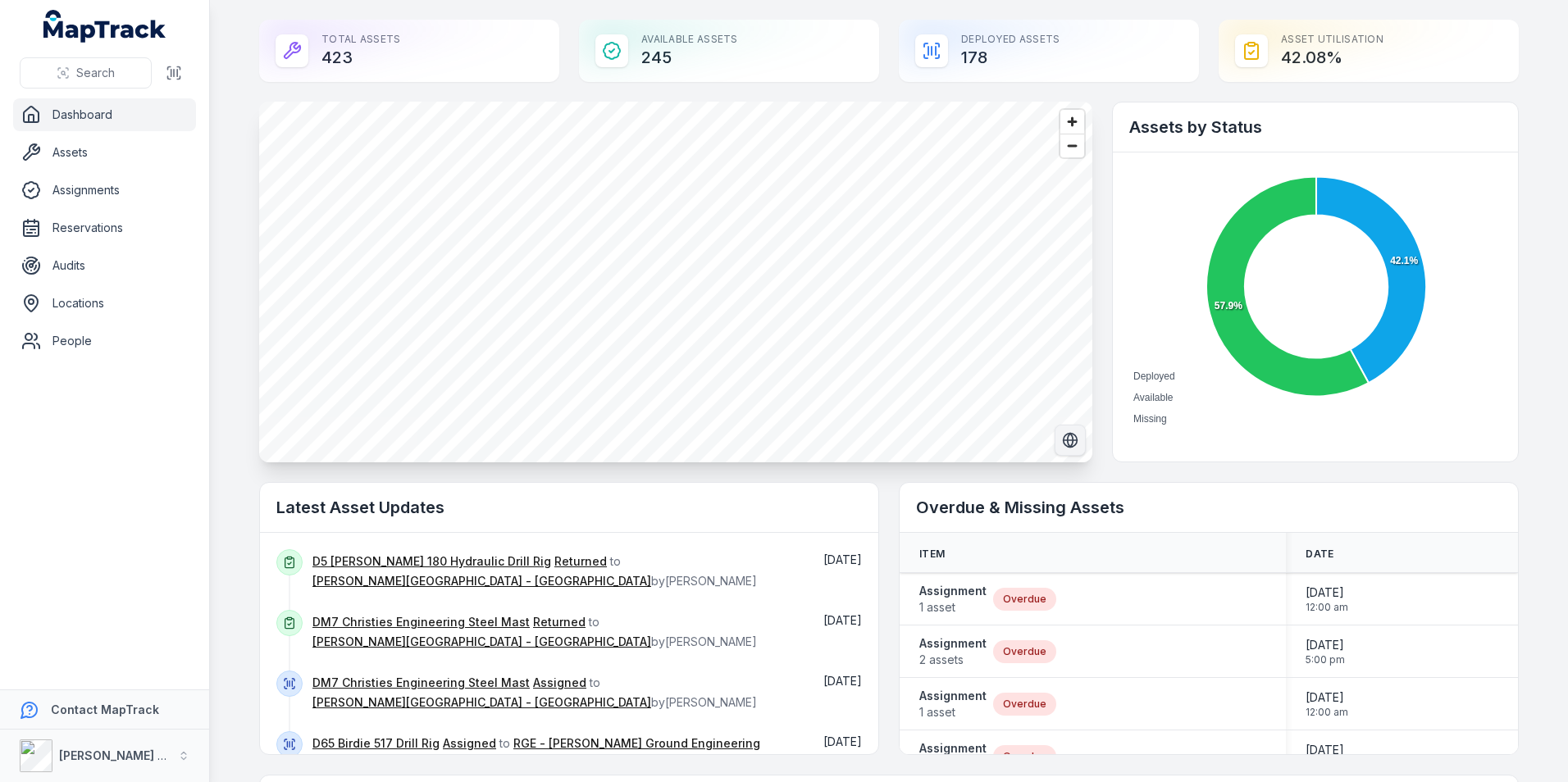
click at [983, 54] on div "Deployed Assets 178" at bounding box center [1048, 51] width 300 height 62
click at [1389, 242] on icon at bounding box center [1371, 280] width 110 height 207
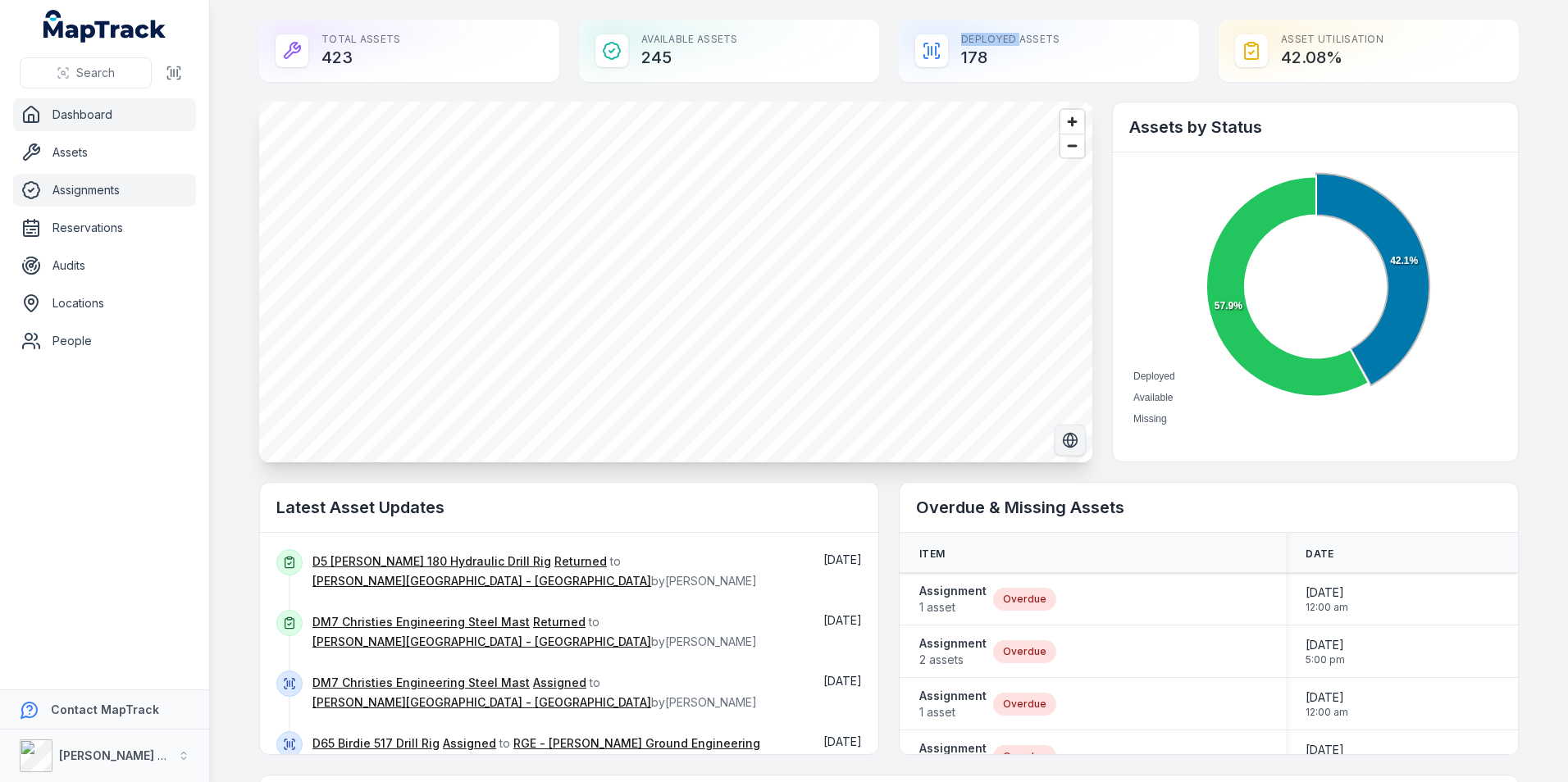
click at [61, 186] on link "Assignments" at bounding box center [104, 190] width 182 height 33
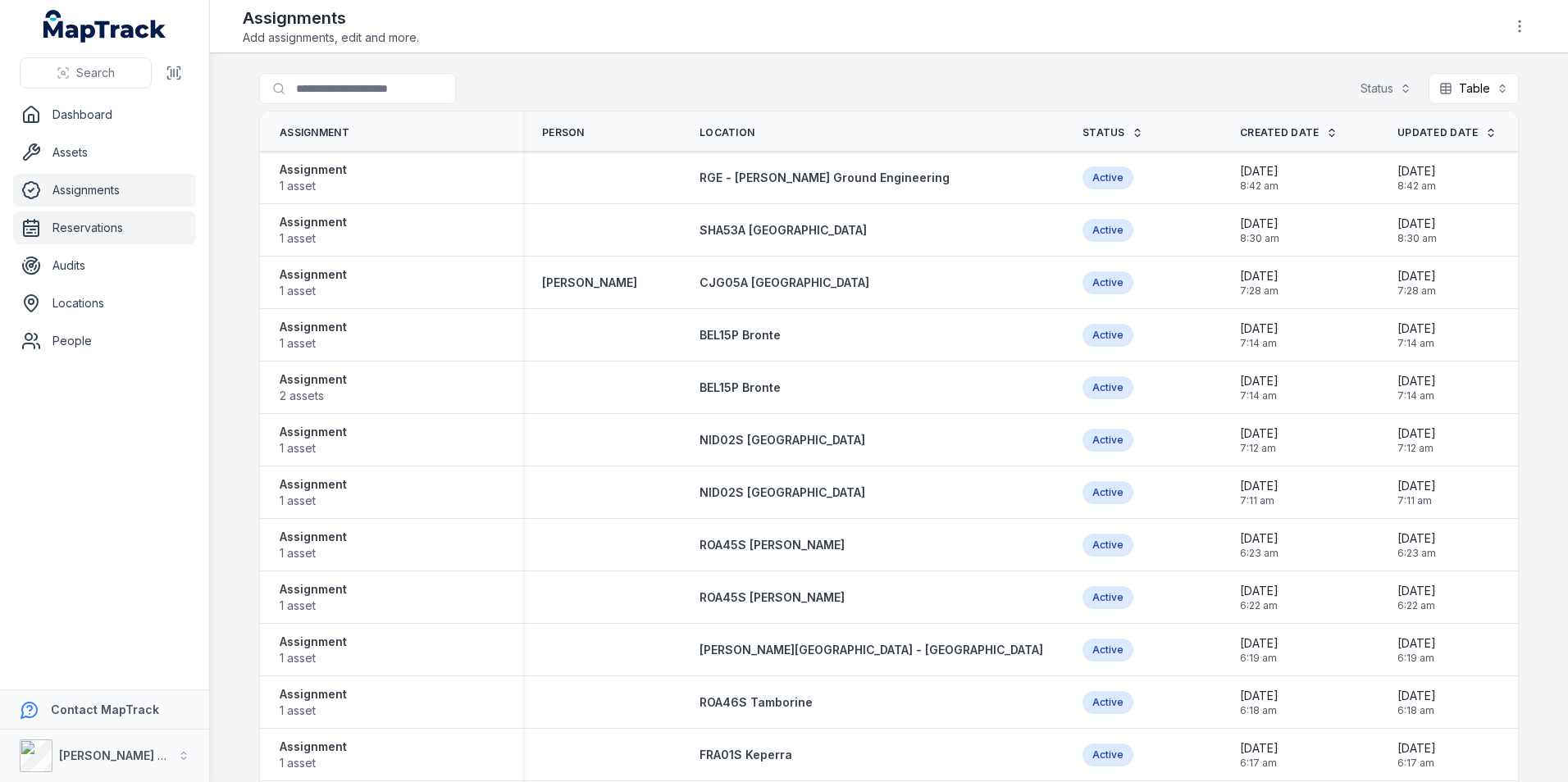
click at [61, 228] on link "Reservations" at bounding box center [104, 228] width 182 height 33
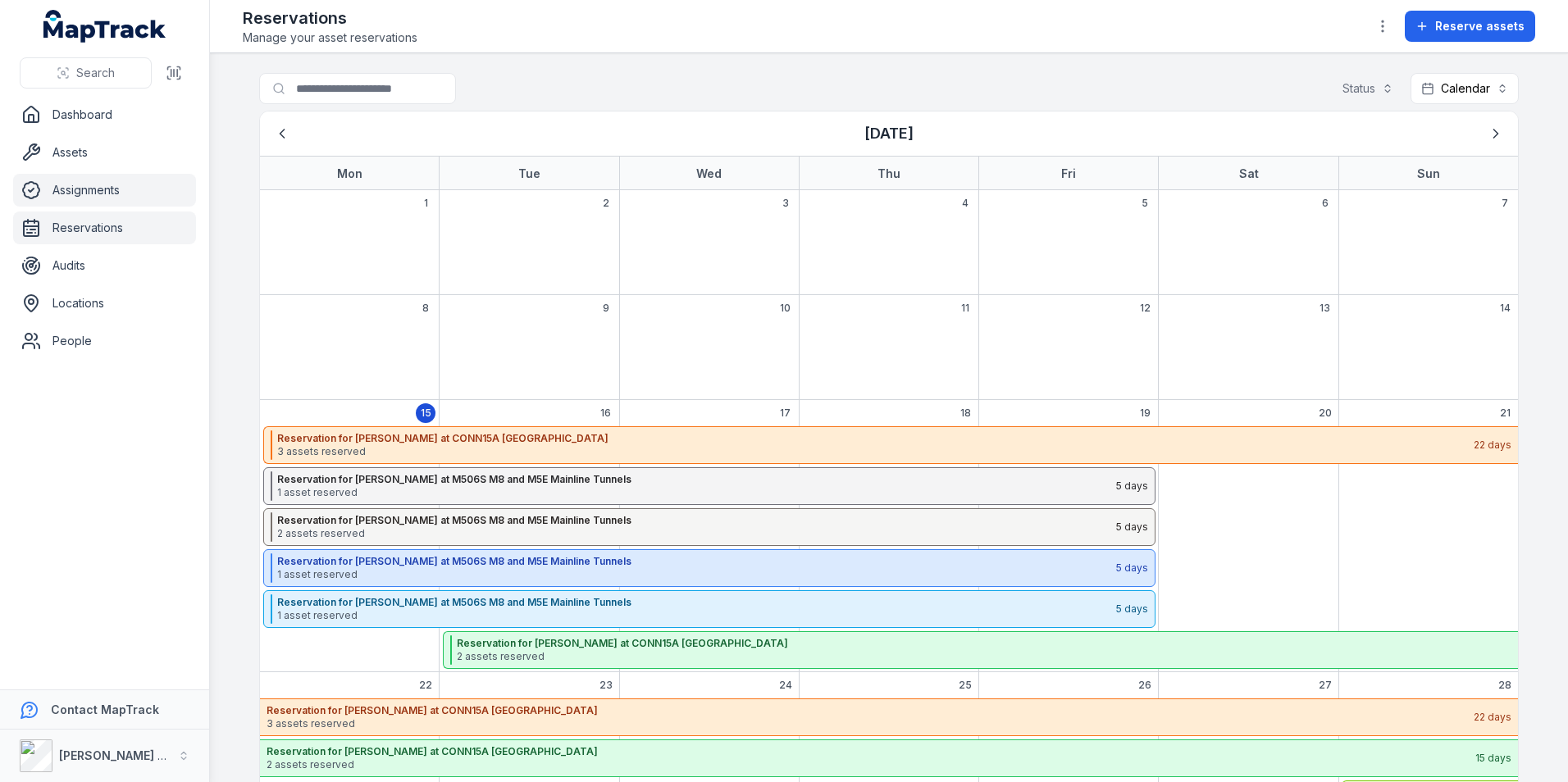
click at [69, 189] on link "Assignments" at bounding box center [104, 190] width 182 height 33
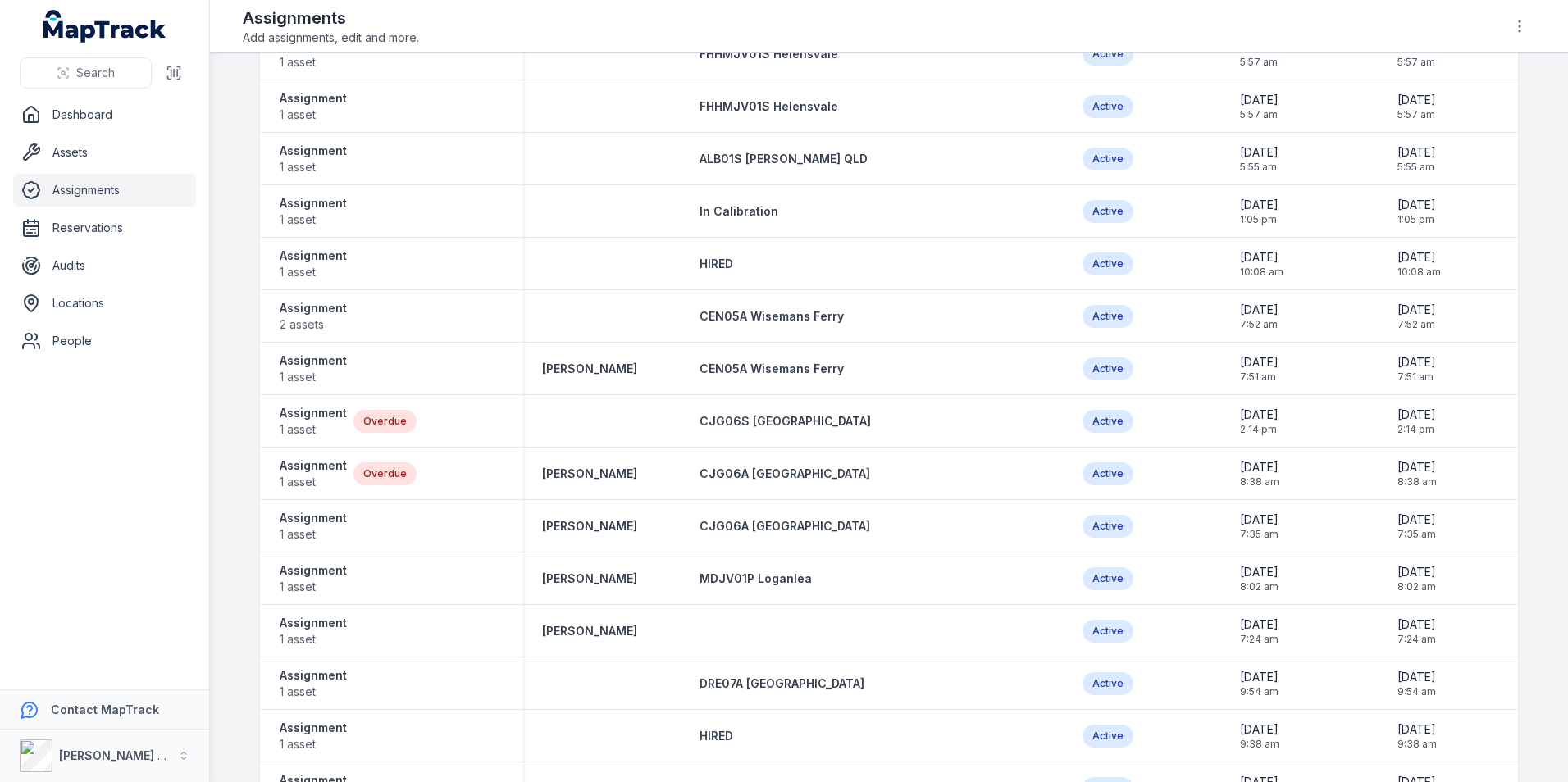
scroll to position [984, 0]
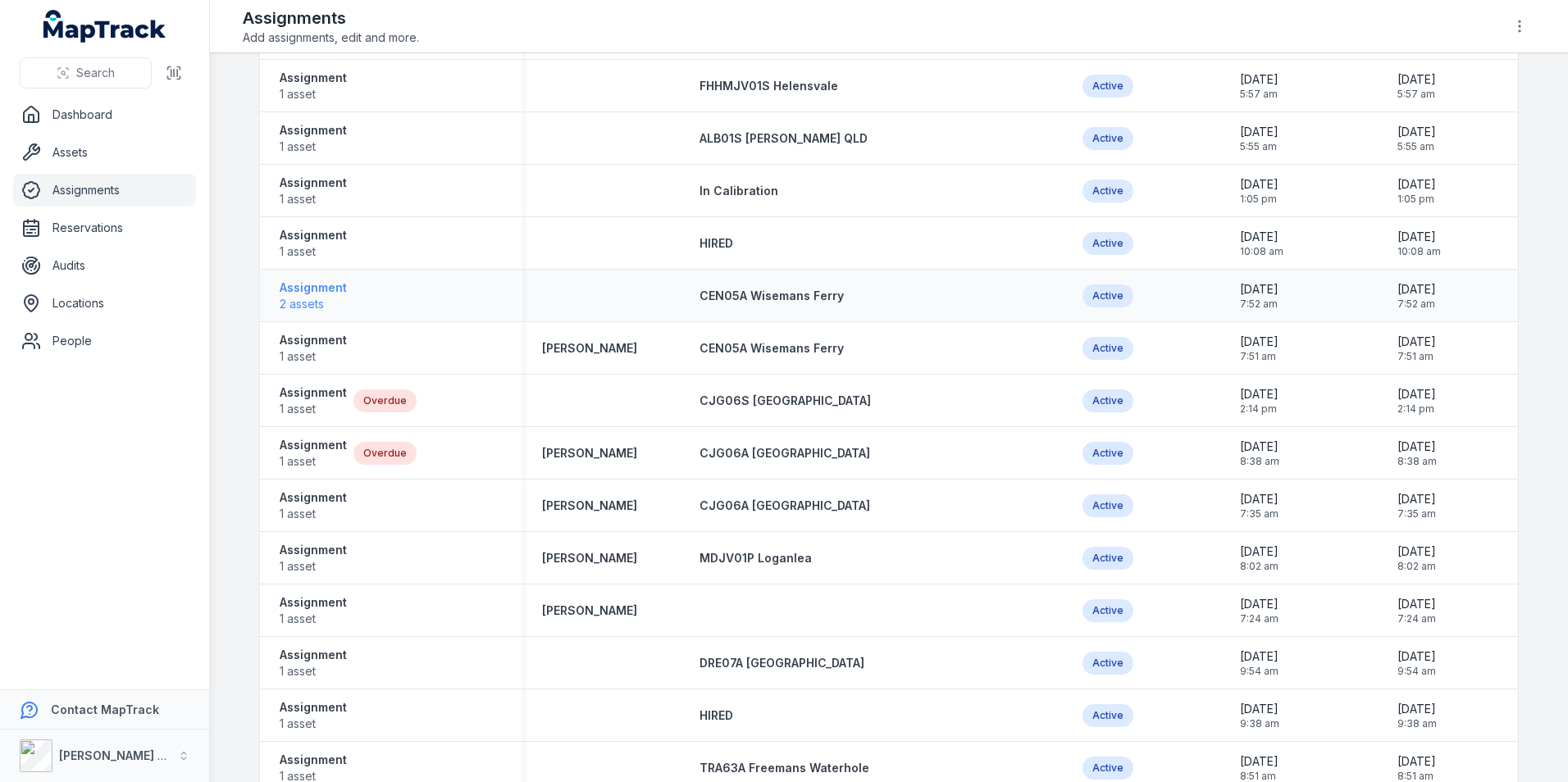
click at [313, 284] on strong "Assignment" at bounding box center [313, 287] width 67 height 16
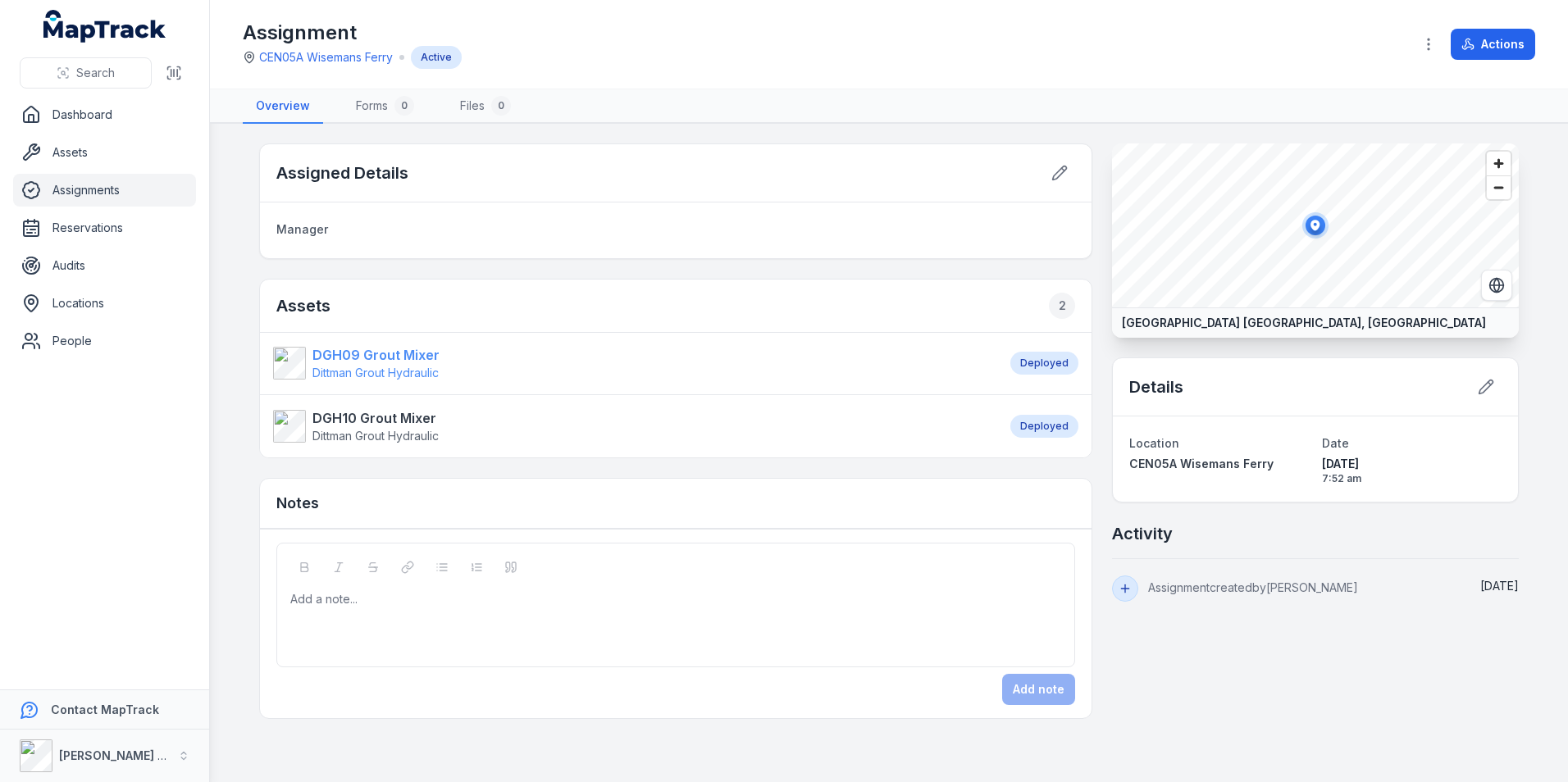
click at [363, 352] on strong "DGH09 Grout Mixer" at bounding box center [375, 355] width 127 height 20
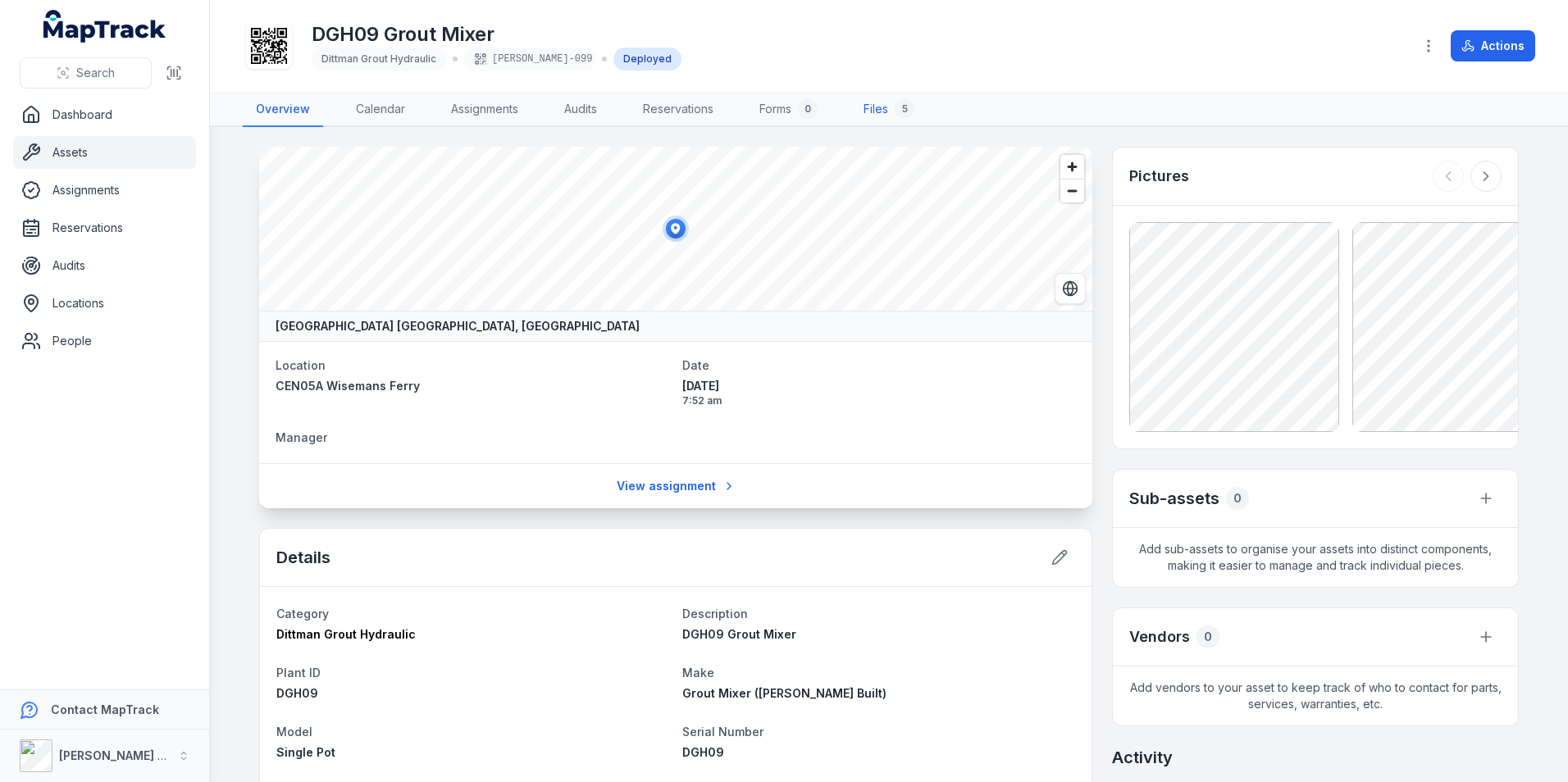
click at [875, 105] on link "Files 5" at bounding box center [888, 110] width 77 height 35
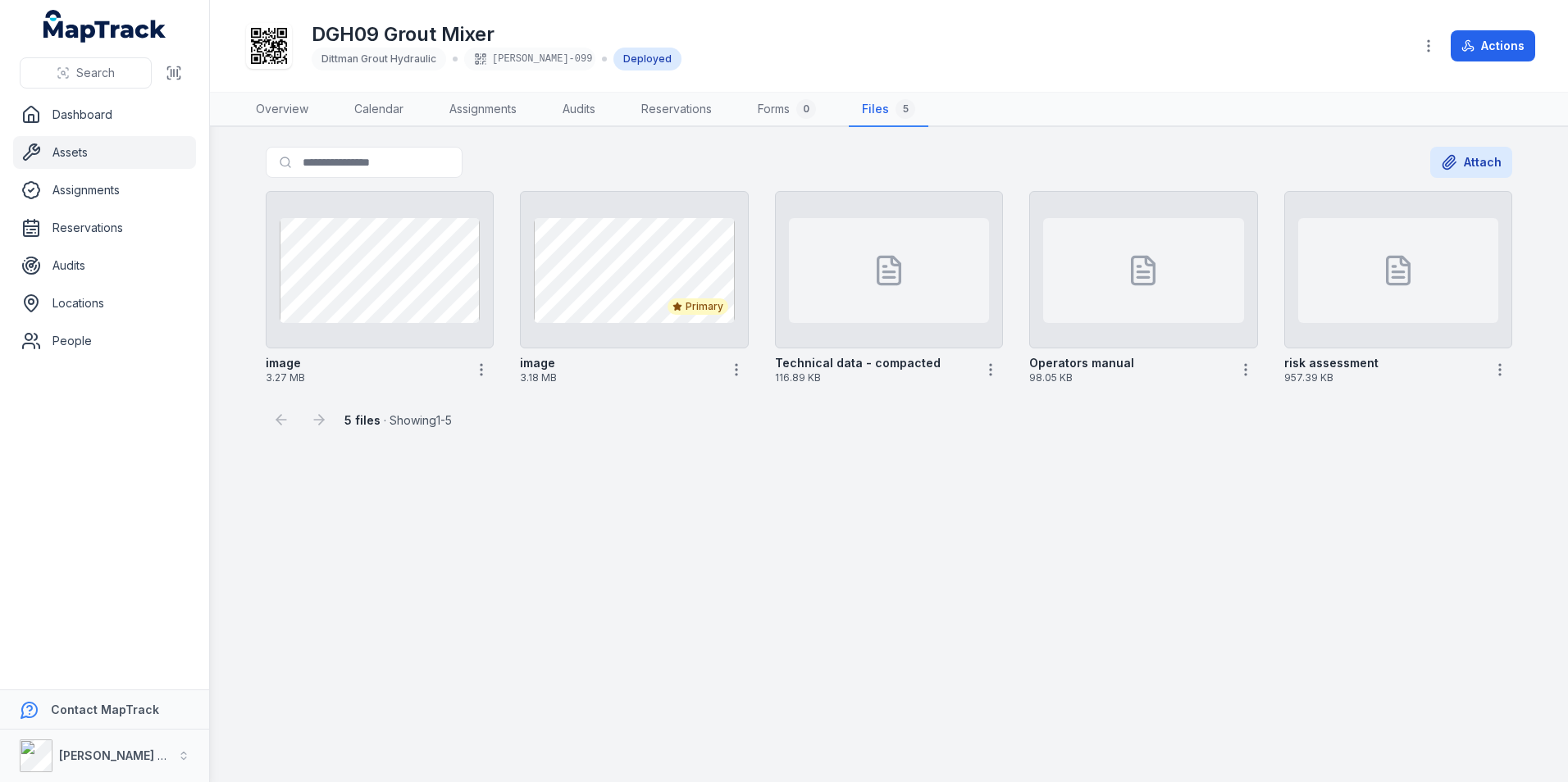
click at [1074, 570] on main "Search for files Attach image 3.27 MB Primary image 3.18 MB Technical data - co…" at bounding box center [889, 454] width 1358 height 655
